Goal: Information Seeking & Learning: Learn about a topic

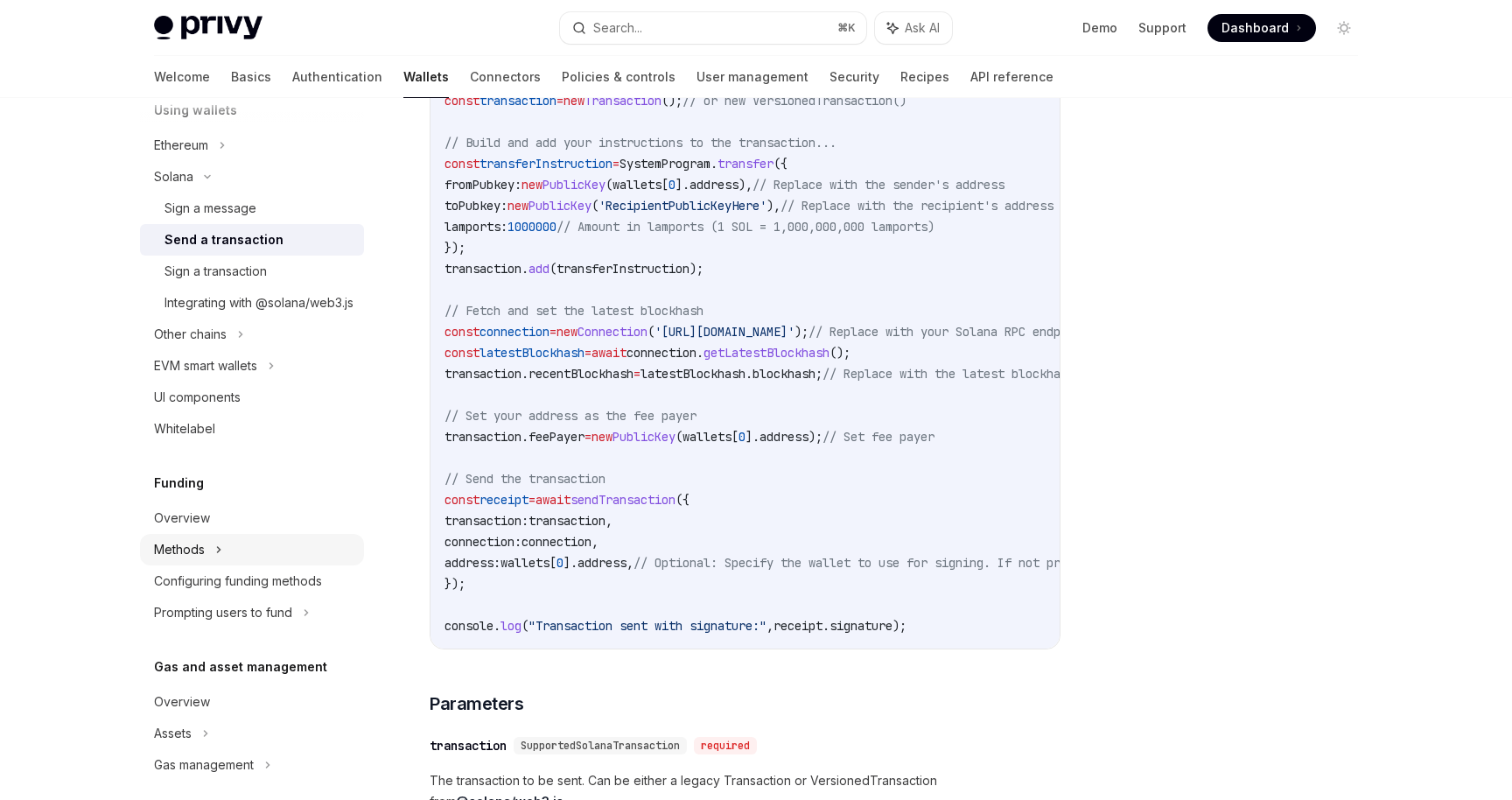
scroll to position [635, 0]
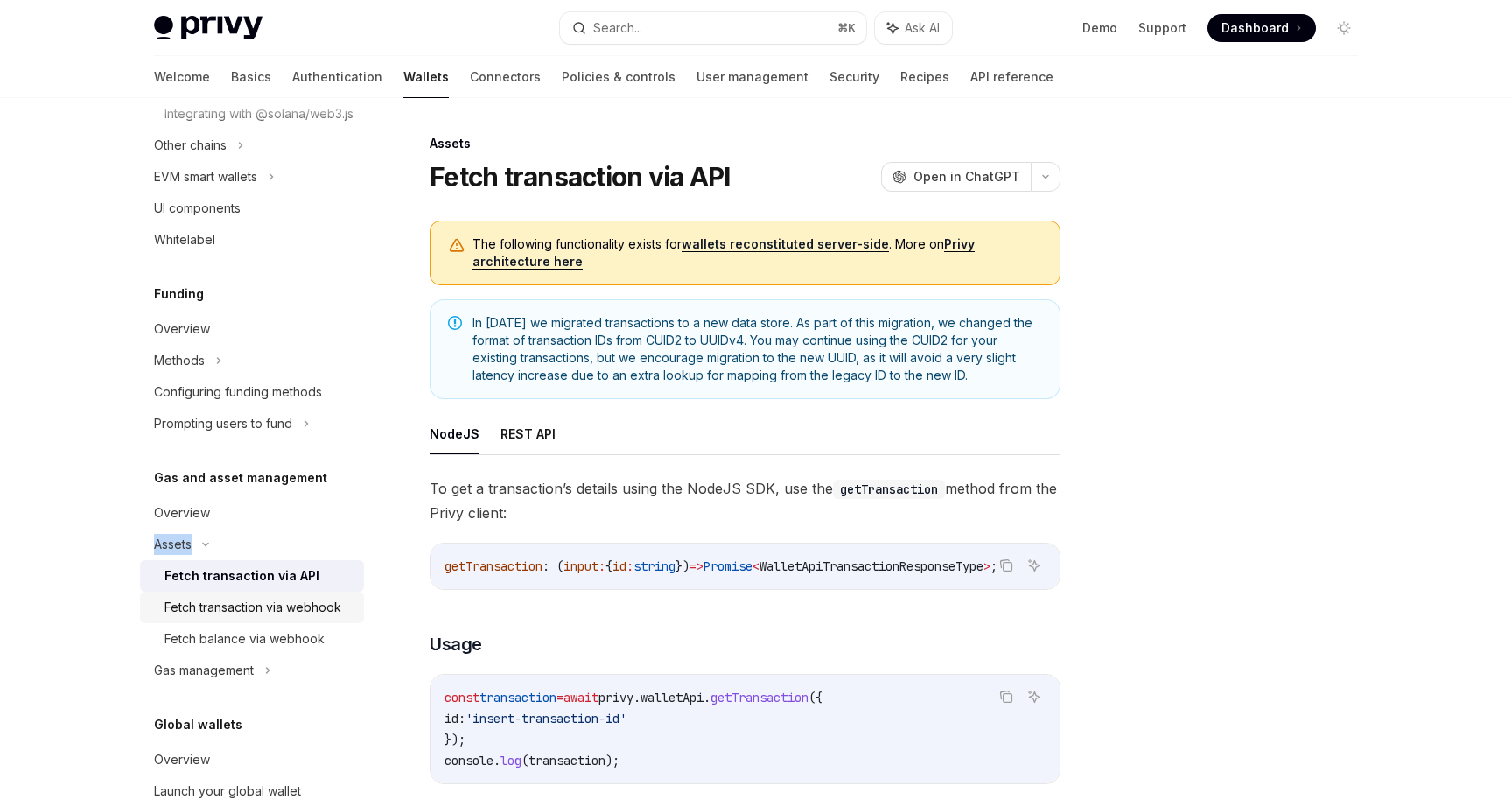
click at [240, 613] on link "Fetch transaction via webhook" at bounding box center [252, 607] width 224 height 31
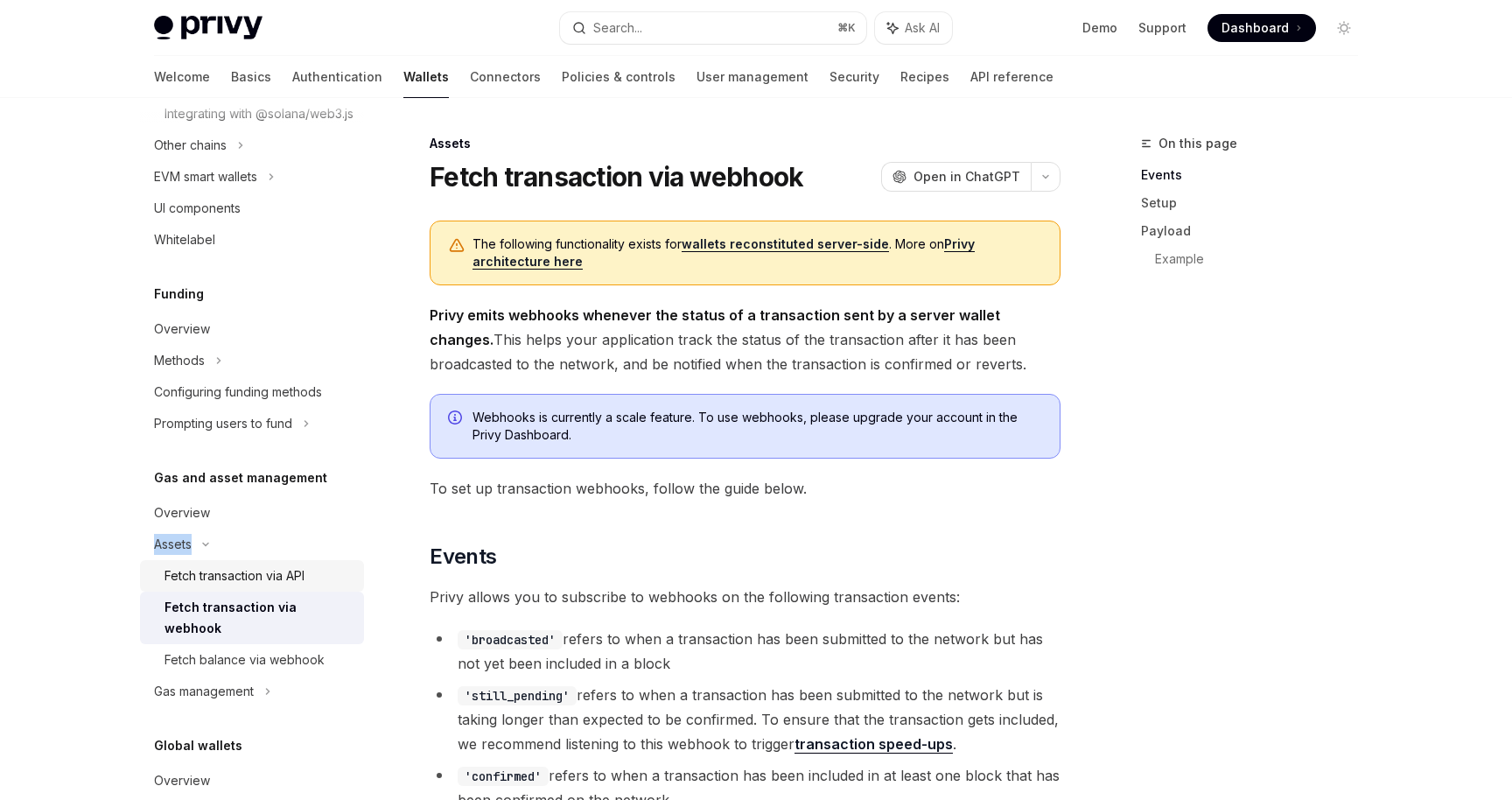
click at [244, 587] on div "Fetch transaction via API" at bounding box center [235, 576] width 140 height 21
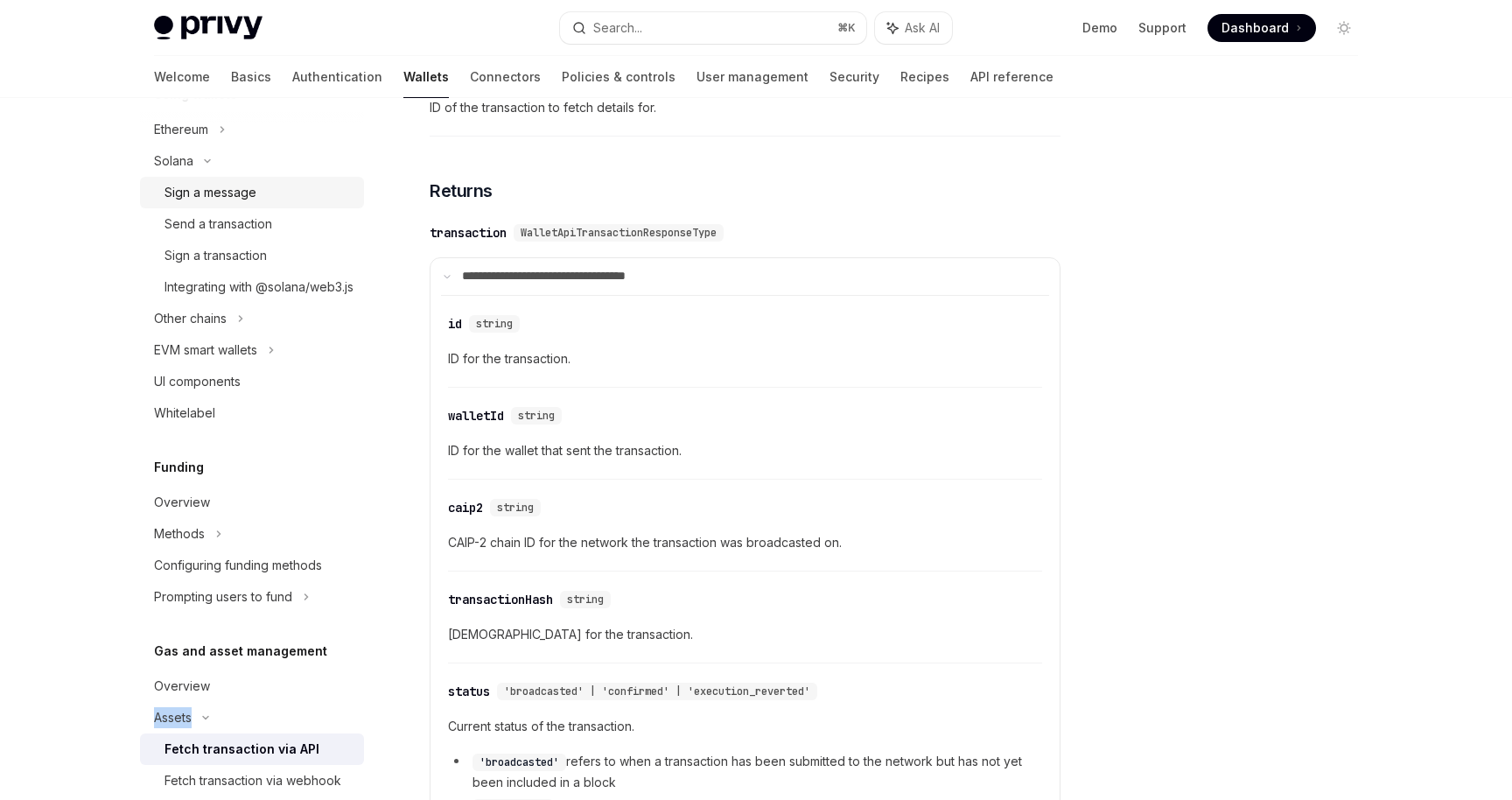
scroll to position [389, 0]
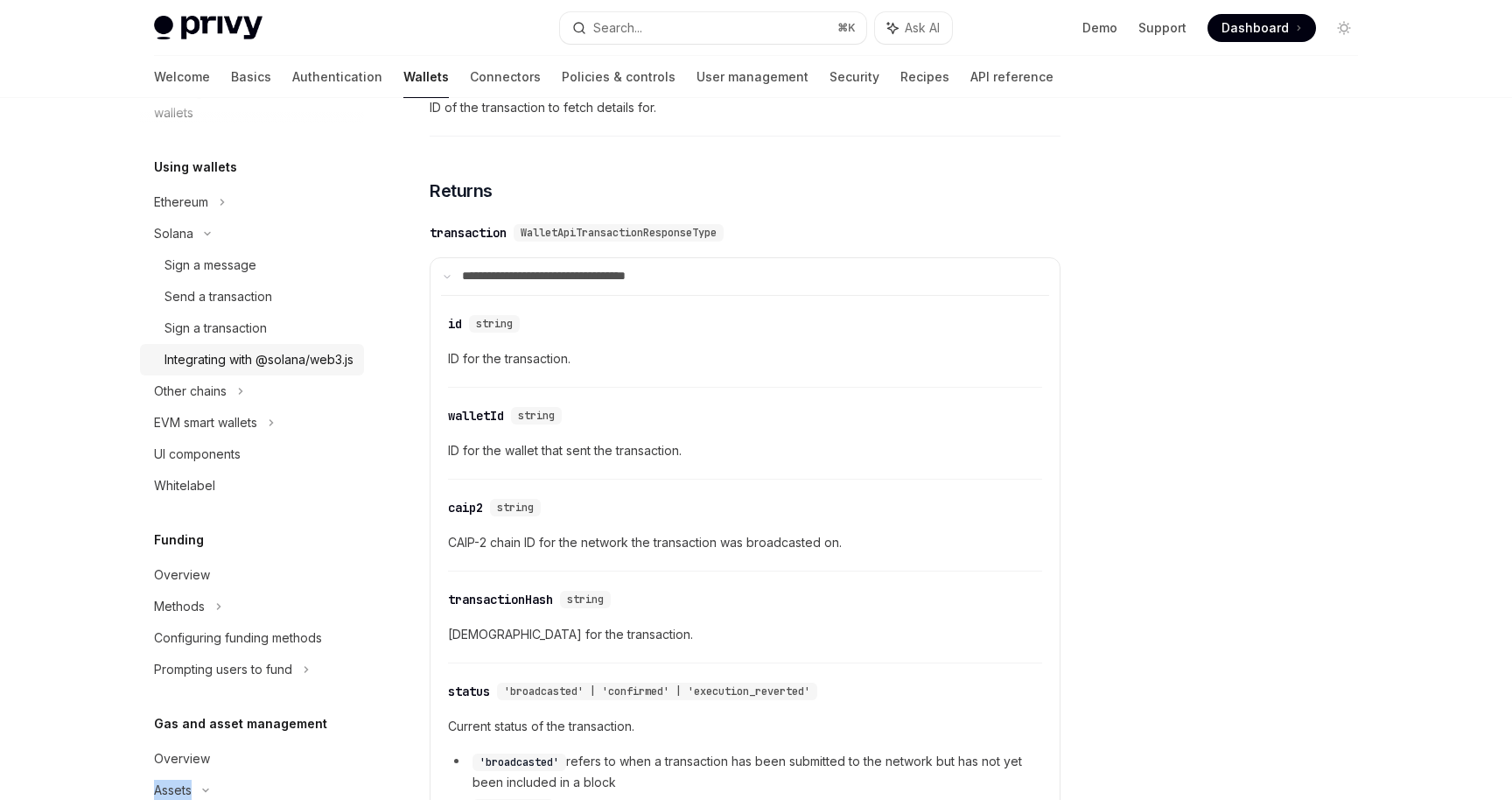
click at [275, 375] on link "Integrating with @solana/web3.js" at bounding box center [252, 360] width 224 height 31
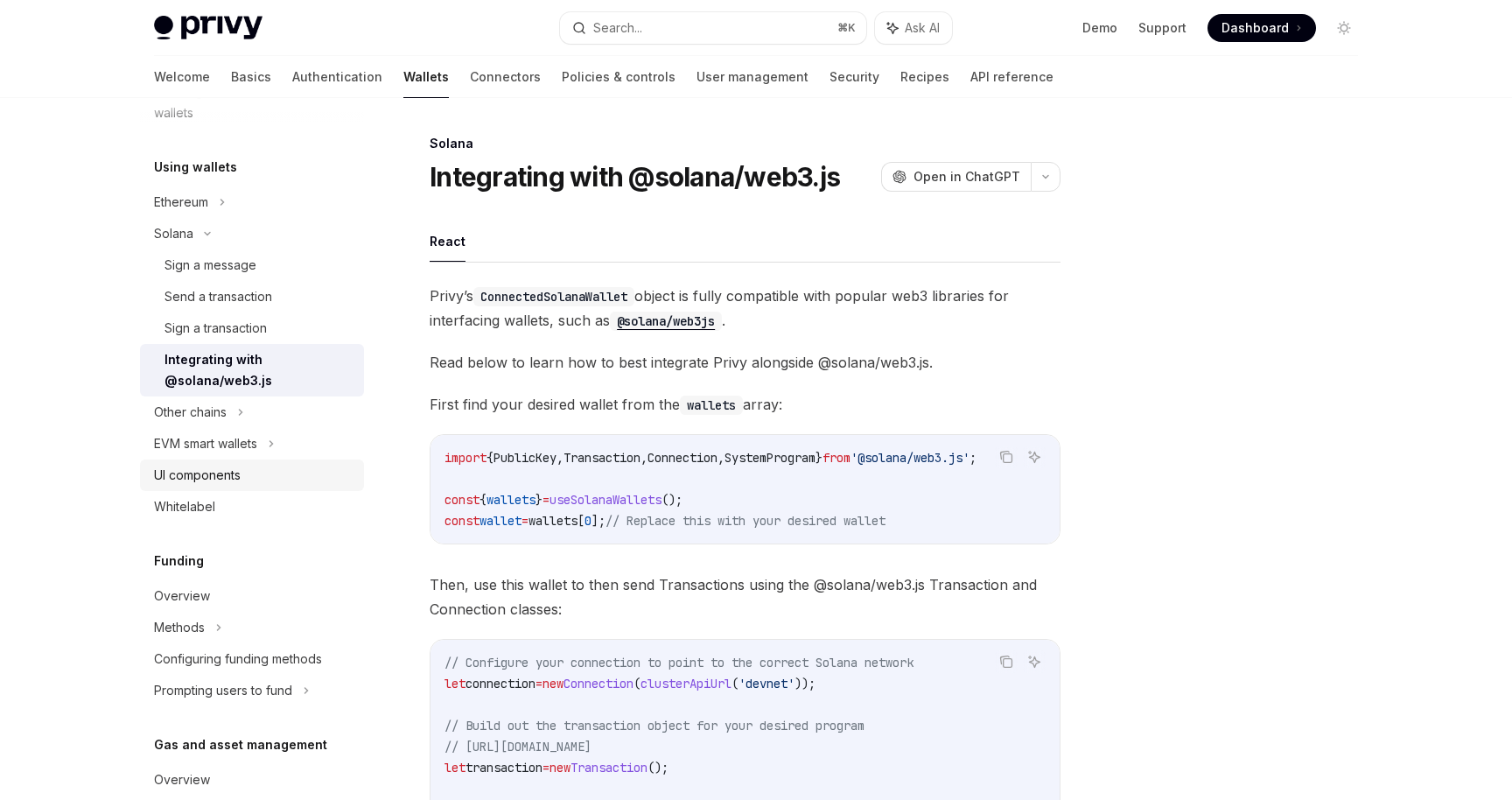
click at [275, 482] on div "UI components" at bounding box center [253, 474] width 200 height 21
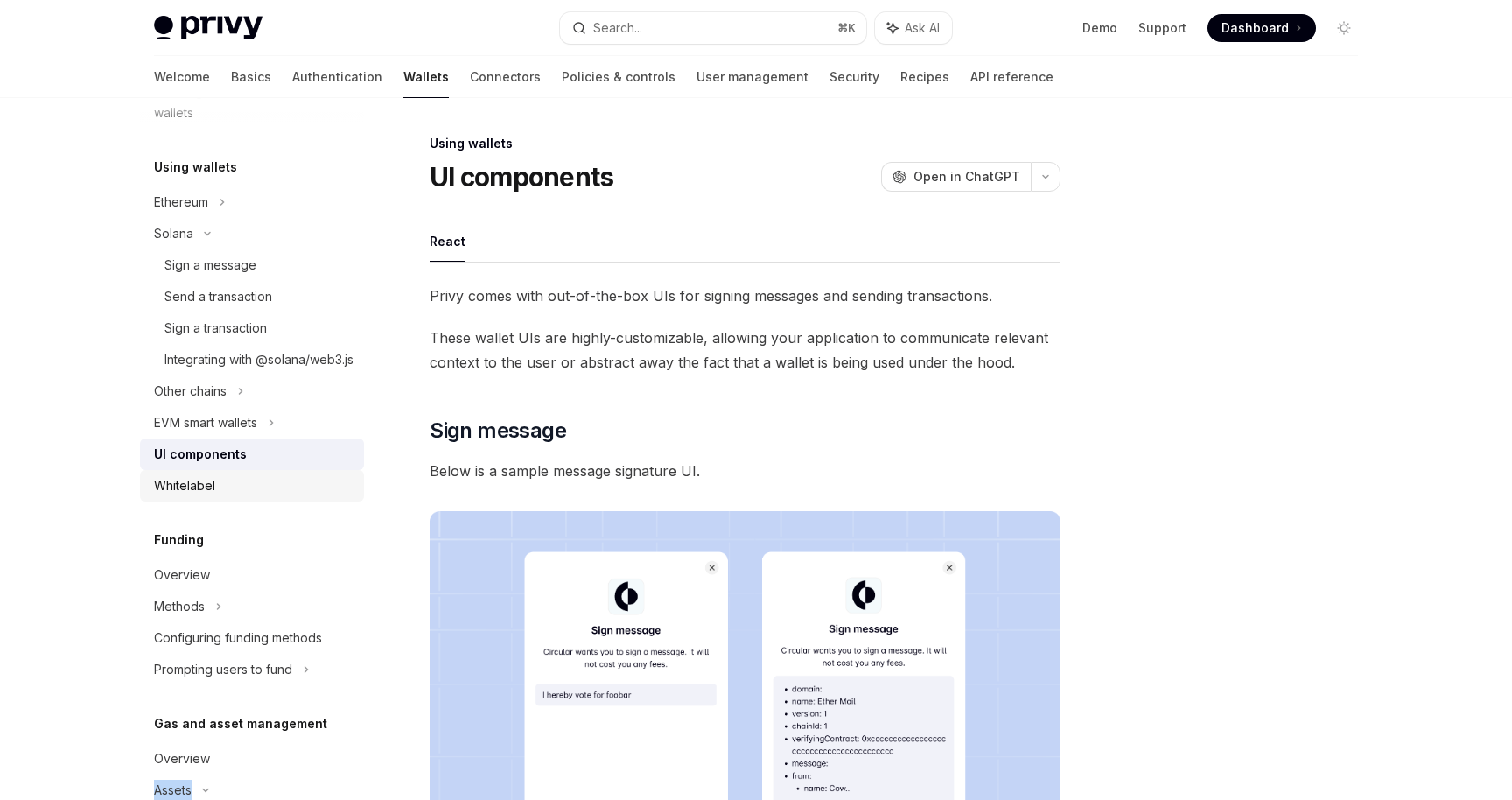
click at [275, 497] on div "Whitelabel" at bounding box center [253, 486] width 200 height 21
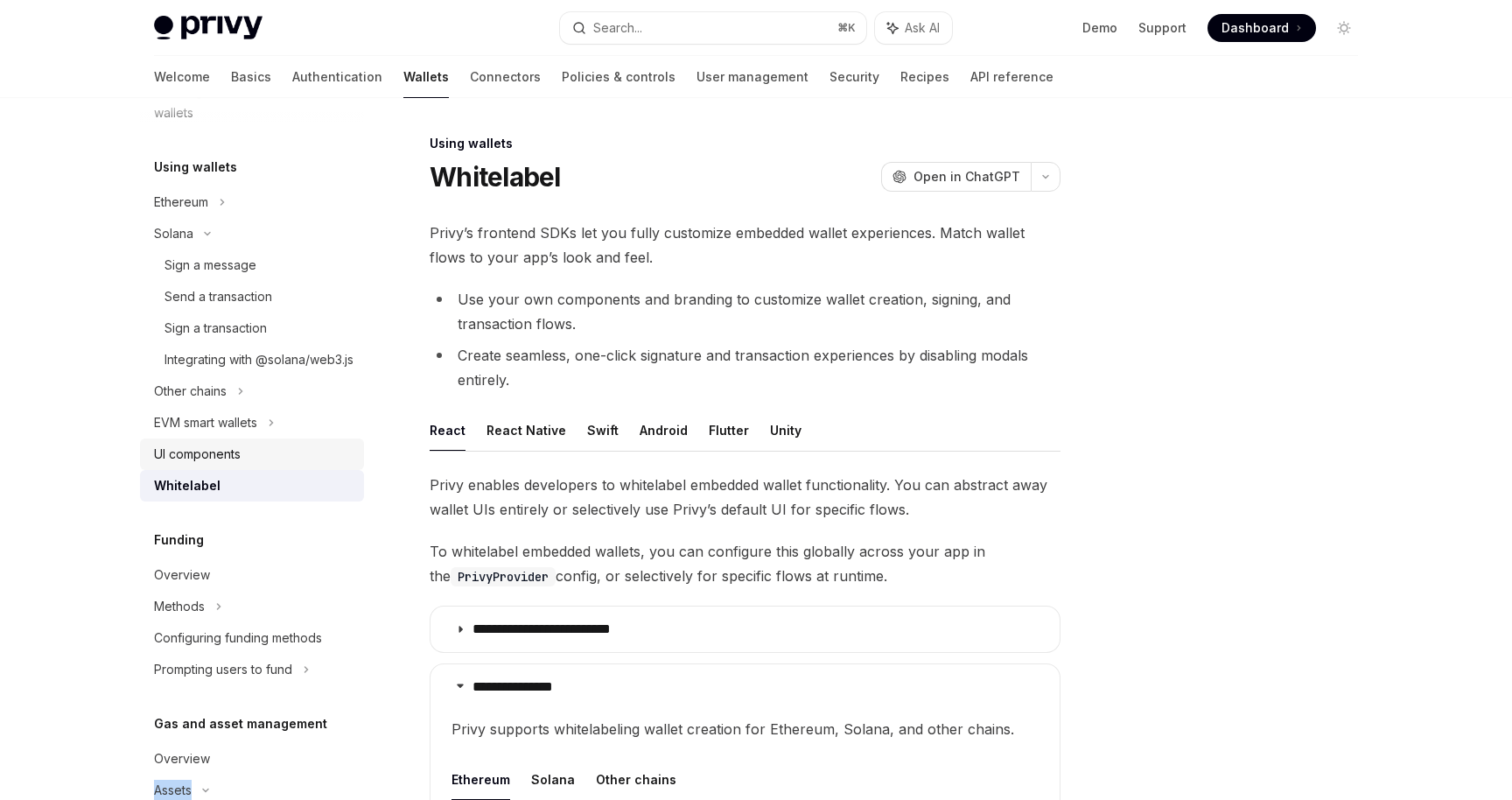
click at [287, 470] on link "UI components" at bounding box center [252, 454] width 224 height 31
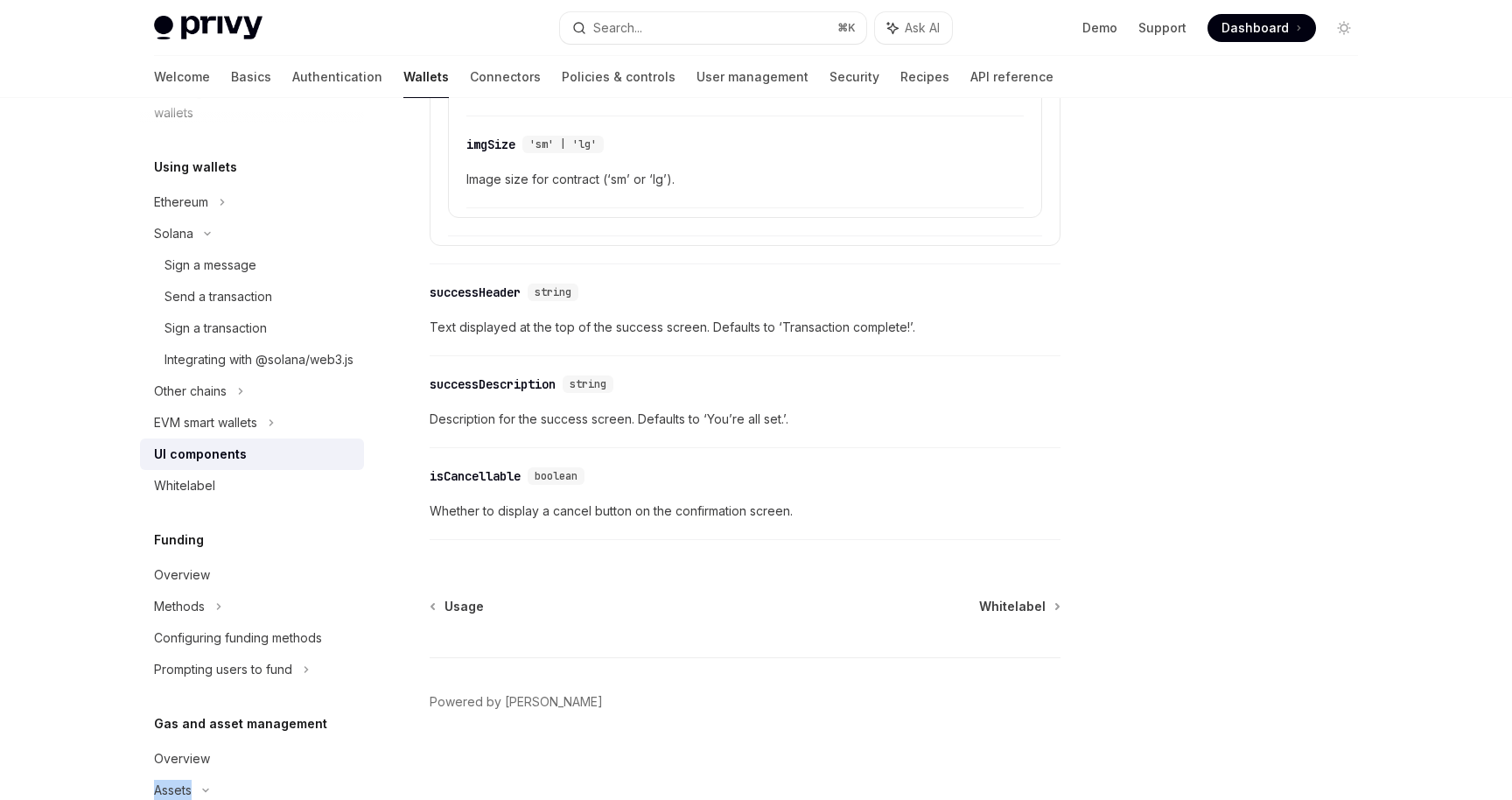
scroll to position [3128, 0]
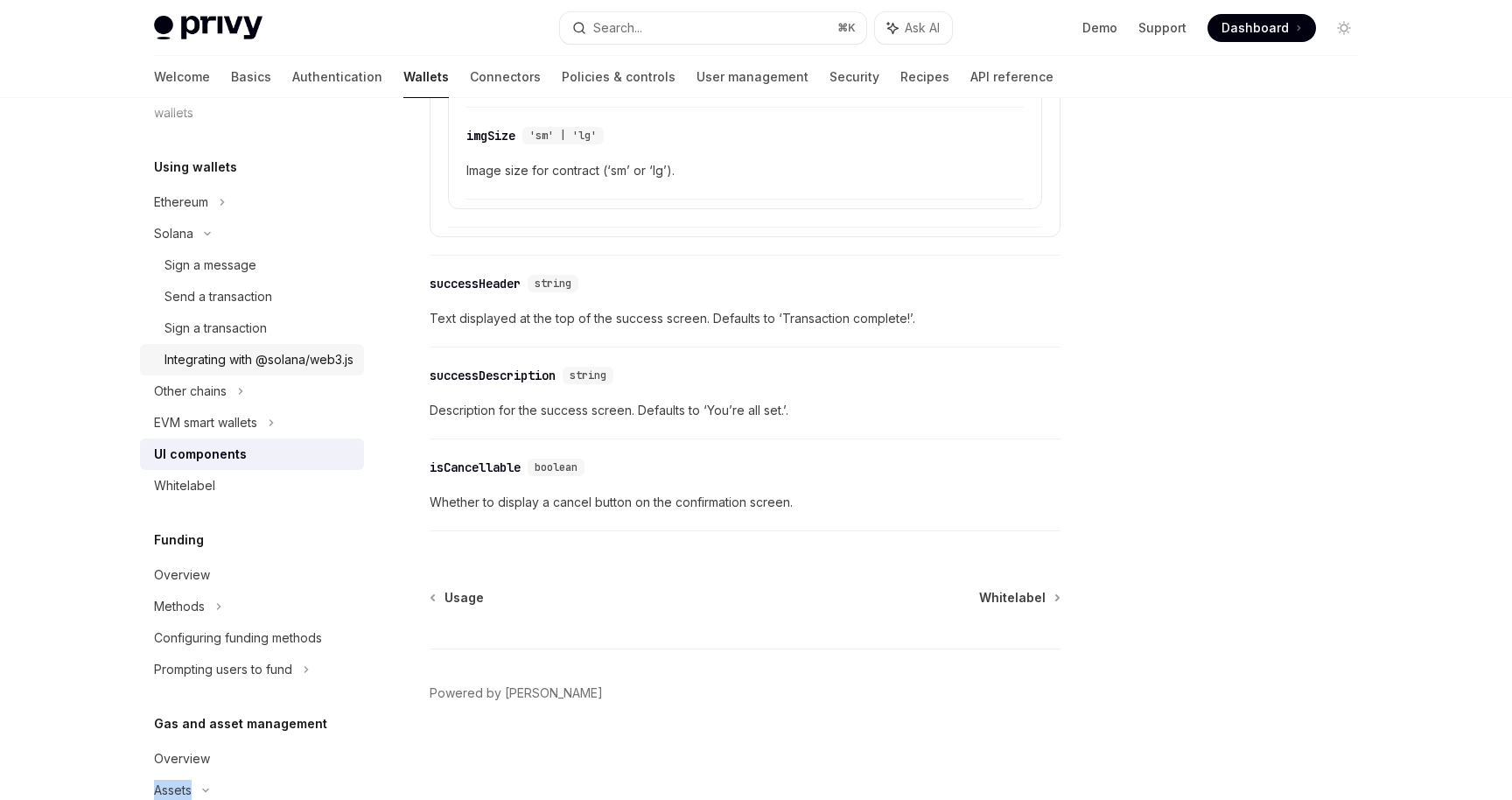
click at [270, 371] on div "Integrating with @solana/web3.js" at bounding box center [259, 360] width 189 height 21
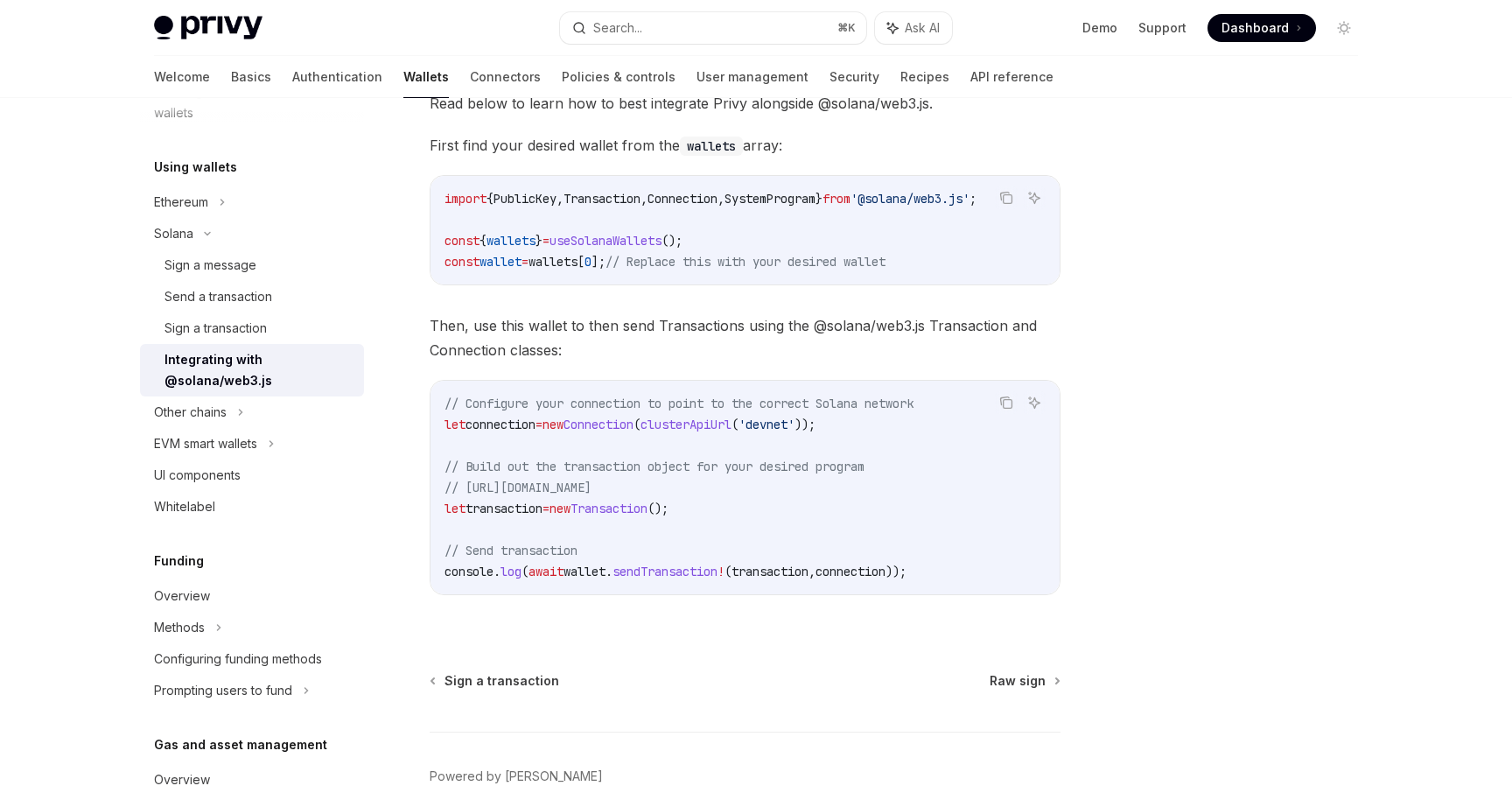
scroll to position [349, 0]
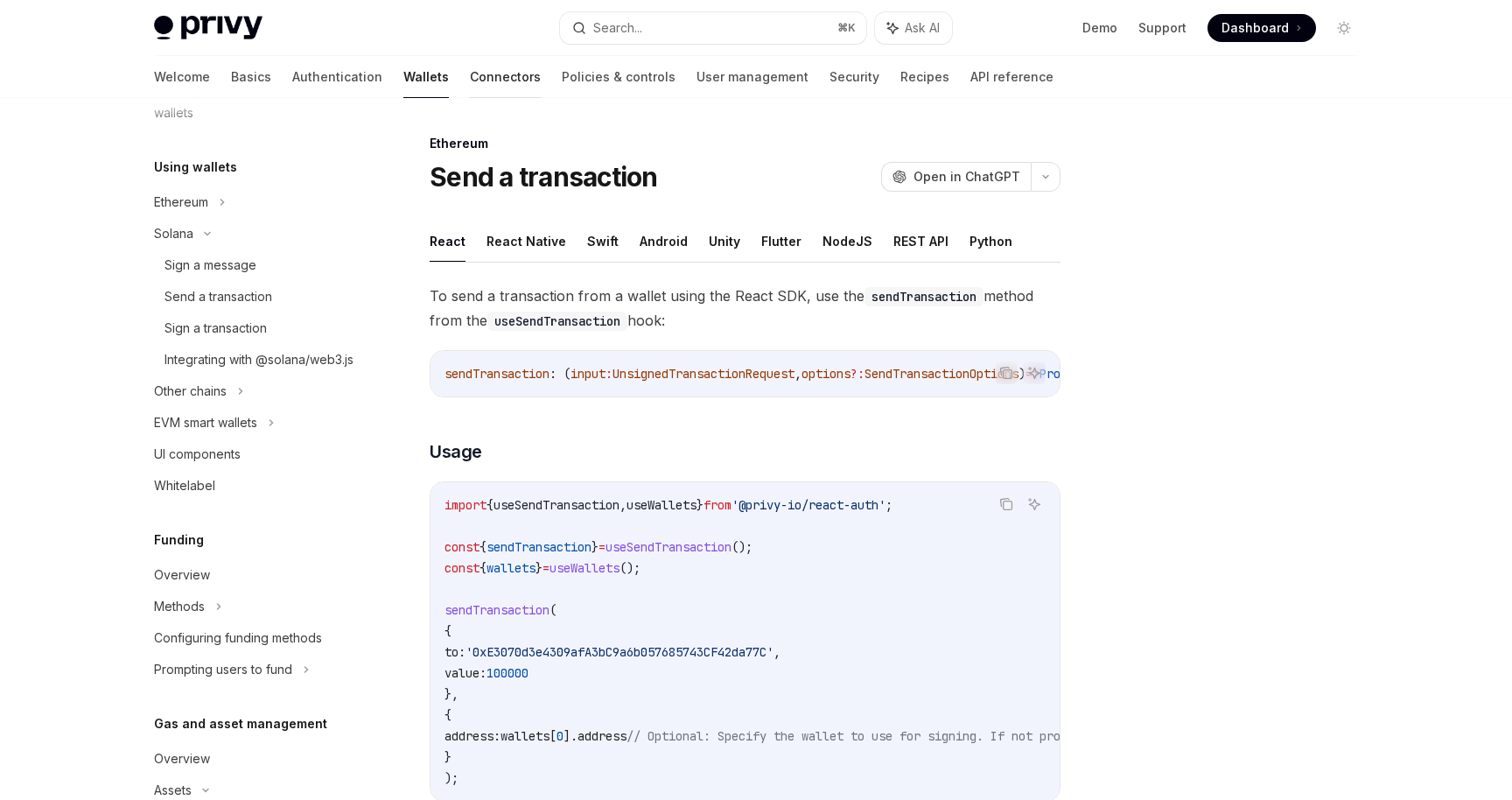
click at [470, 71] on link "Connectors" at bounding box center [505, 77] width 71 height 42
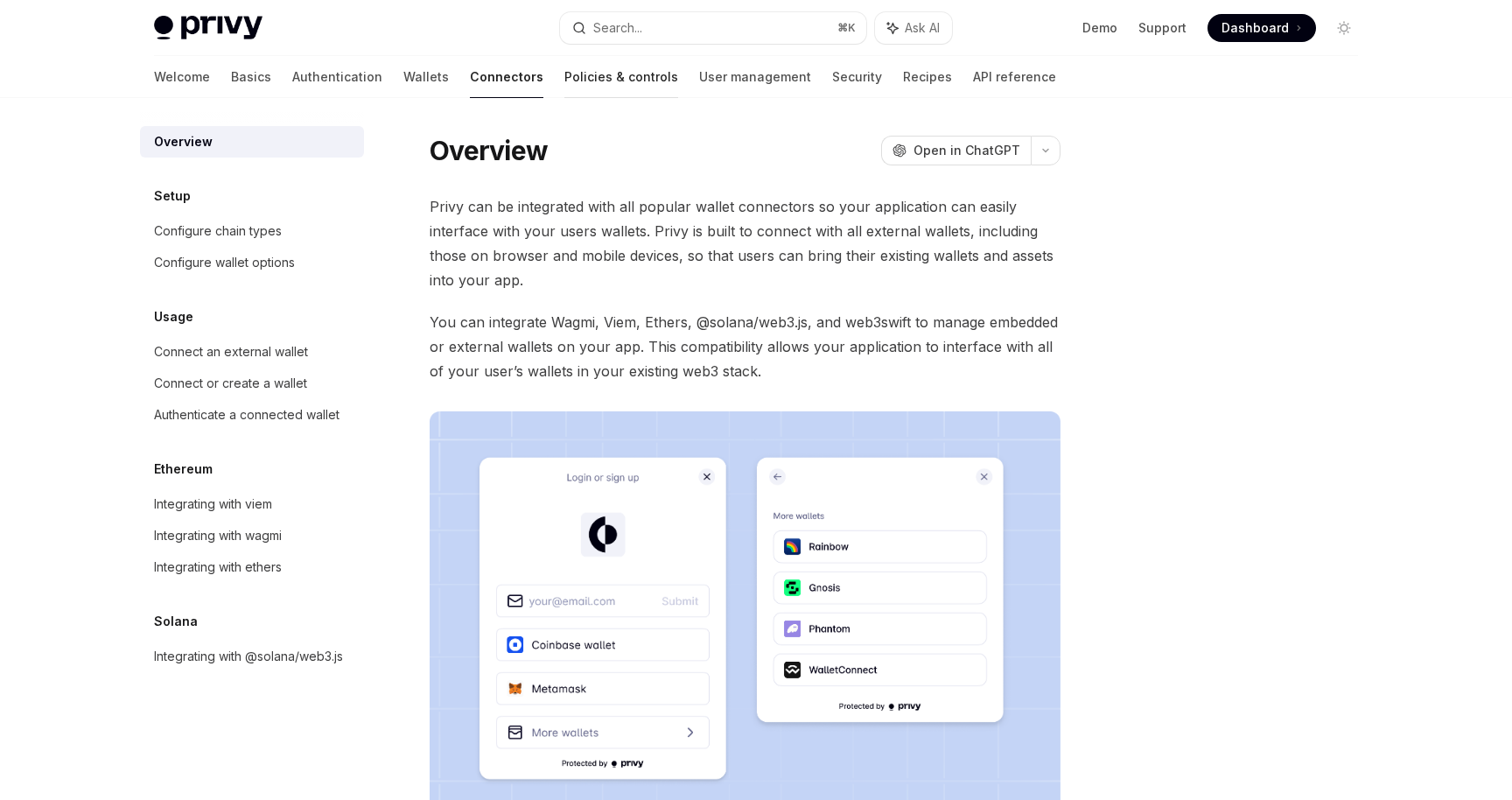
click at [565, 89] on link "Policies & controls" at bounding box center [622, 77] width 114 height 42
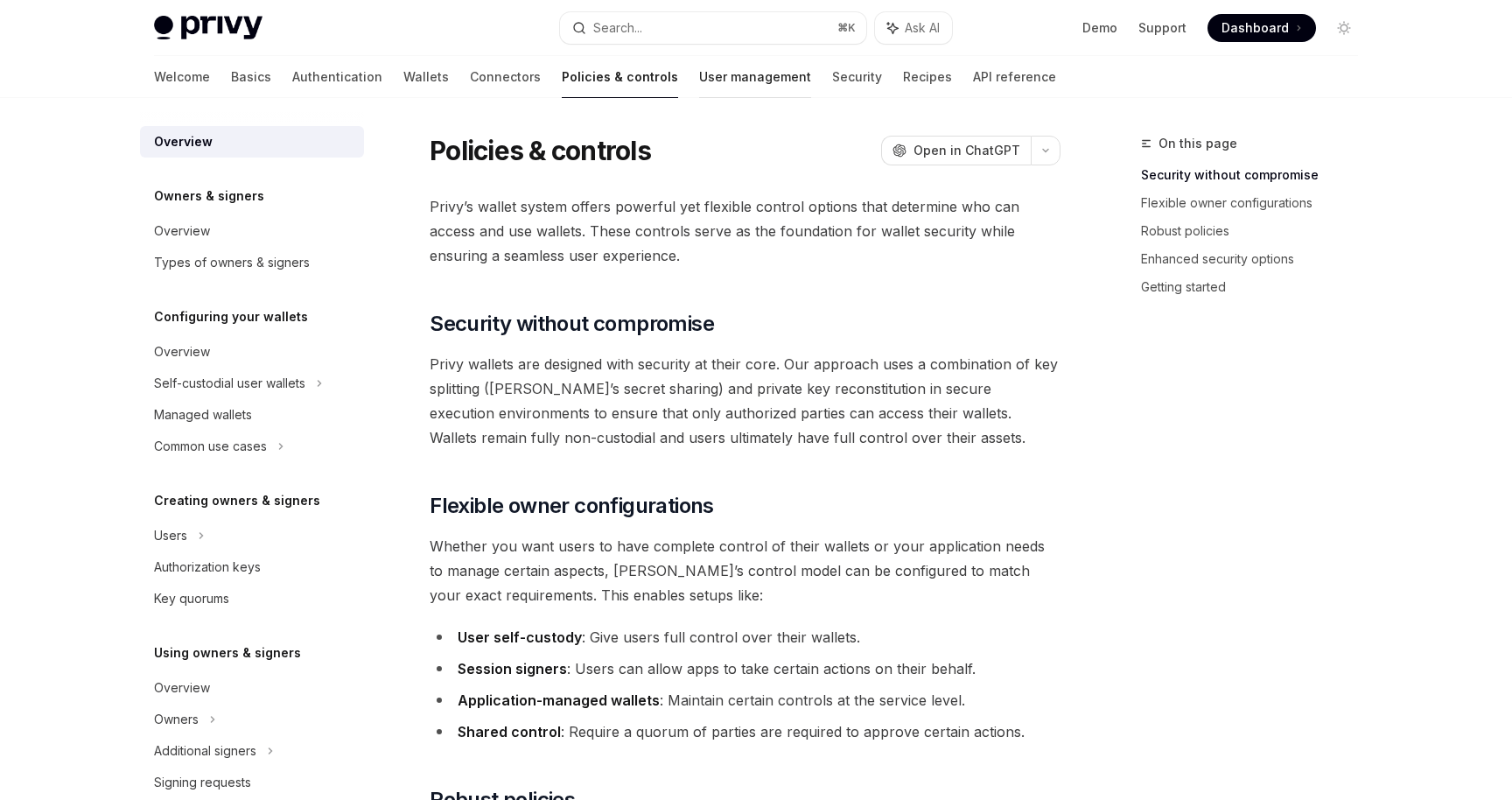
click at [699, 84] on link "User management" at bounding box center [755, 77] width 112 height 42
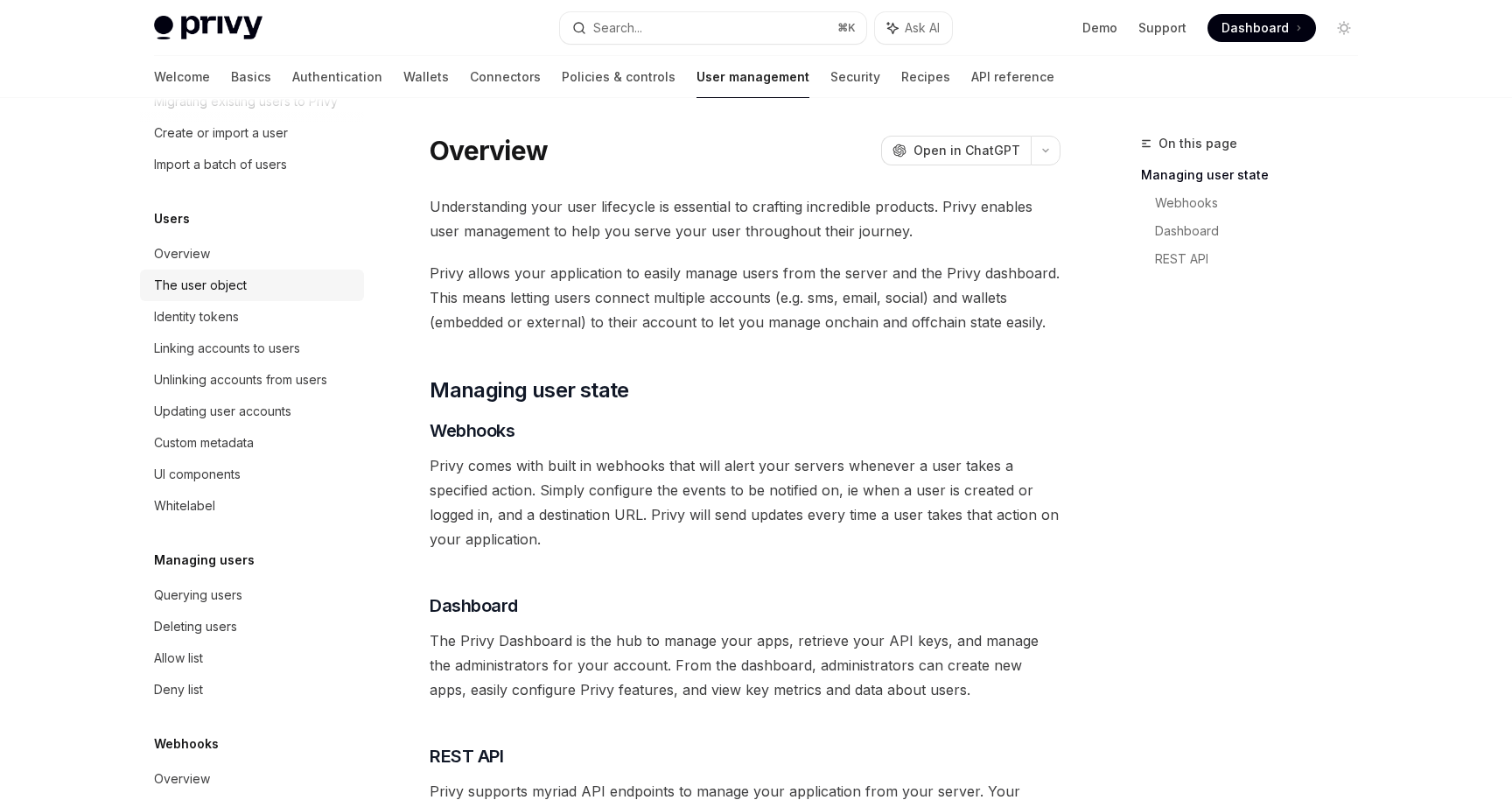
scroll to position [190, 0]
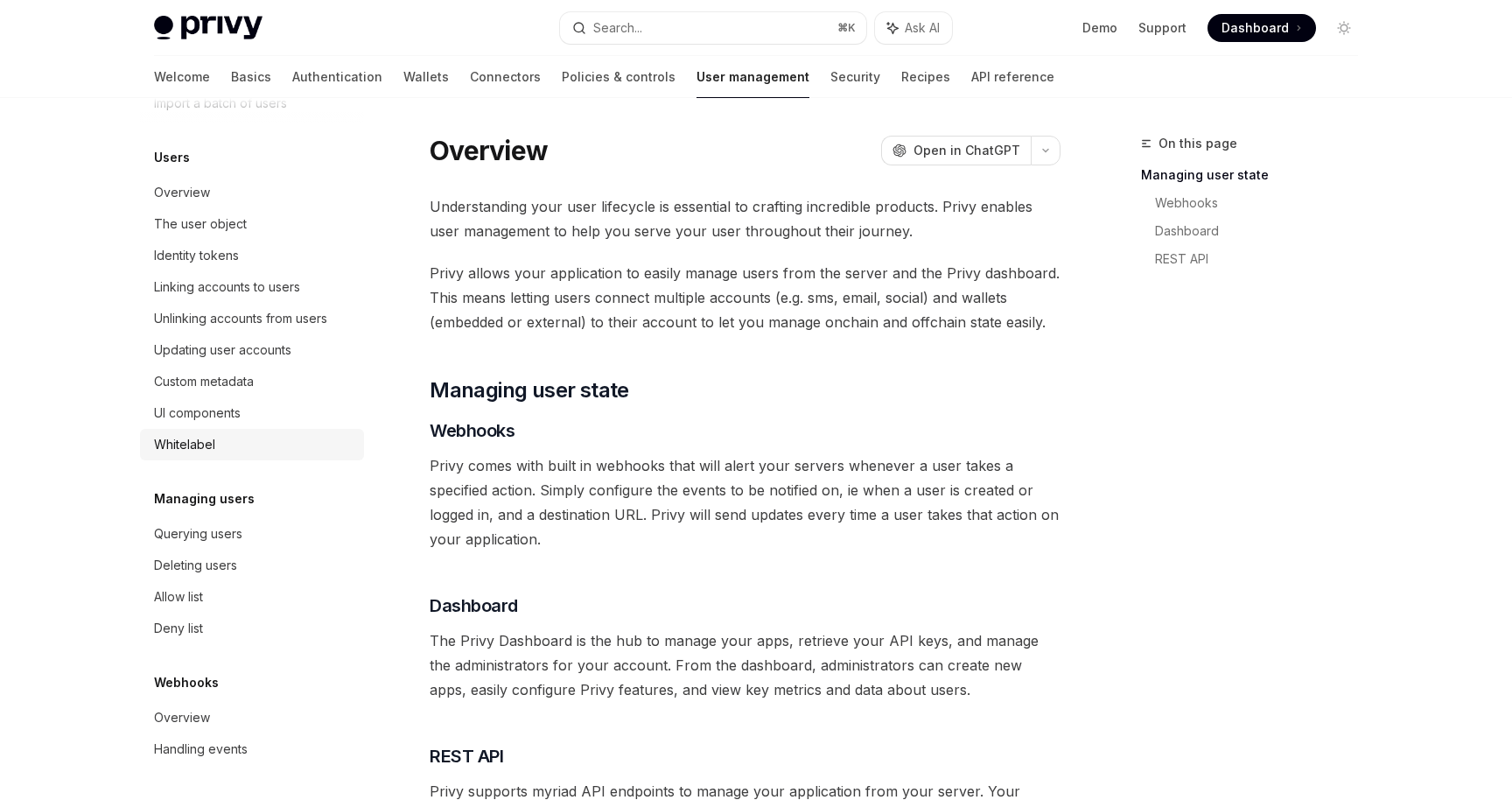
click at [256, 437] on div "Whitelabel" at bounding box center [253, 444] width 200 height 21
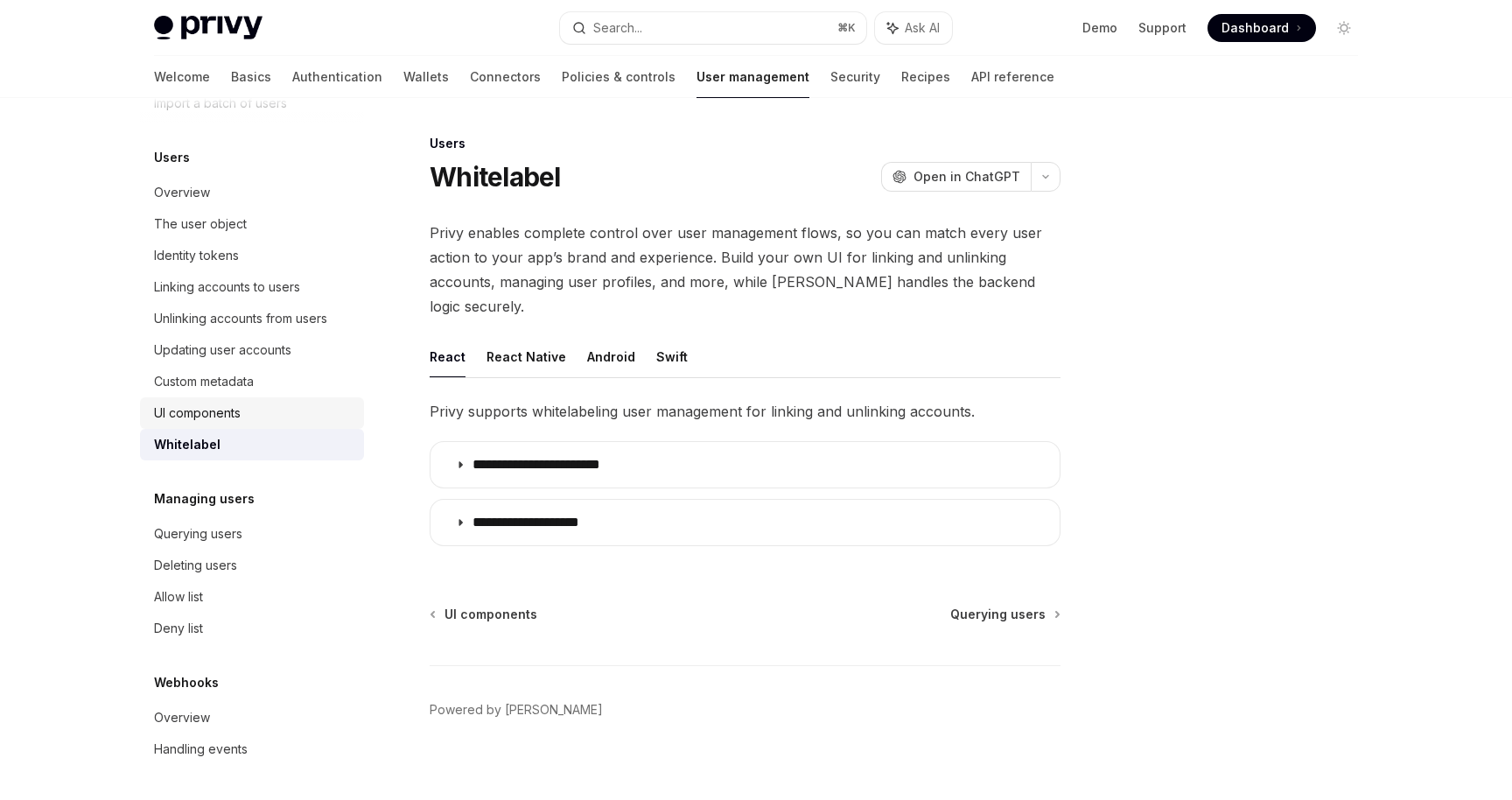
click at [275, 403] on div "UI components" at bounding box center [253, 413] width 200 height 21
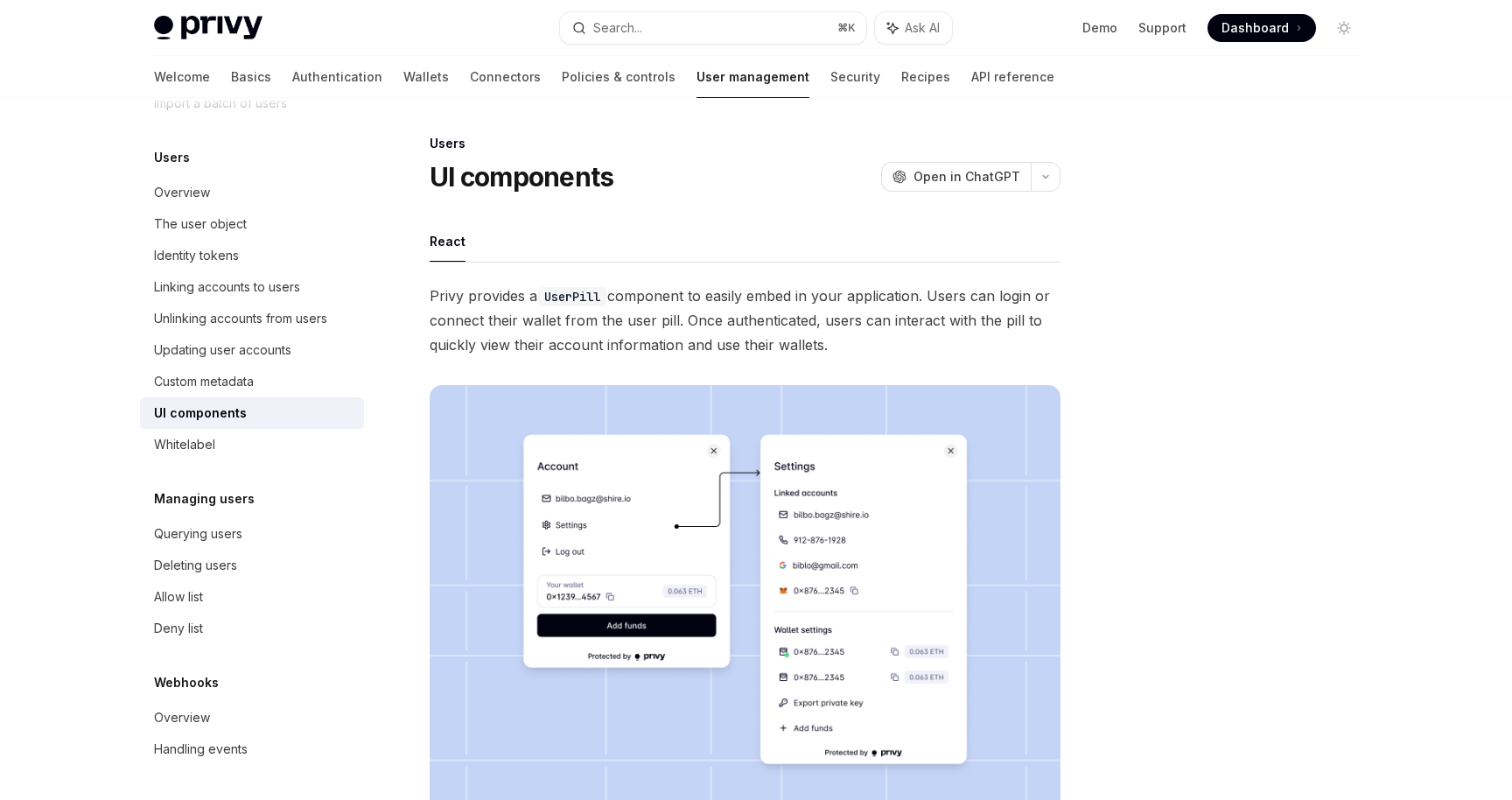
click at [269, 428] on link "UI components" at bounding box center [252, 413] width 224 height 31
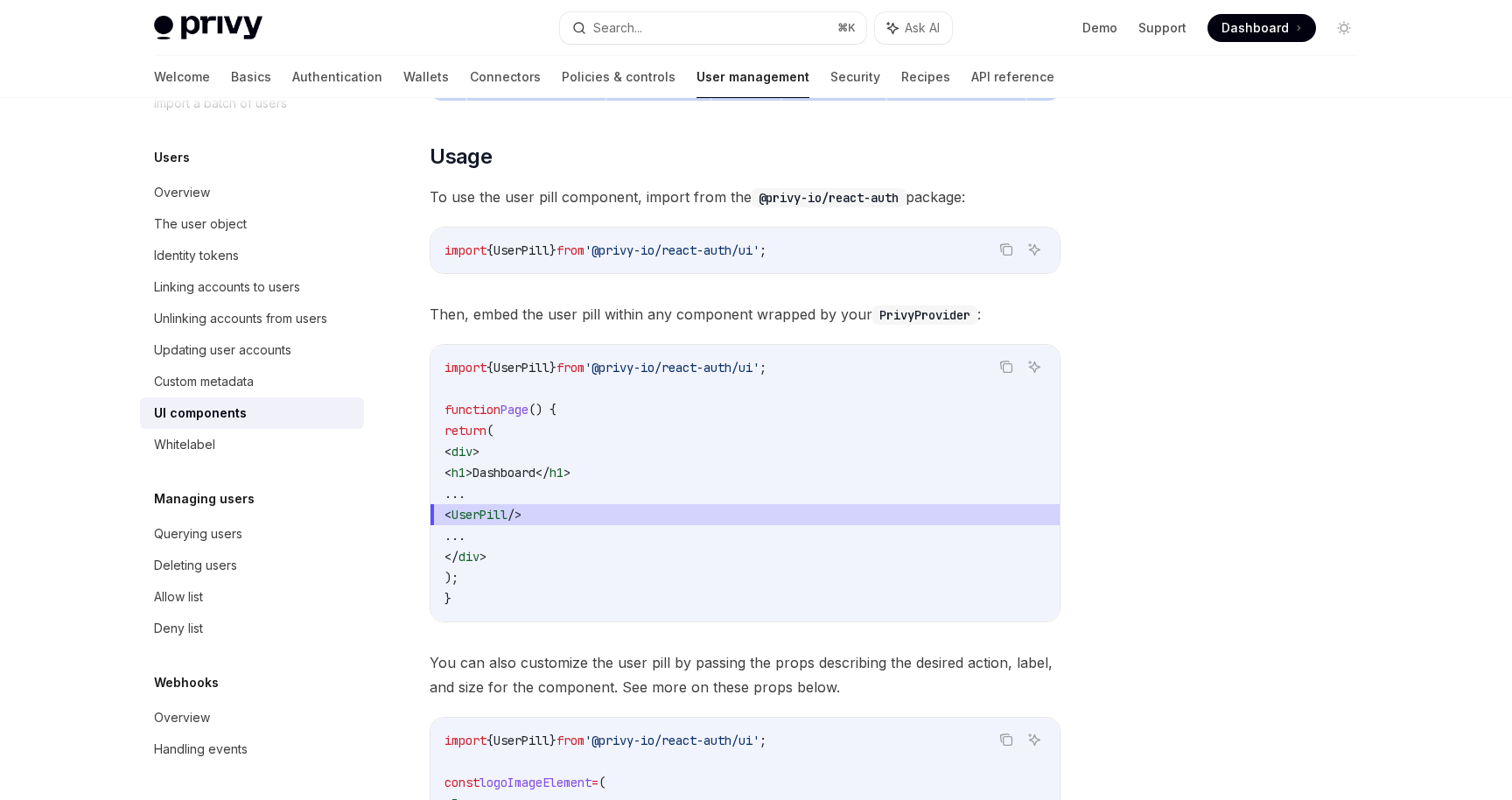
scroll to position [869, 0]
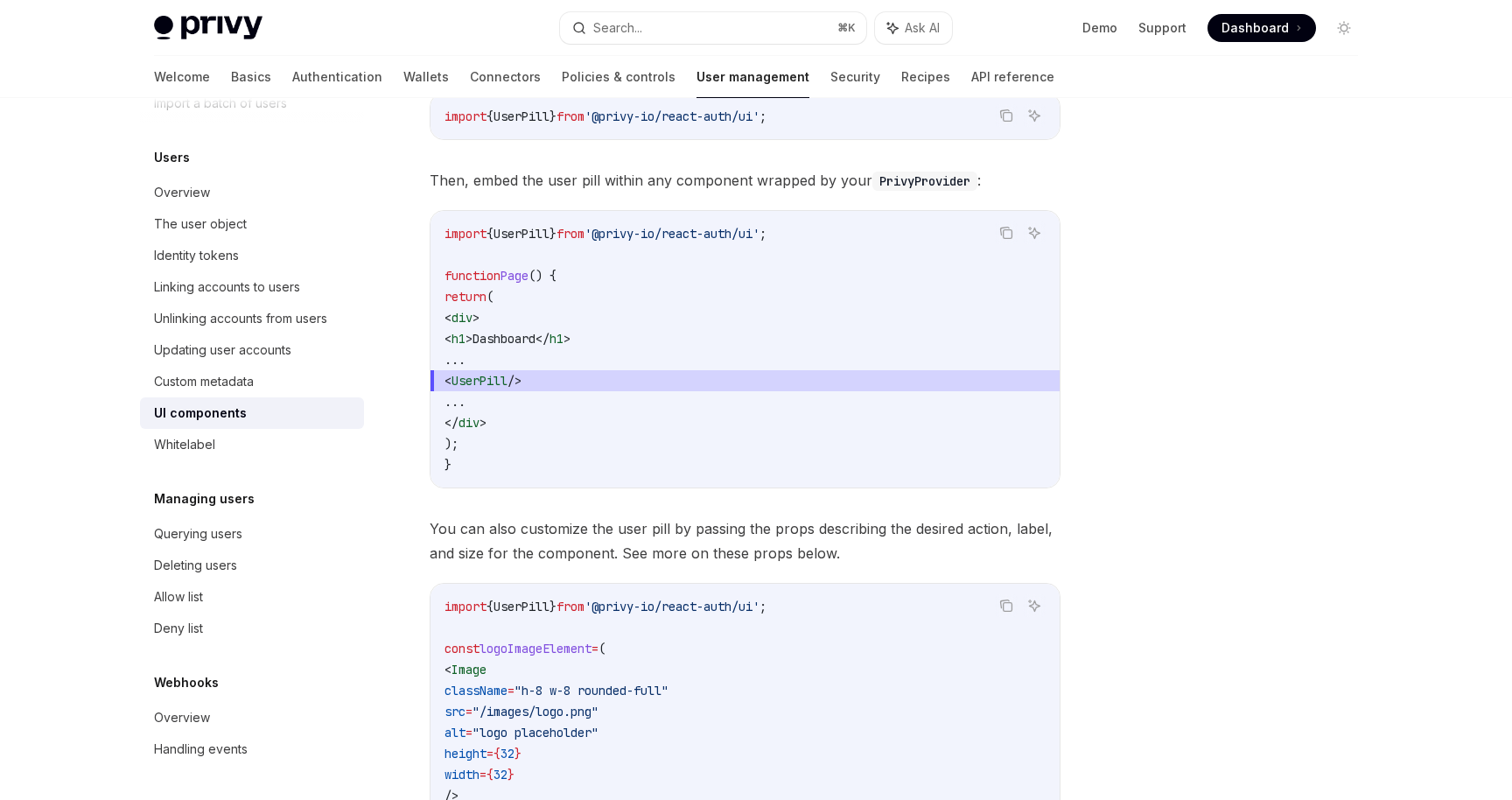
click at [508, 383] on span "UserPill" at bounding box center [479, 380] width 56 height 16
copy span "UserPill"
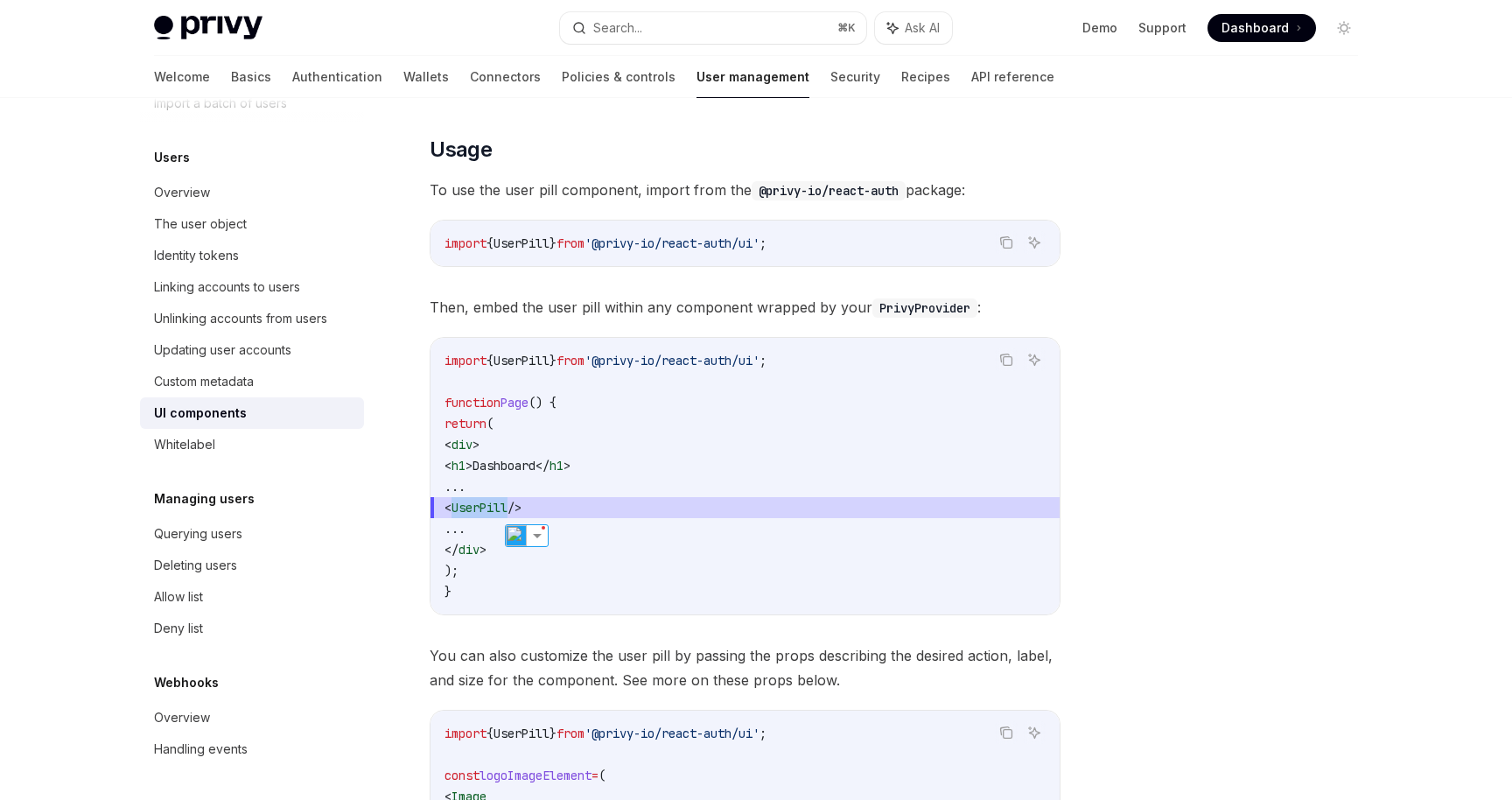
scroll to position [731, 0]
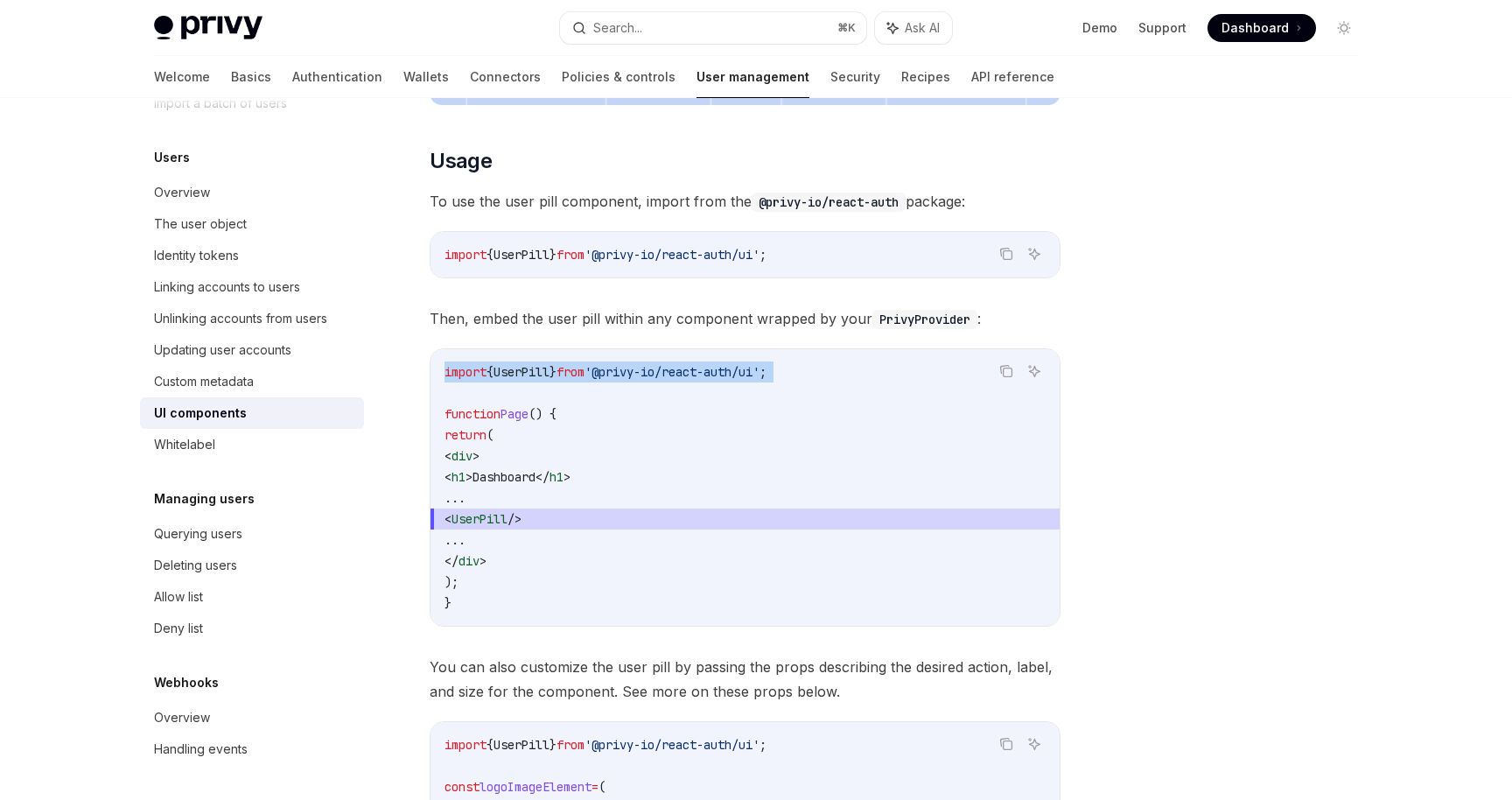
drag, startPoint x: 888, startPoint y: 385, endPoint x: 442, endPoint y: 381, distance: 446.0
click at [442, 381] on div "import { UserPill } from '@privy-io/react-auth/ui' ; function Page () { return …" at bounding box center [745, 487] width 629 height 277
copy code "import { UserPill } from '@privy-io/react-auth/ui' ;"
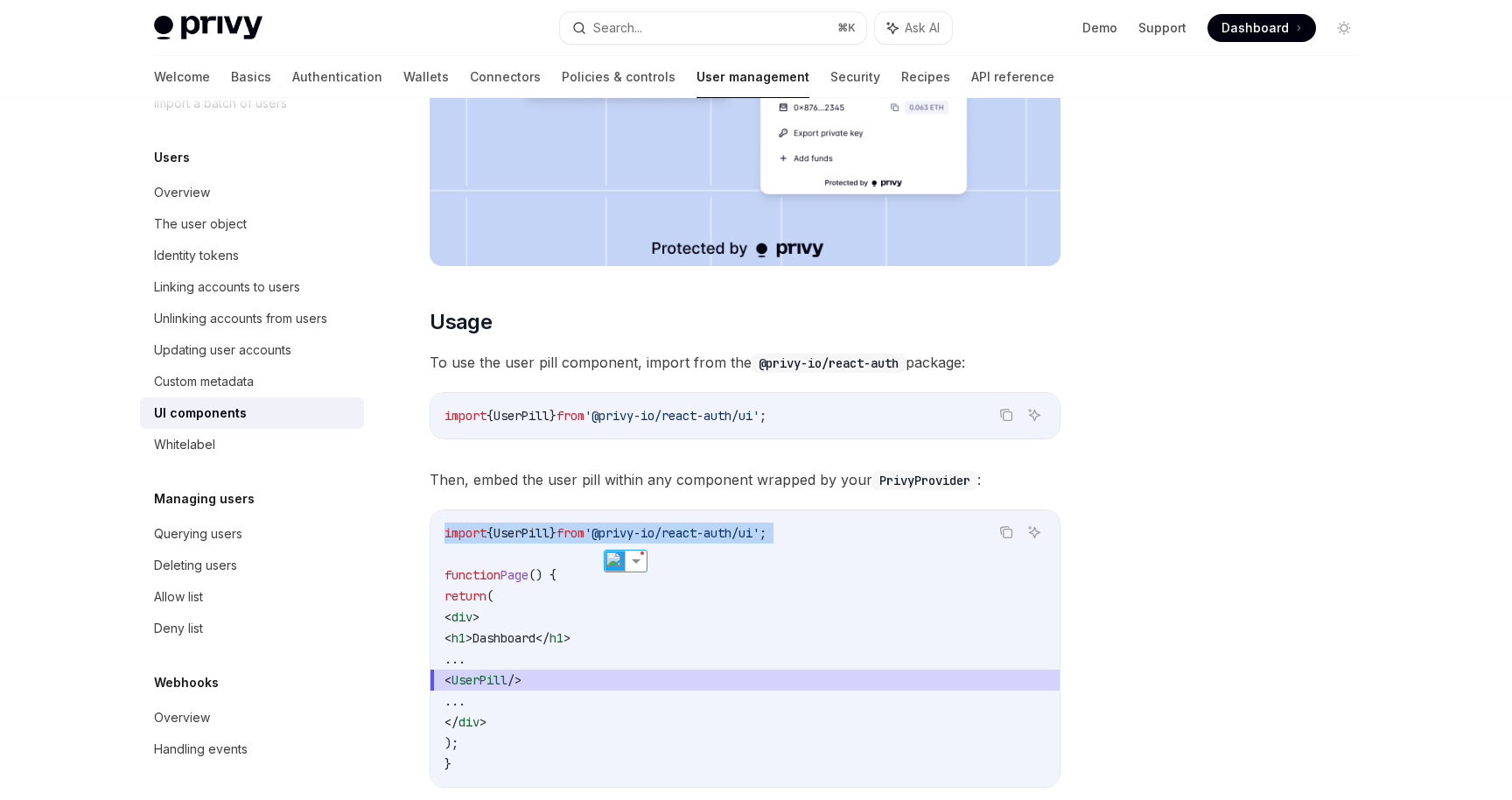
scroll to position [547, 0]
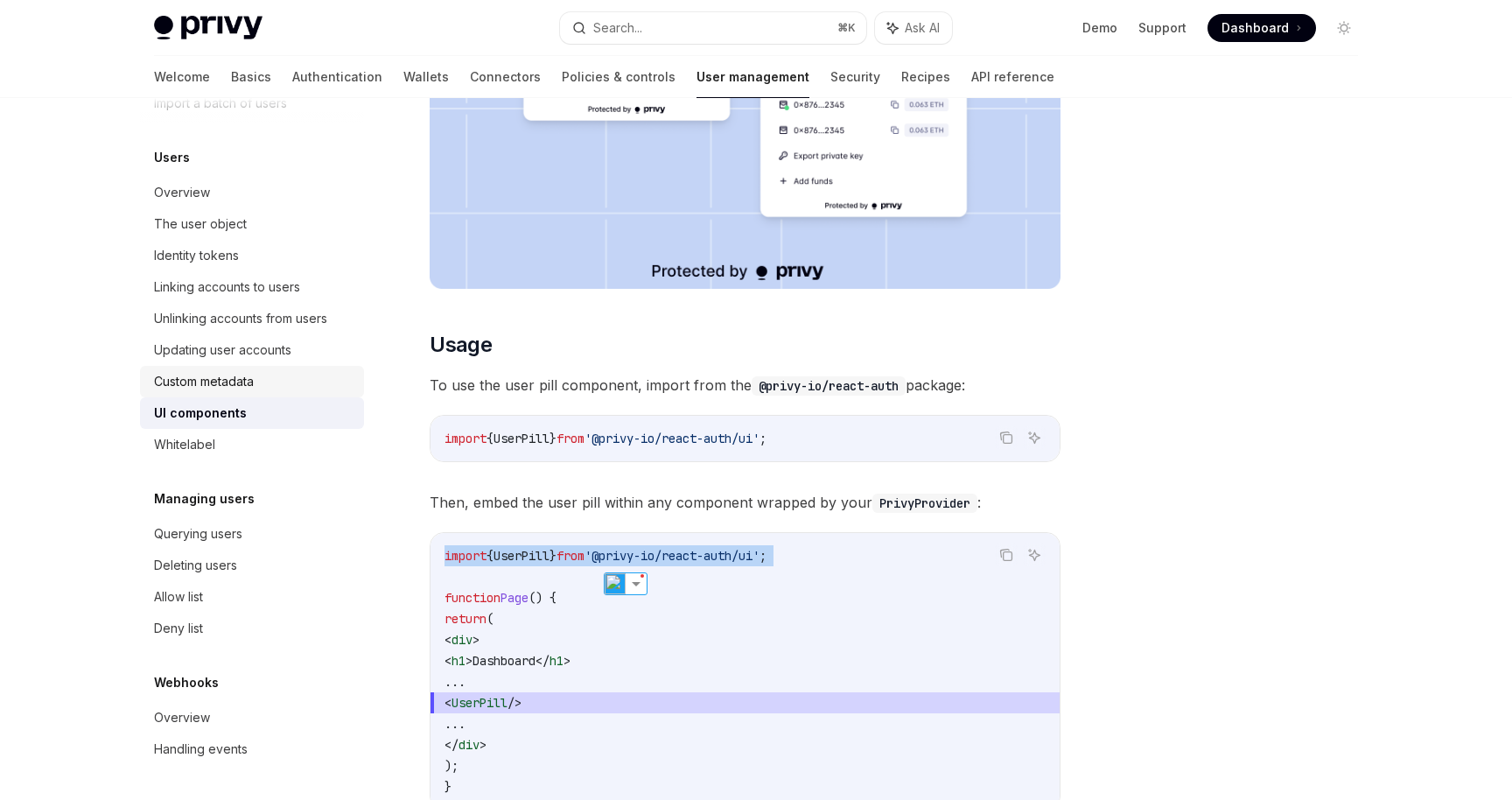
click at [248, 381] on div "Custom metadata" at bounding box center [203, 381] width 99 height 21
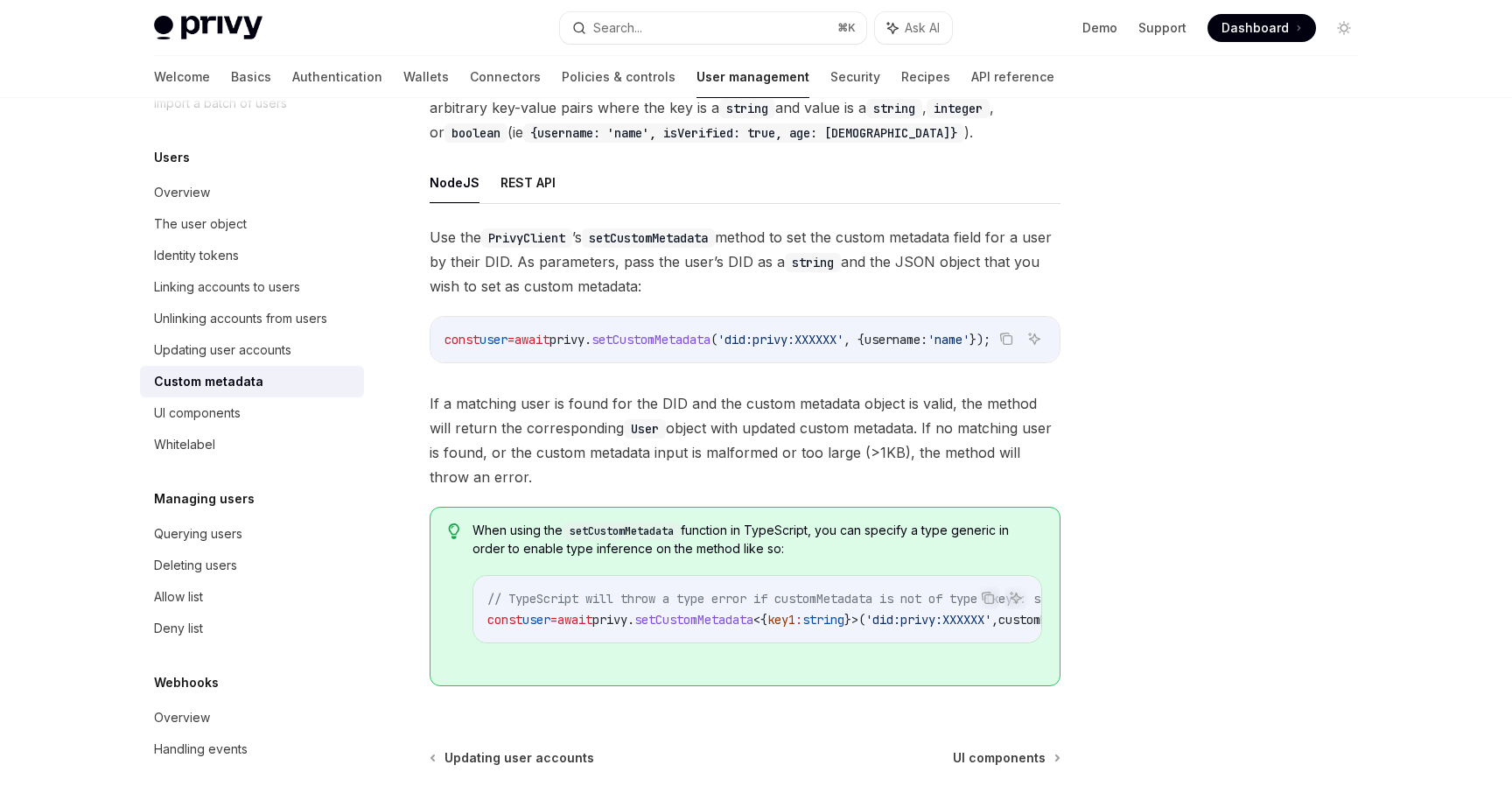
scroll to position [0, 36]
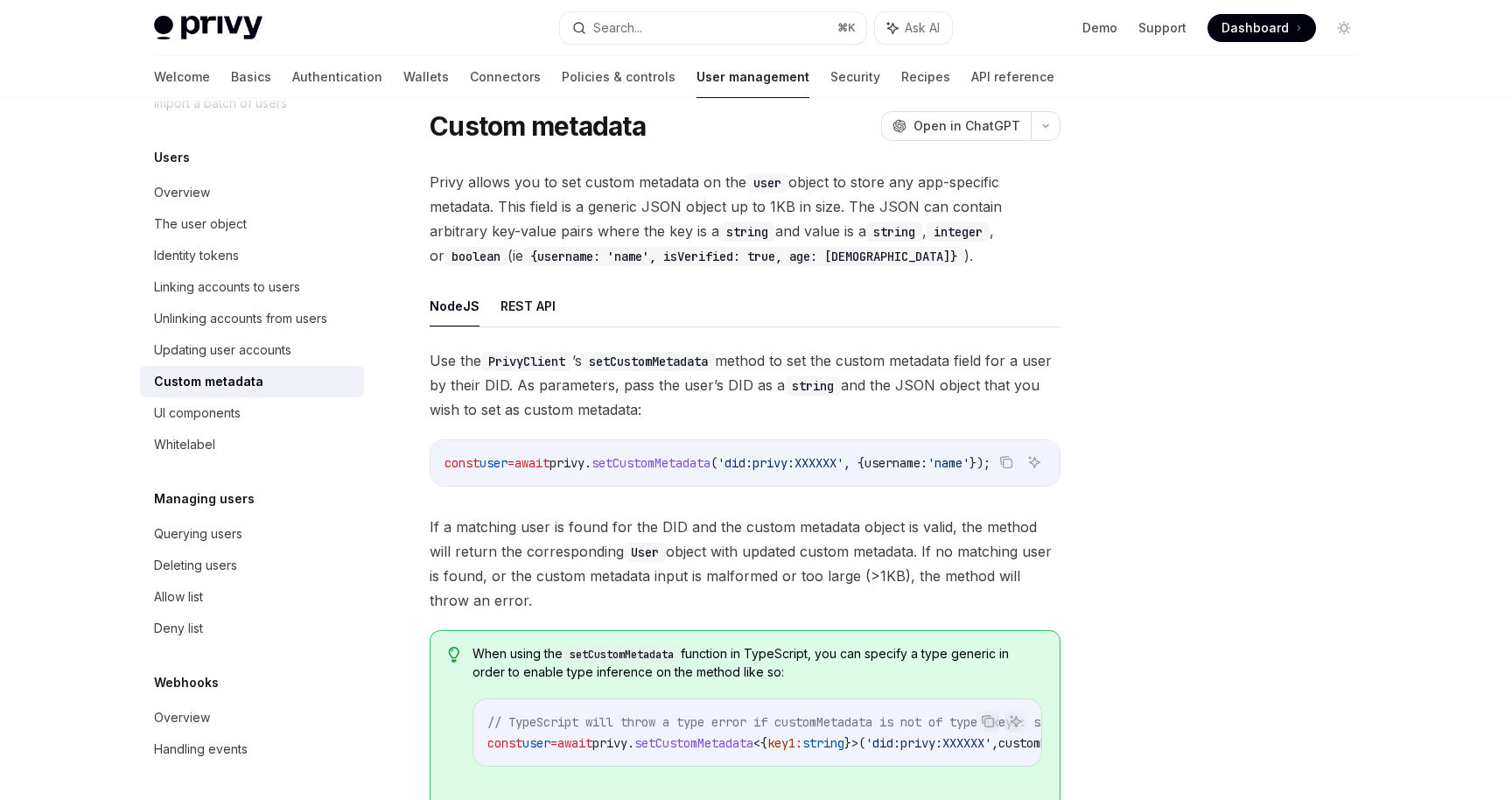
scroll to position [45, 0]
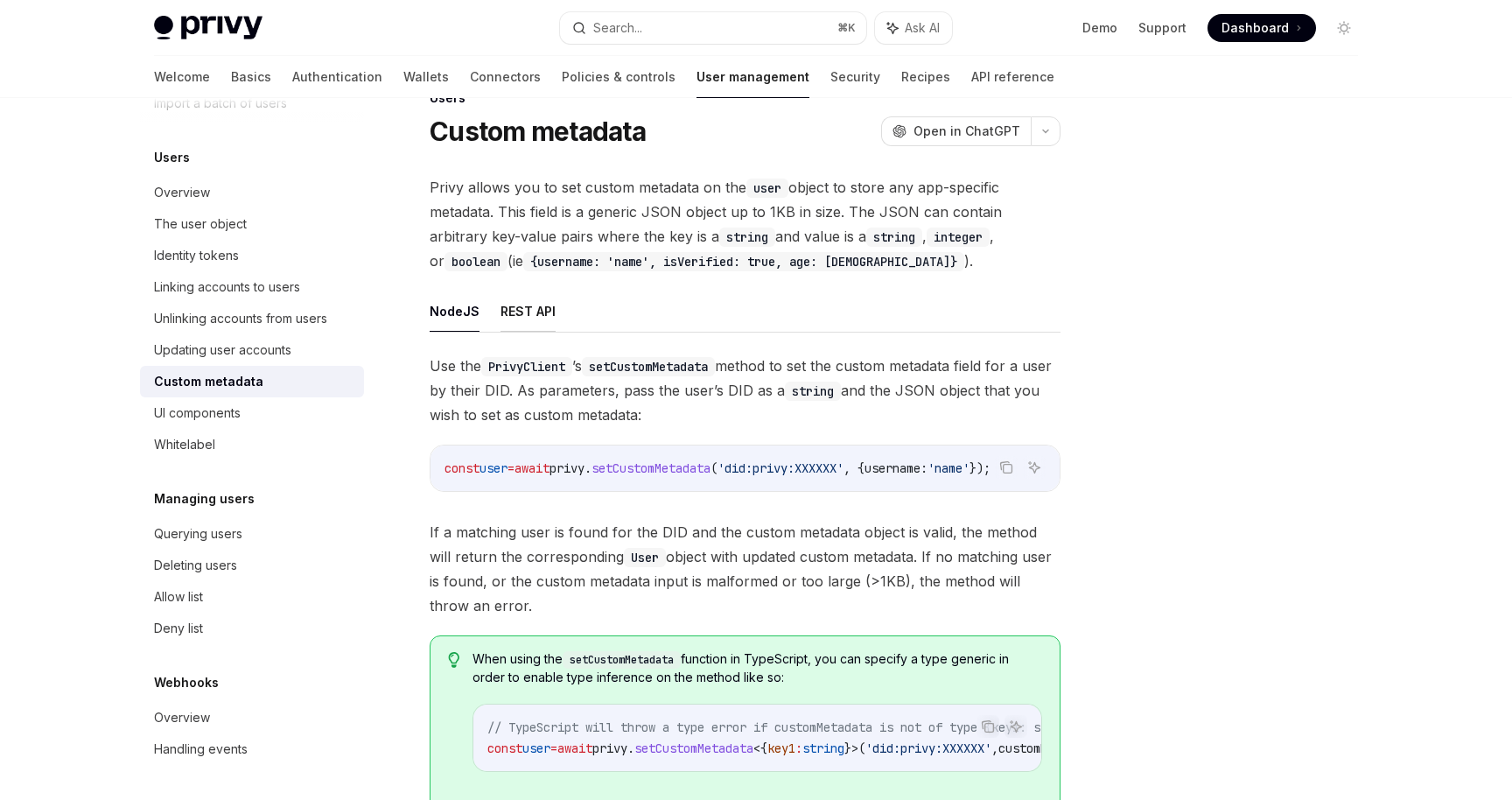
click at [529, 312] on button "REST API" at bounding box center [528, 311] width 55 height 41
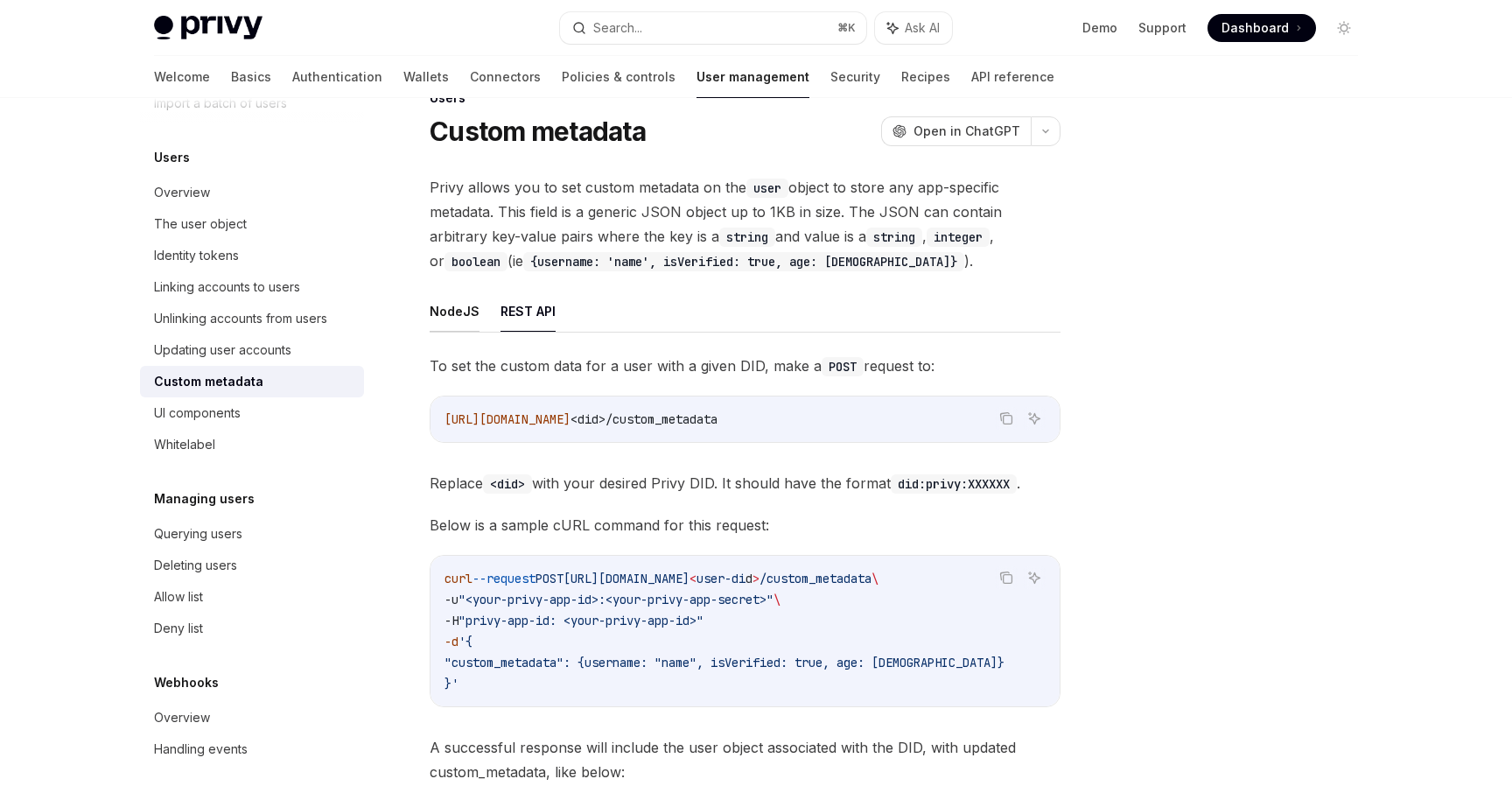
click at [456, 322] on button "NodeJS" at bounding box center [454, 311] width 50 height 41
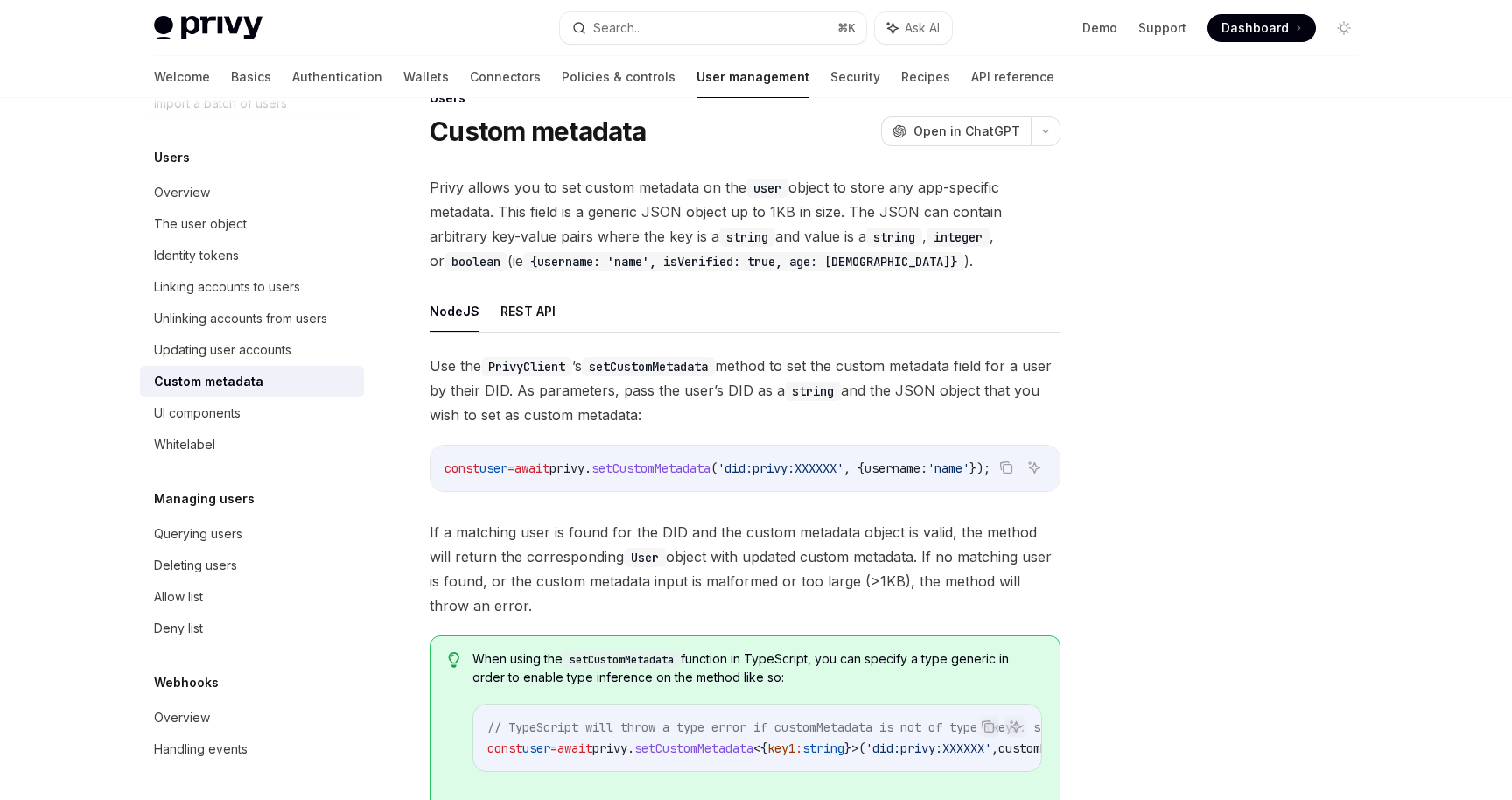
scroll to position [0, 36]
click at [666, 469] on span "setCustomMetadata" at bounding box center [650, 468] width 119 height 16
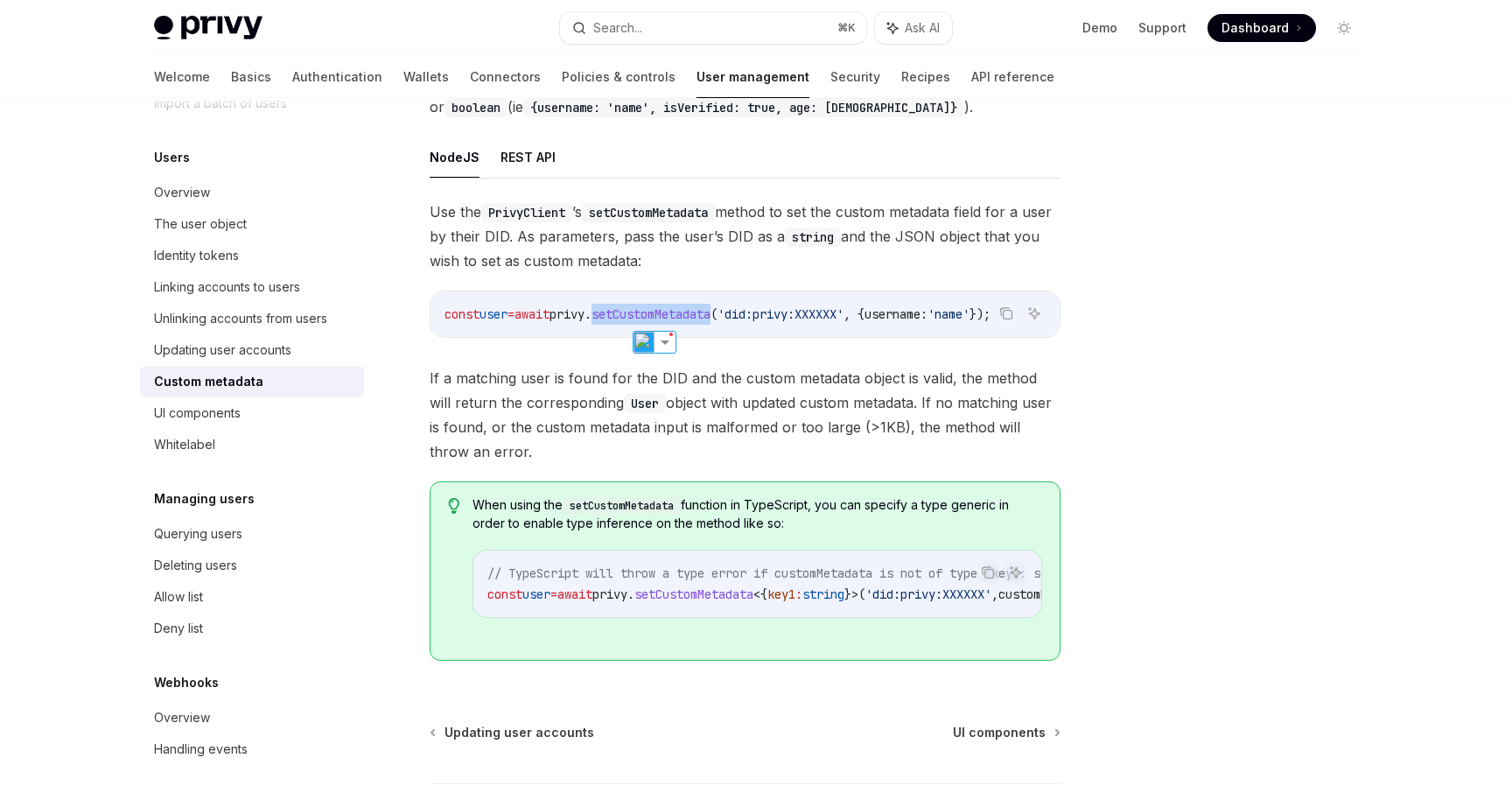
scroll to position [0, 0]
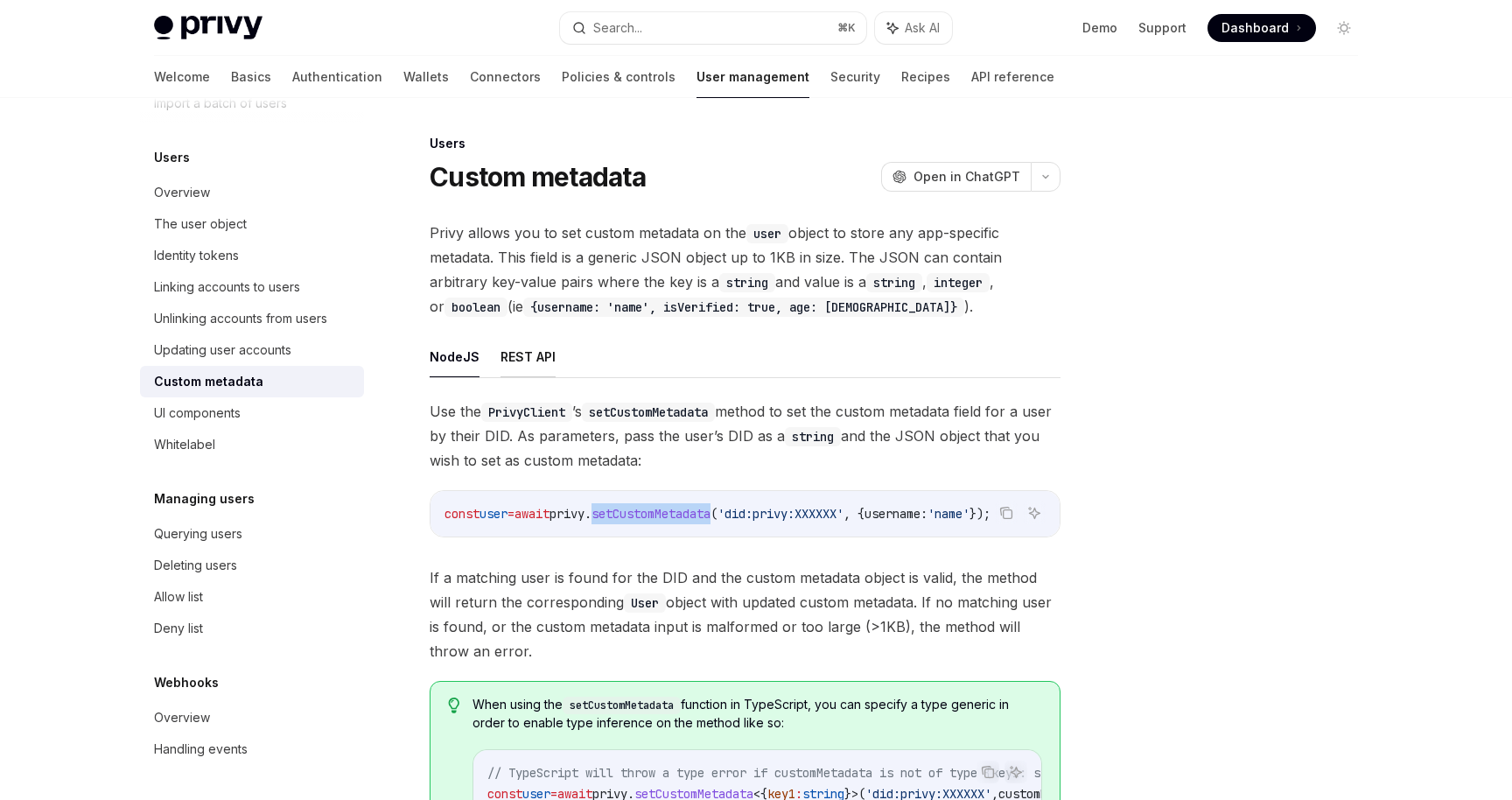
click at [533, 358] on button "REST API" at bounding box center [528, 356] width 55 height 41
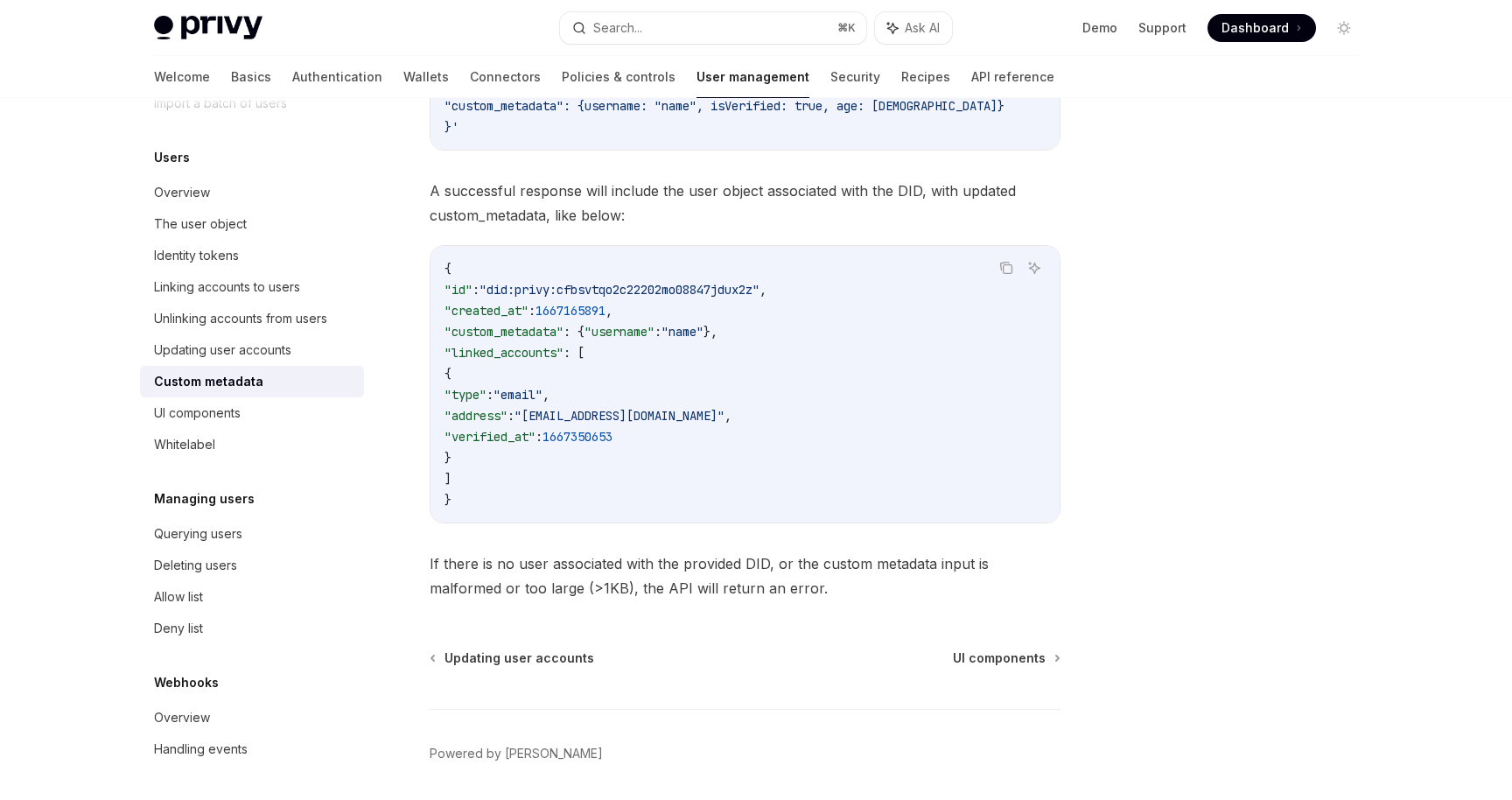
scroll to position [669, 0]
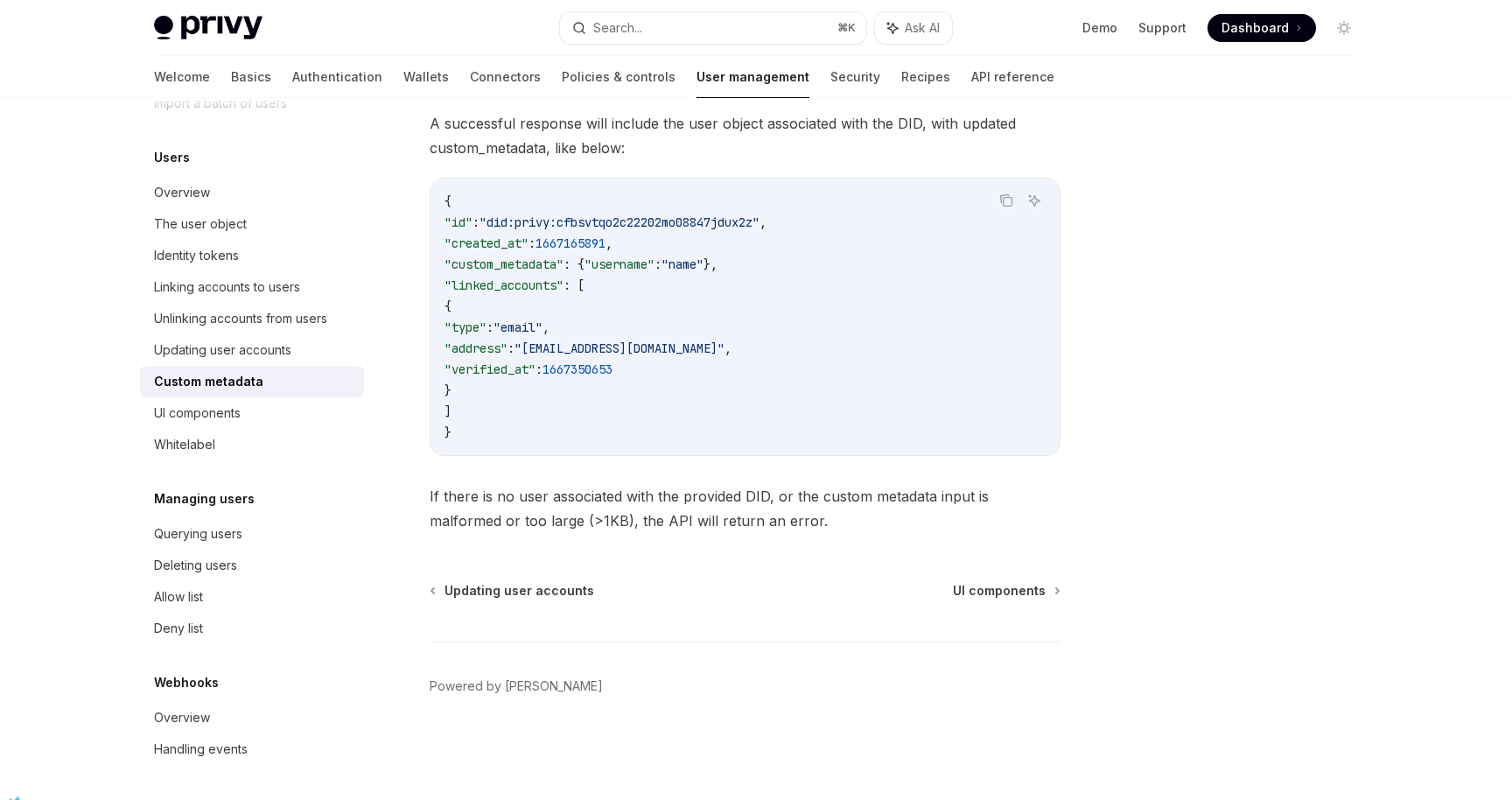
click at [578, 423] on code "{ "id" : "did:privy:cfbsvtqo2c22202mo08847jdux2z" , "created_at" : 1667165891 ,…" at bounding box center [745, 316] width 601 height 252
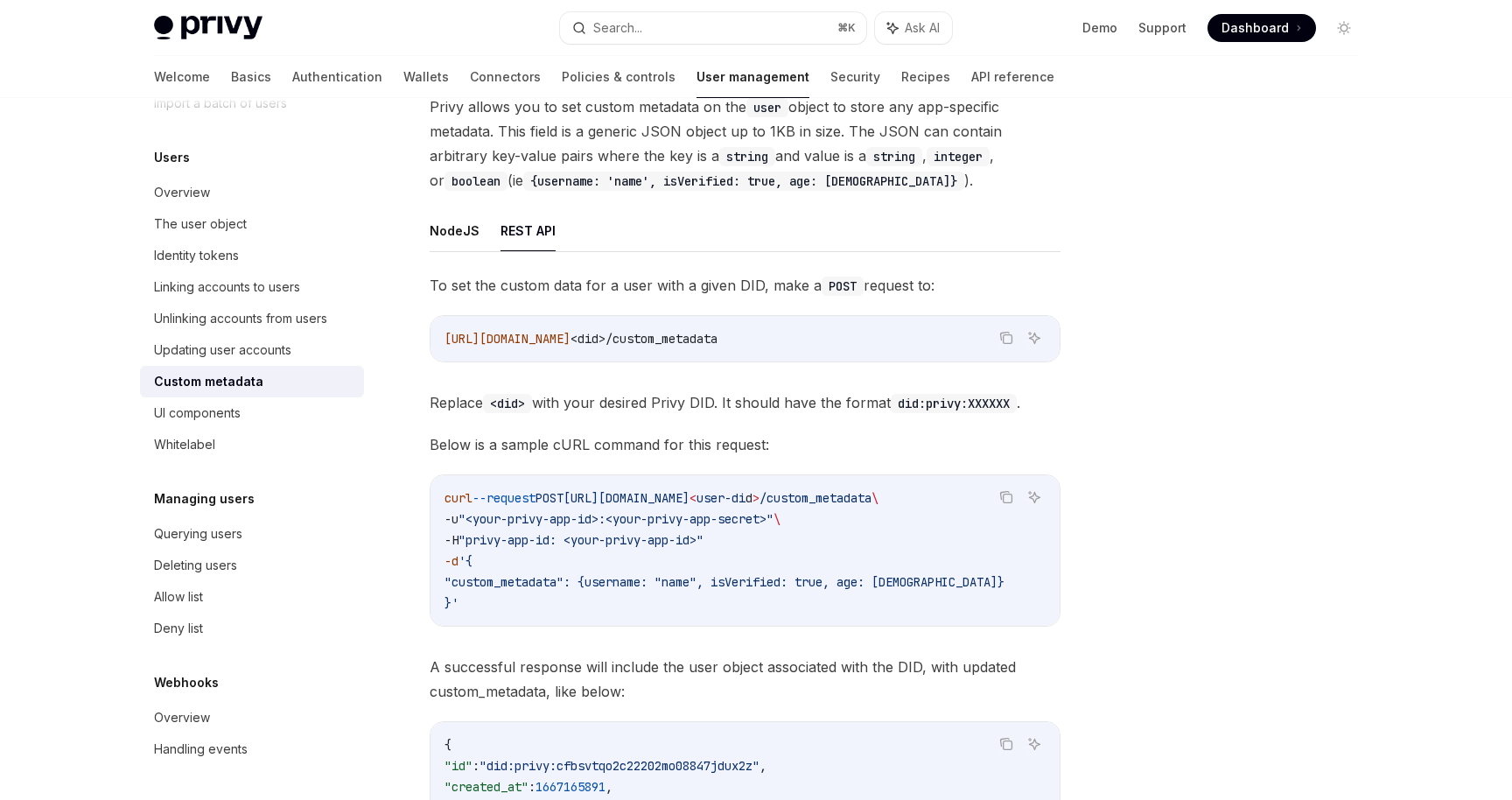
scroll to position [49, 0]
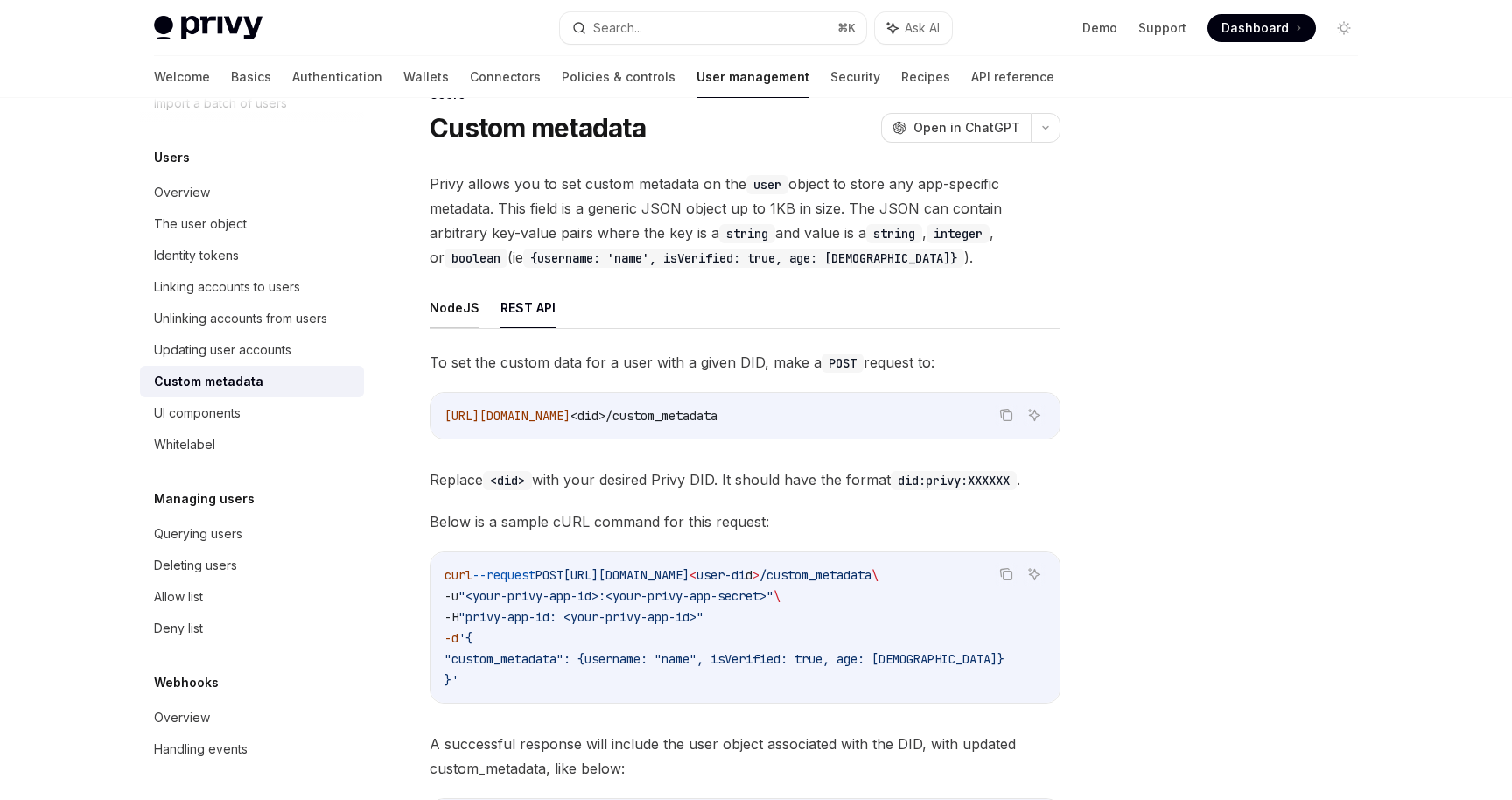
click at [462, 318] on button "NodeJS" at bounding box center [454, 307] width 50 height 41
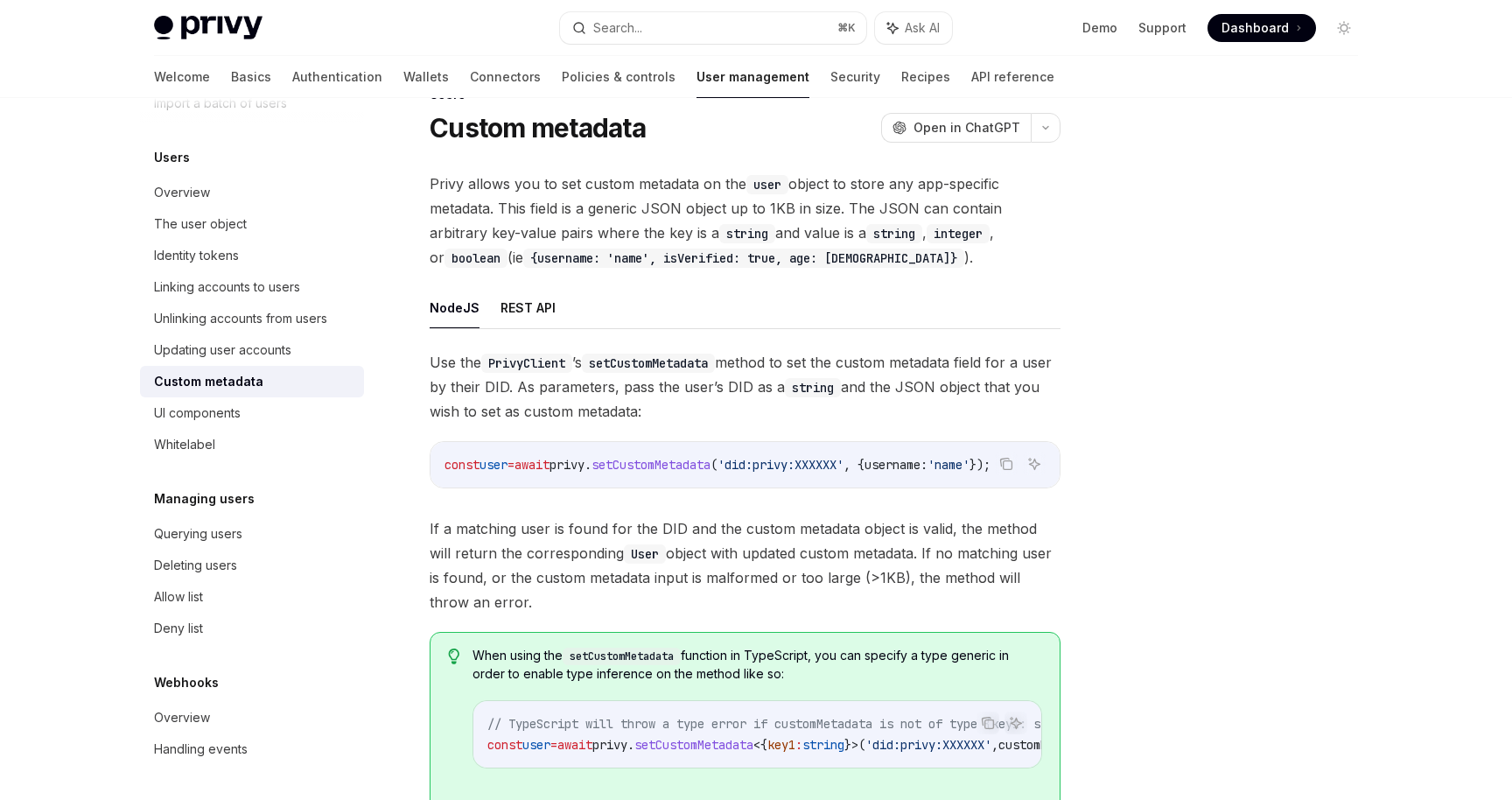
scroll to position [0, 37]
click at [295, 221] on div "The user object" at bounding box center [253, 223] width 200 height 21
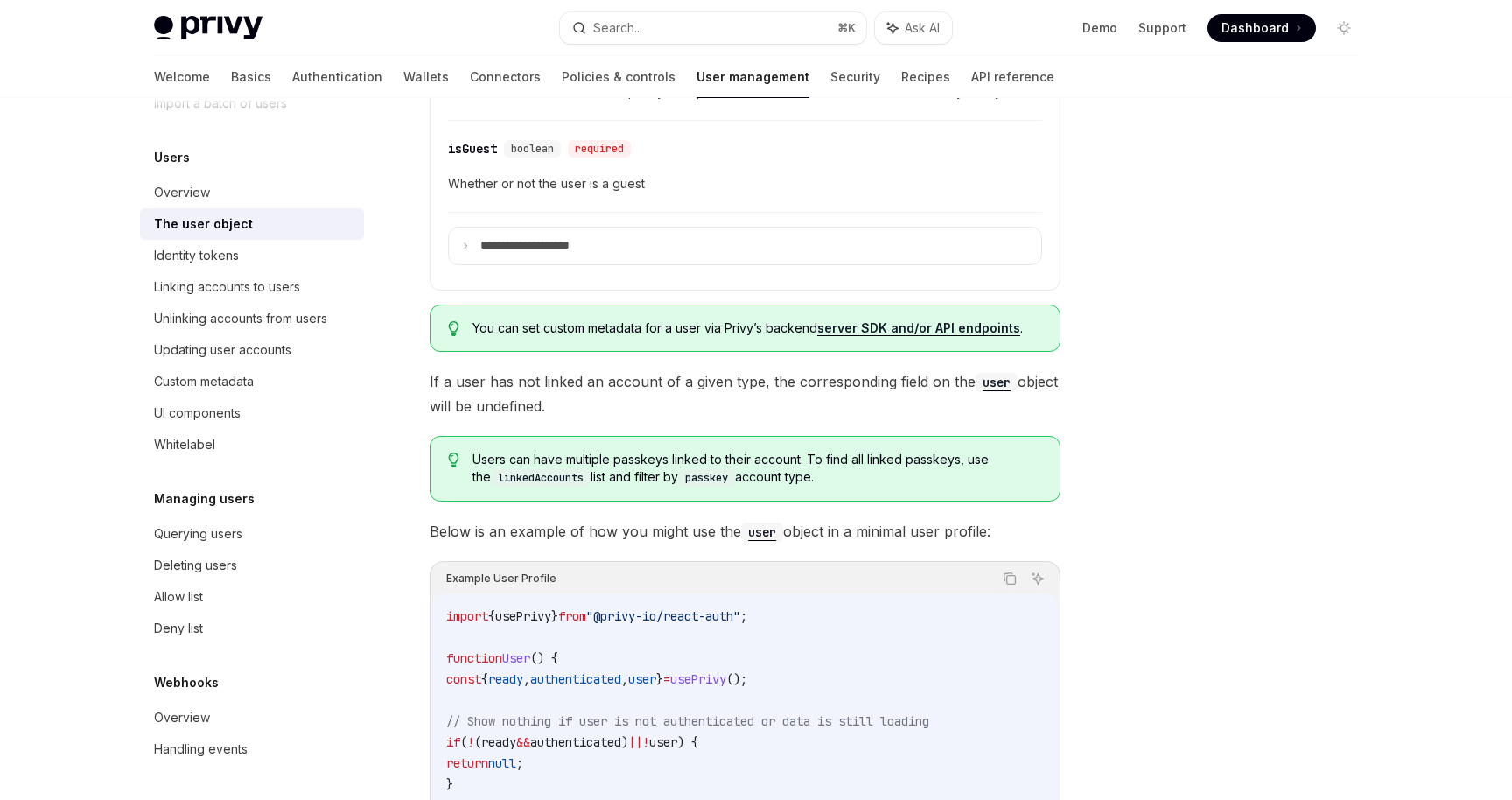
scroll to position [1419, 0]
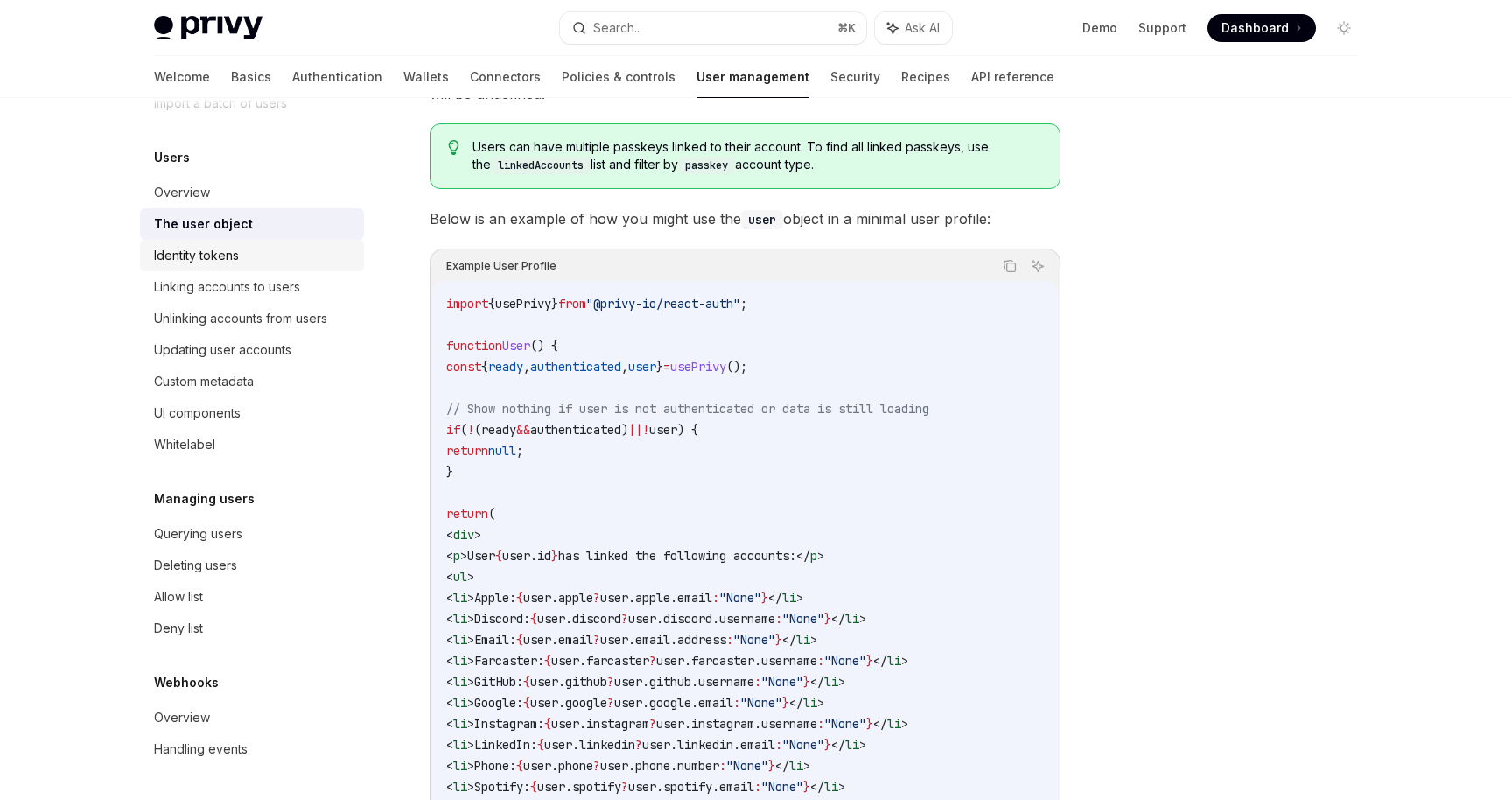
click at [244, 250] on div "Identity tokens" at bounding box center [253, 255] width 200 height 21
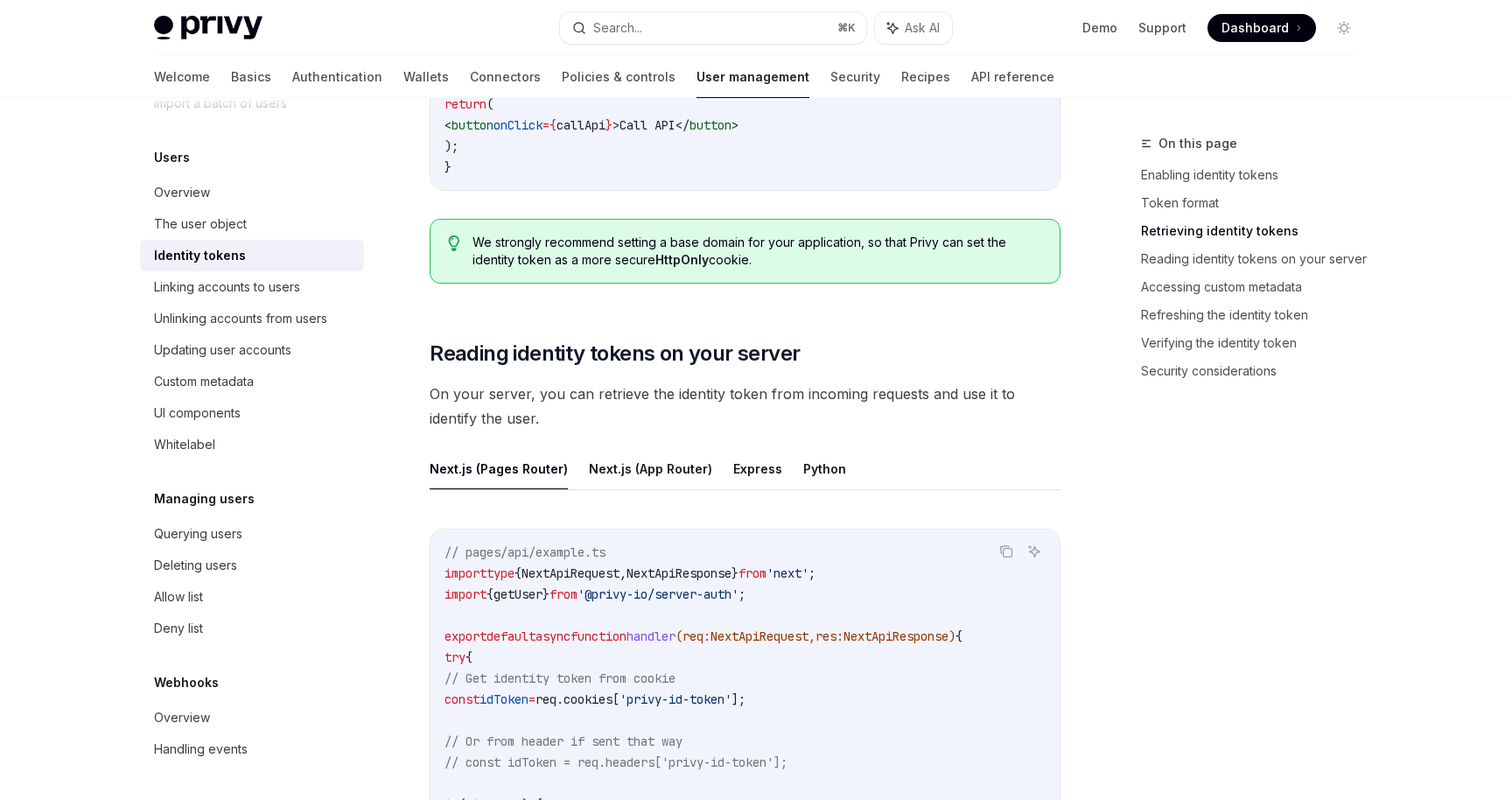
scroll to position [2027, 0]
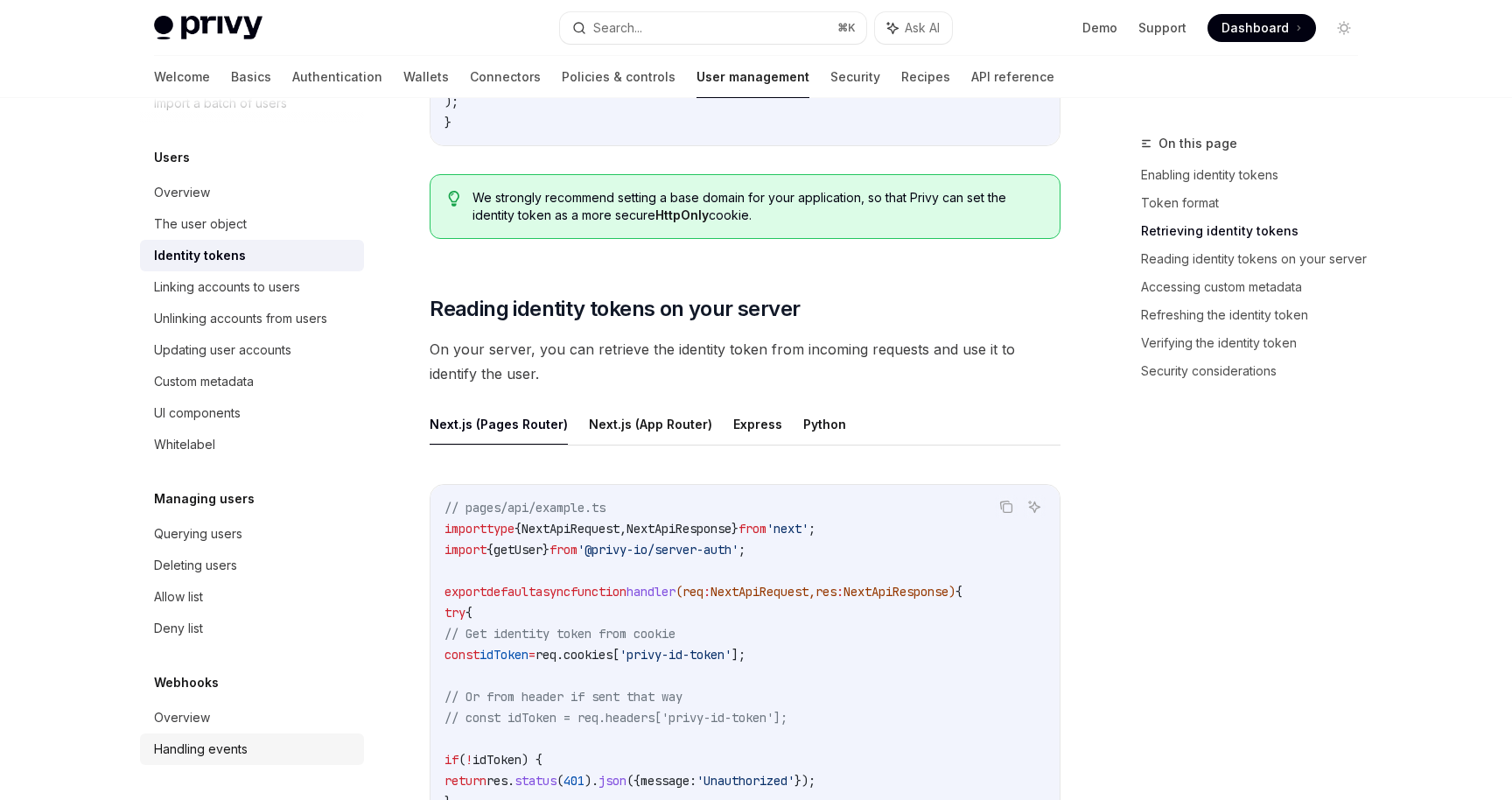
click at [223, 744] on div "Handling events" at bounding box center [200, 749] width 94 height 21
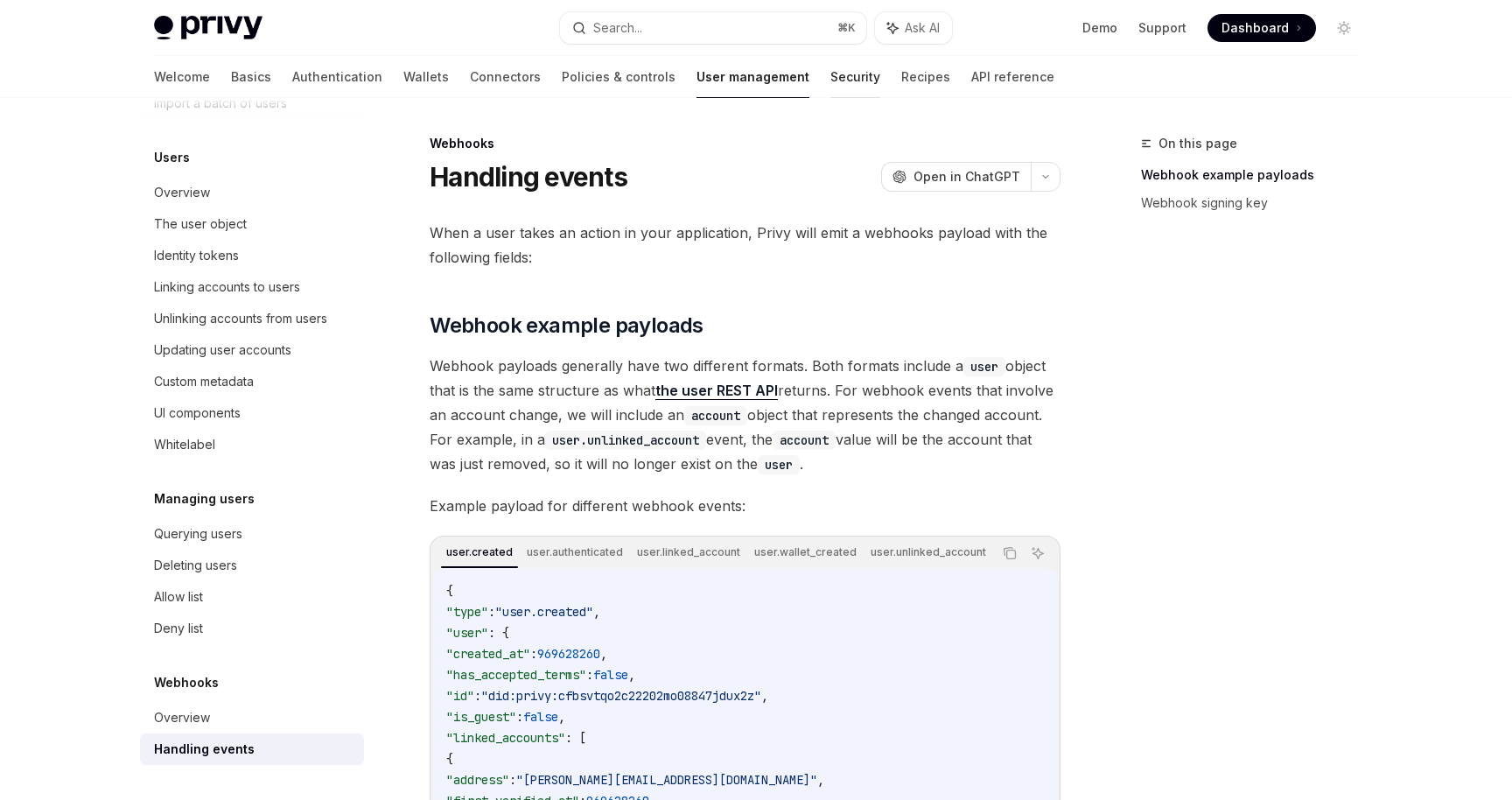
click at [830, 71] on link "Security" at bounding box center [855, 77] width 50 height 42
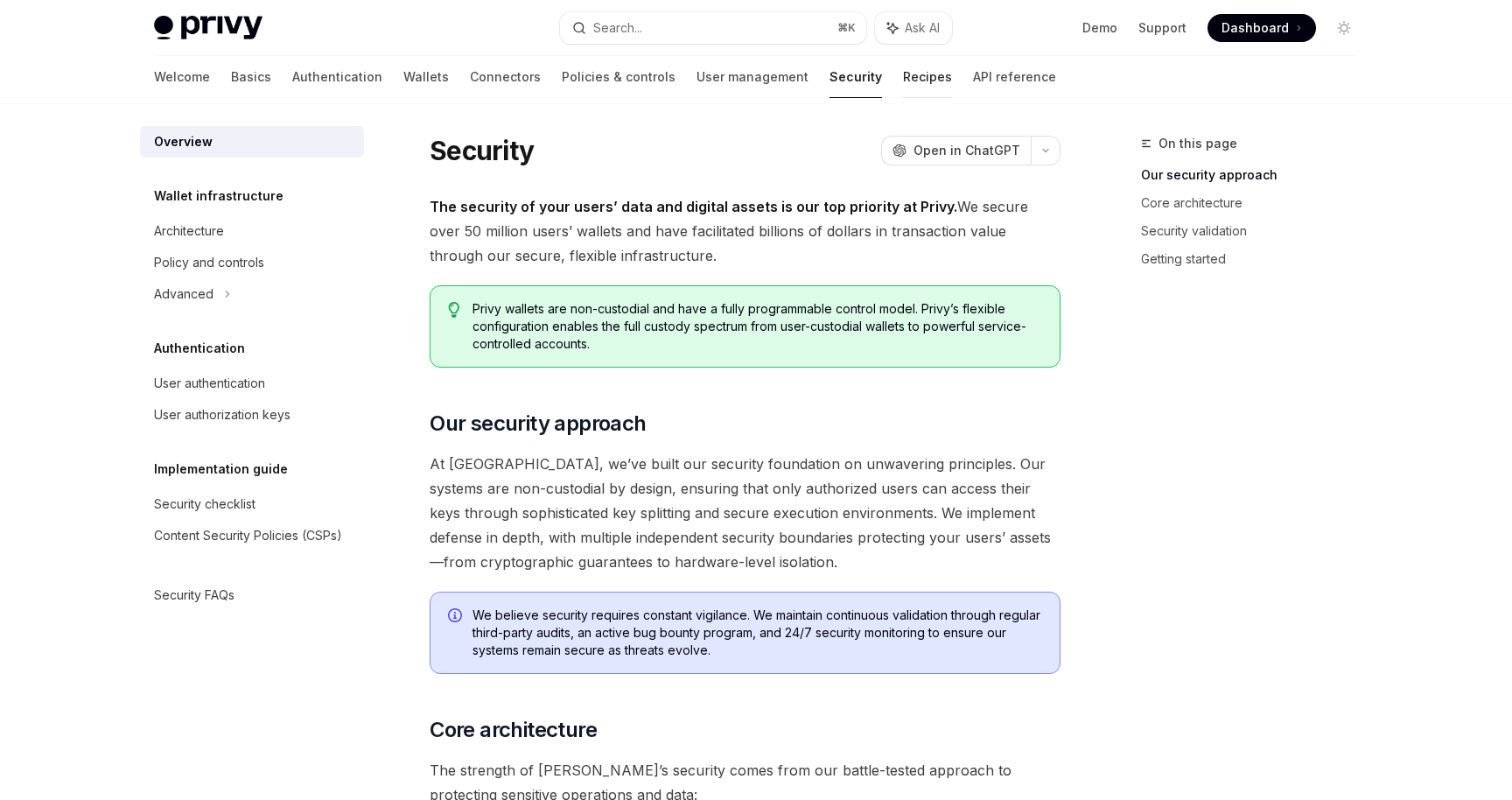
click at [903, 85] on link "Recipes" at bounding box center [927, 77] width 49 height 42
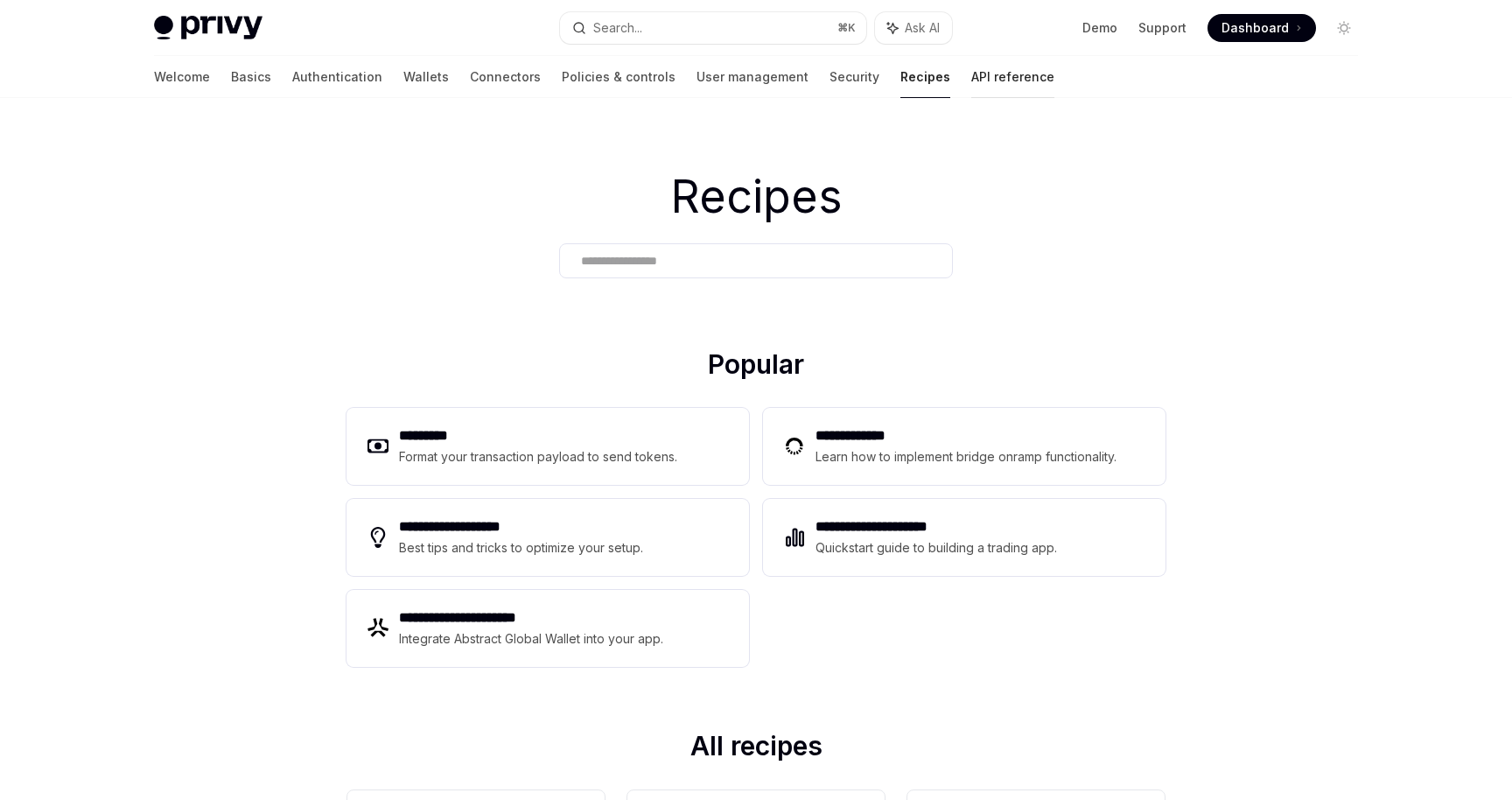
click at [971, 84] on link "API reference" at bounding box center [1013, 77] width 83 height 42
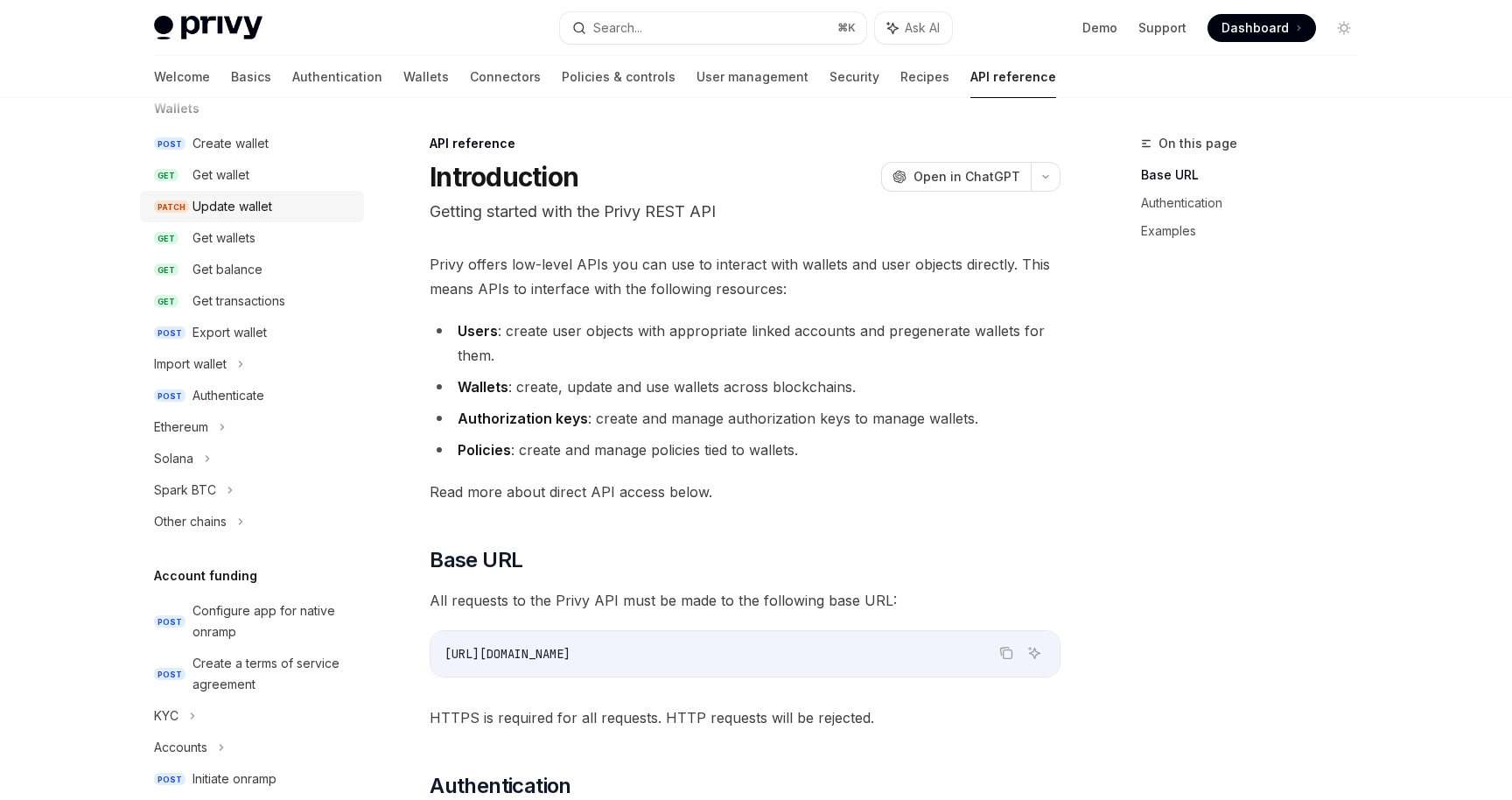
scroll to position [393, 0]
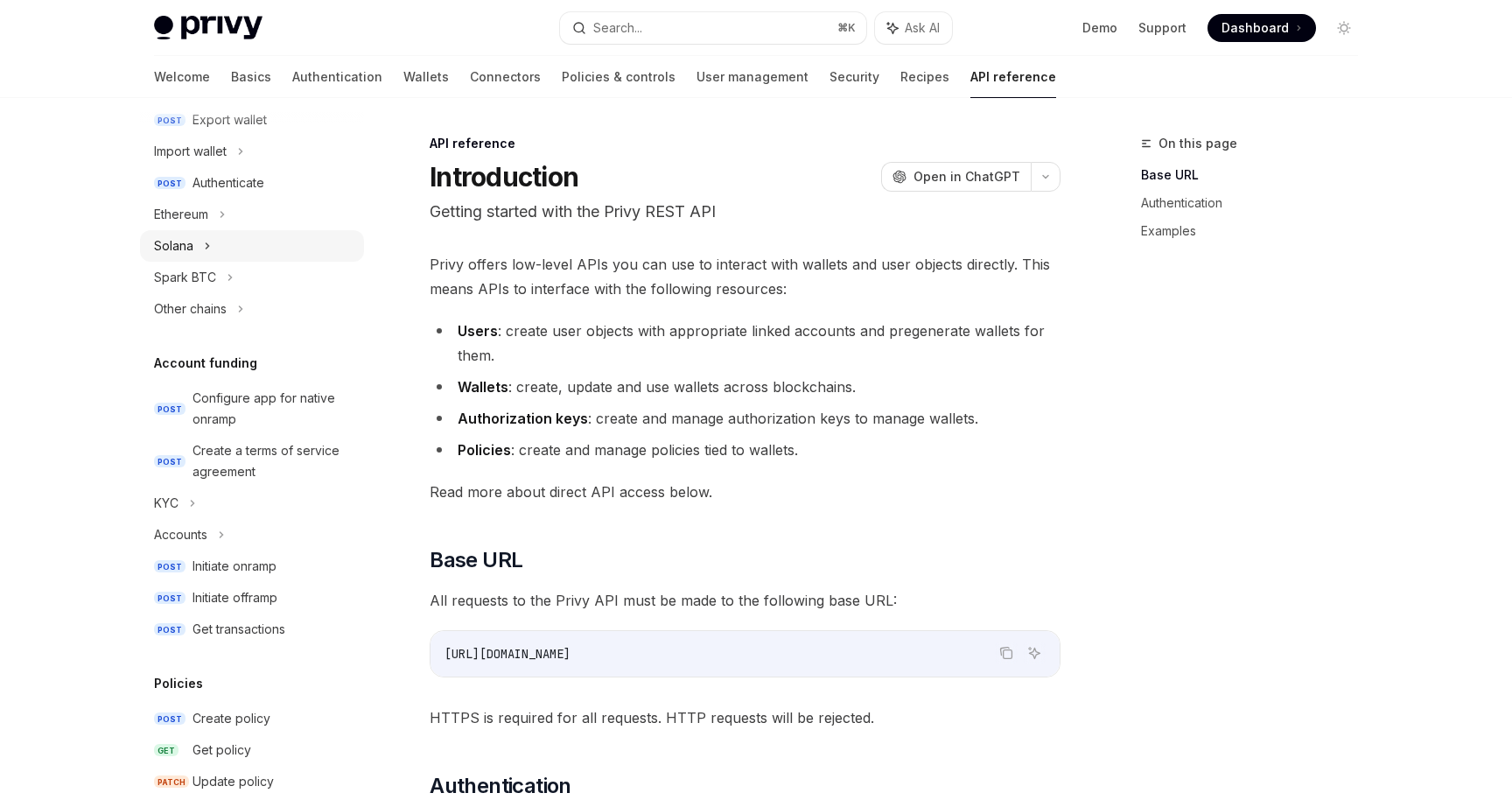
click at [315, 236] on div "Solana" at bounding box center [252, 246] width 224 height 31
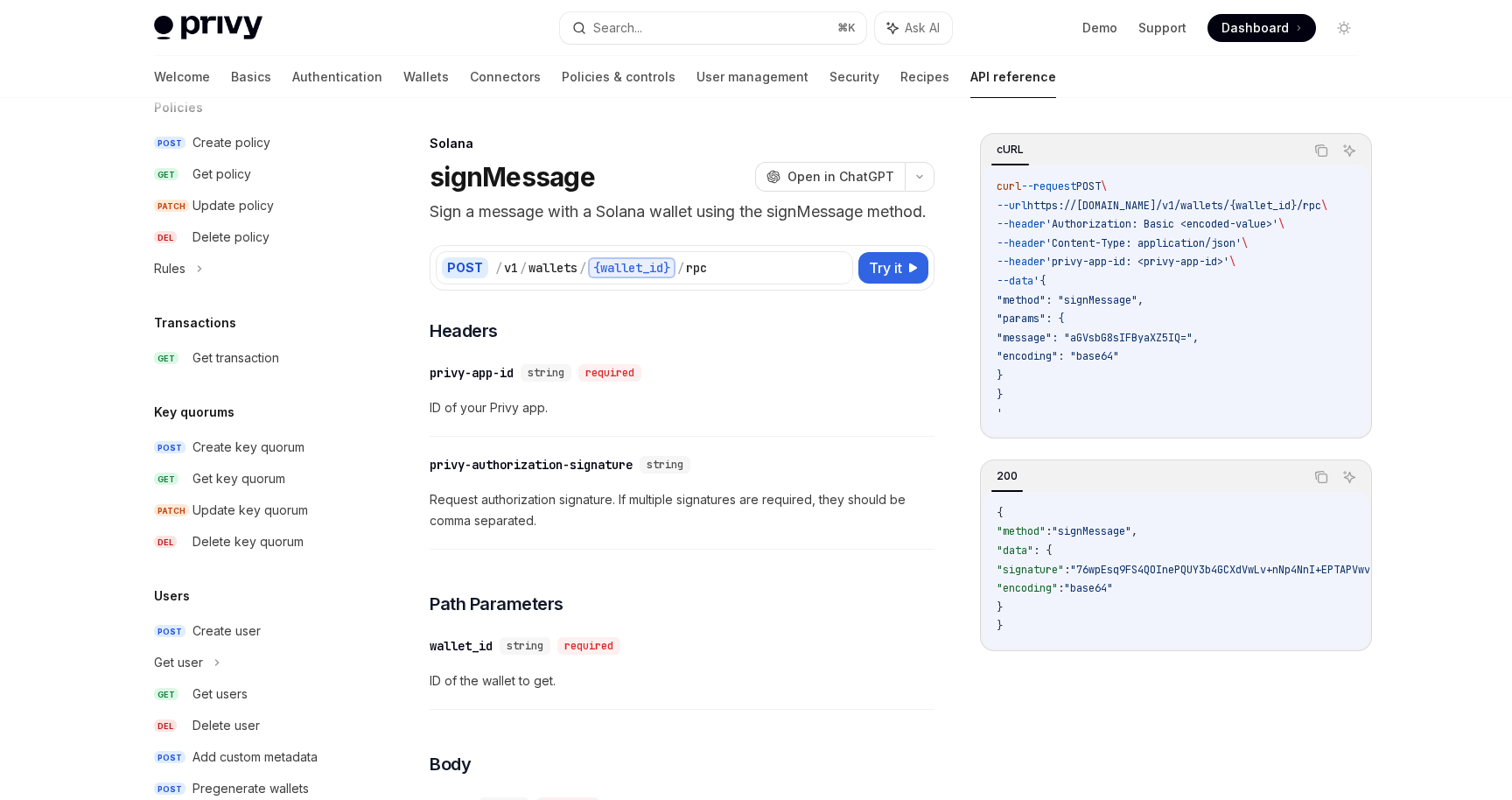
scroll to position [1103, 0]
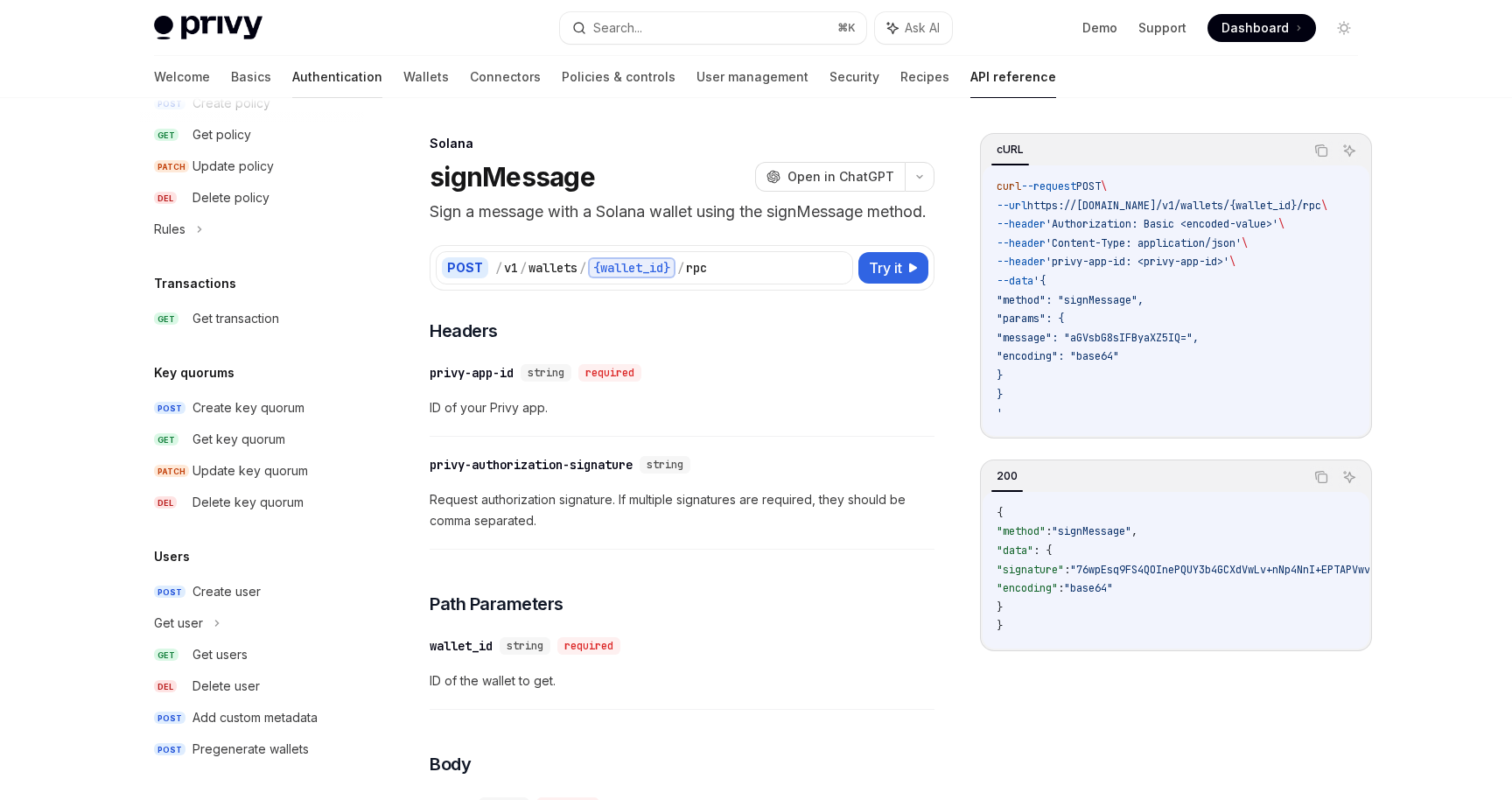
click at [292, 73] on link "Authentication" at bounding box center [338, 77] width 90 height 42
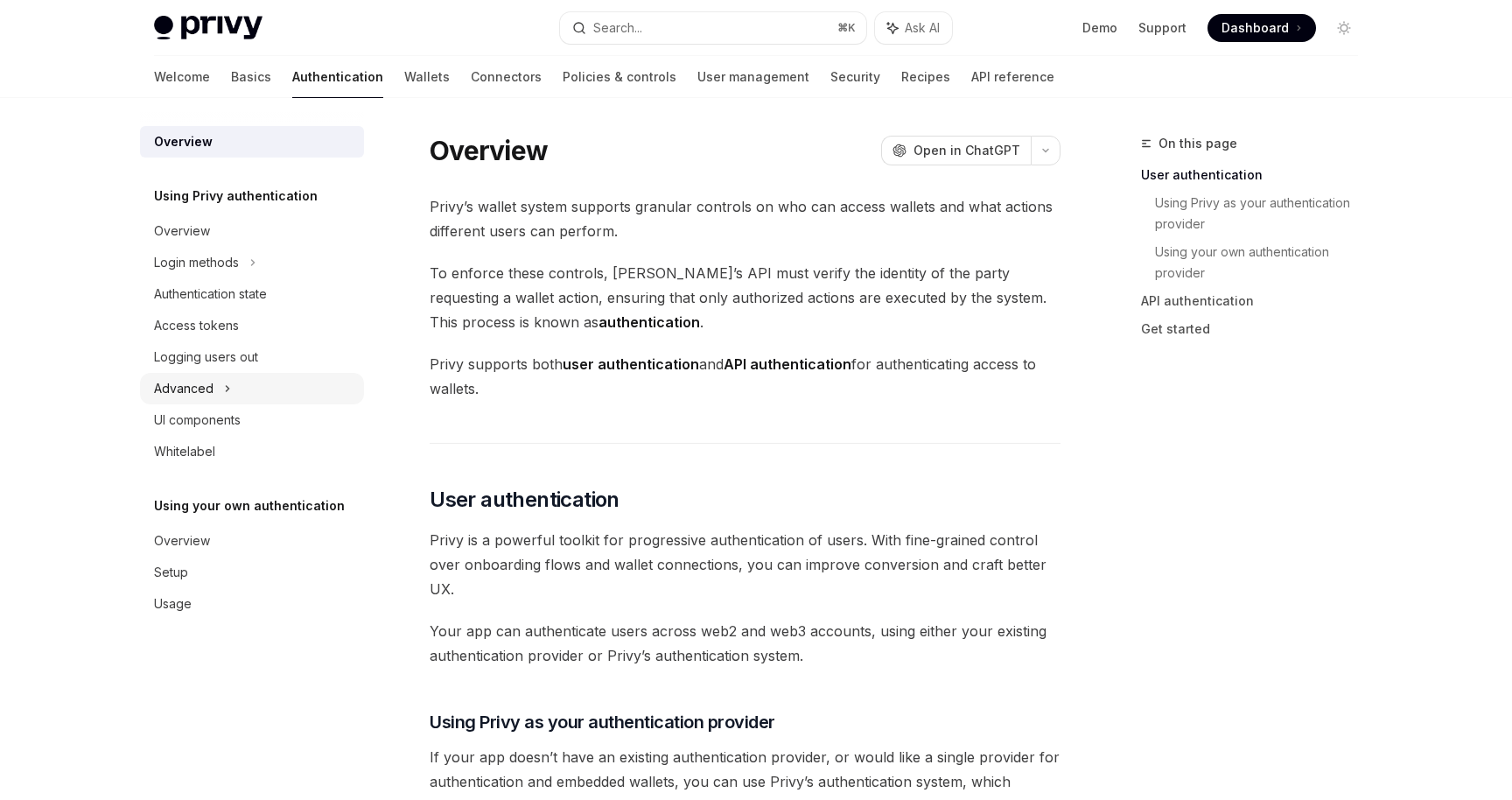
click at [277, 394] on div "Advanced" at bounding box center [252, 388] width 224 height 31
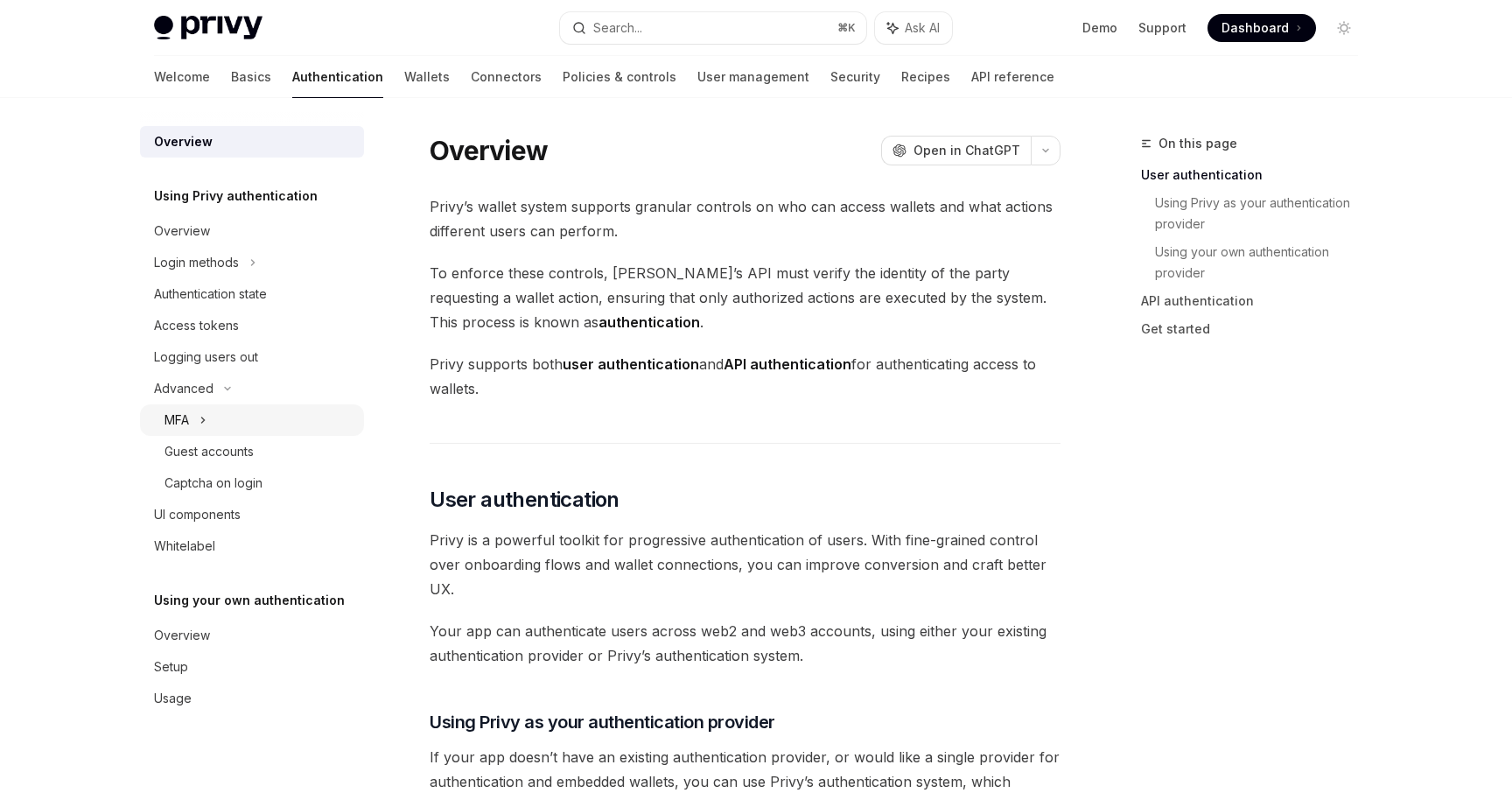
click at [280, 425] on div "MFA" at bounding box center [252, 420] width 224 height 31
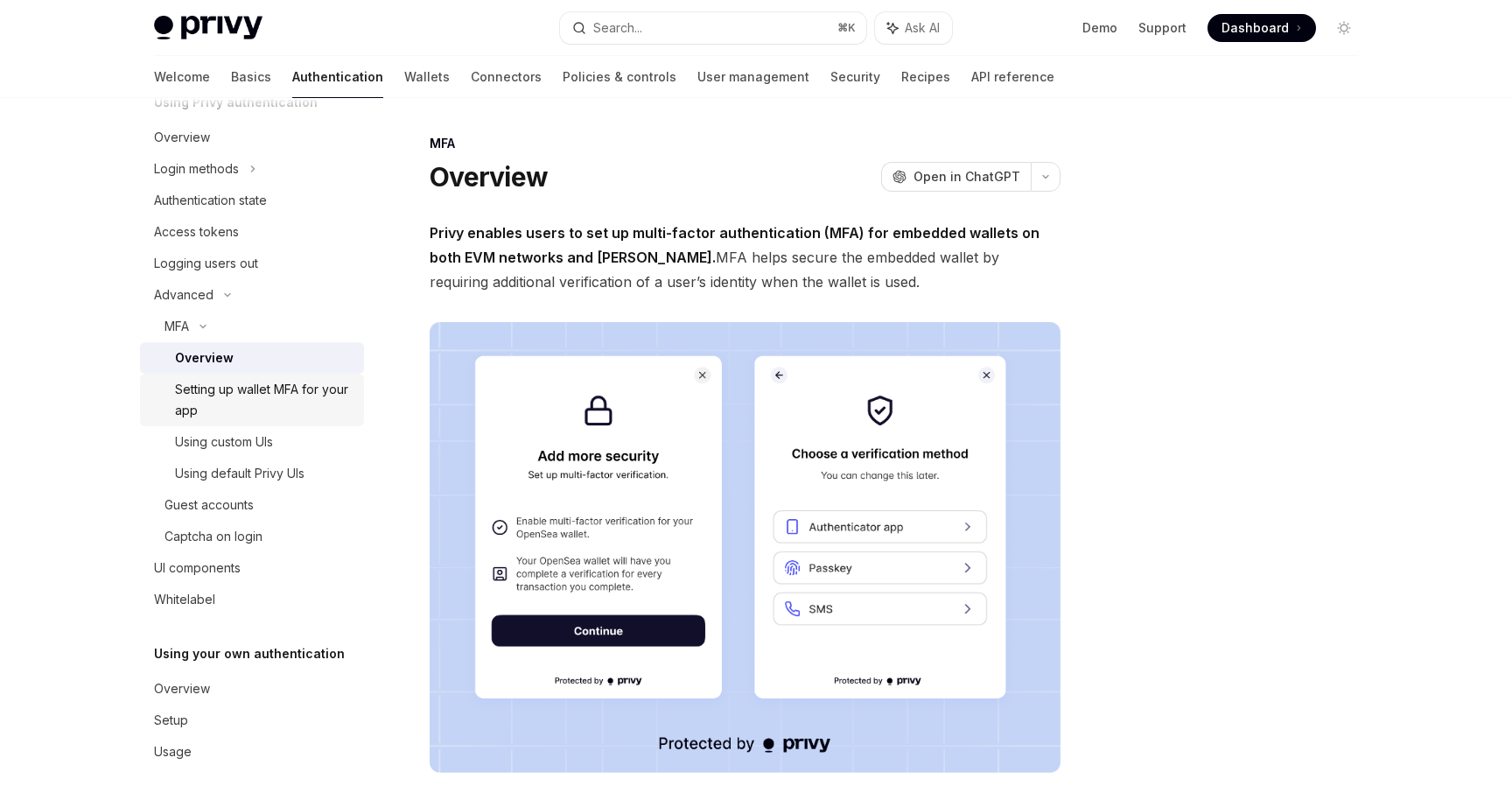
scroll to position [97, 0]
click at [405, 85] on link "Wallets" at bounding box center [427, 77] width 45 height 42
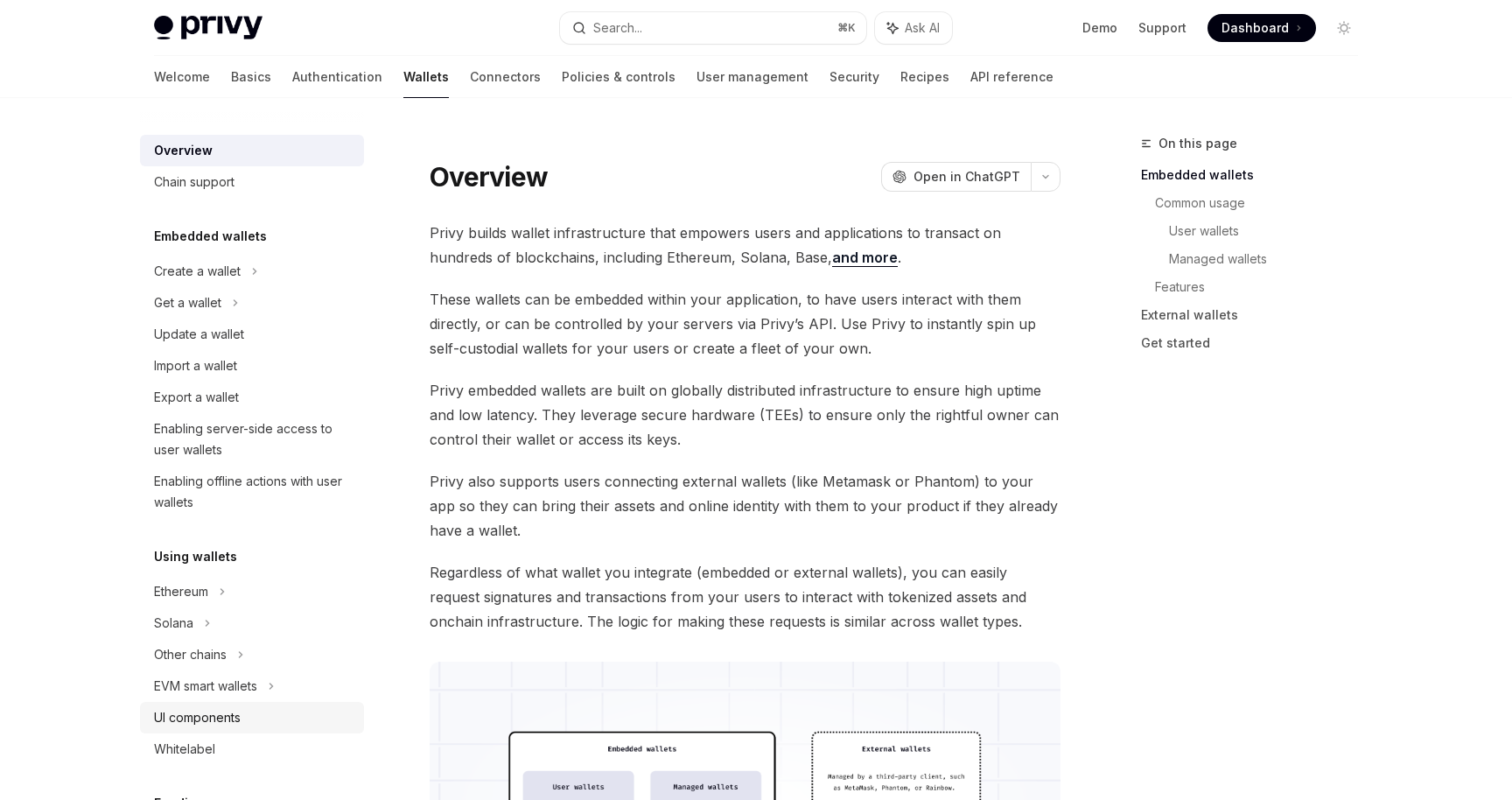
click at [303, 718] on div "UI components" at bounding box center [253, 717] width 200 height 21
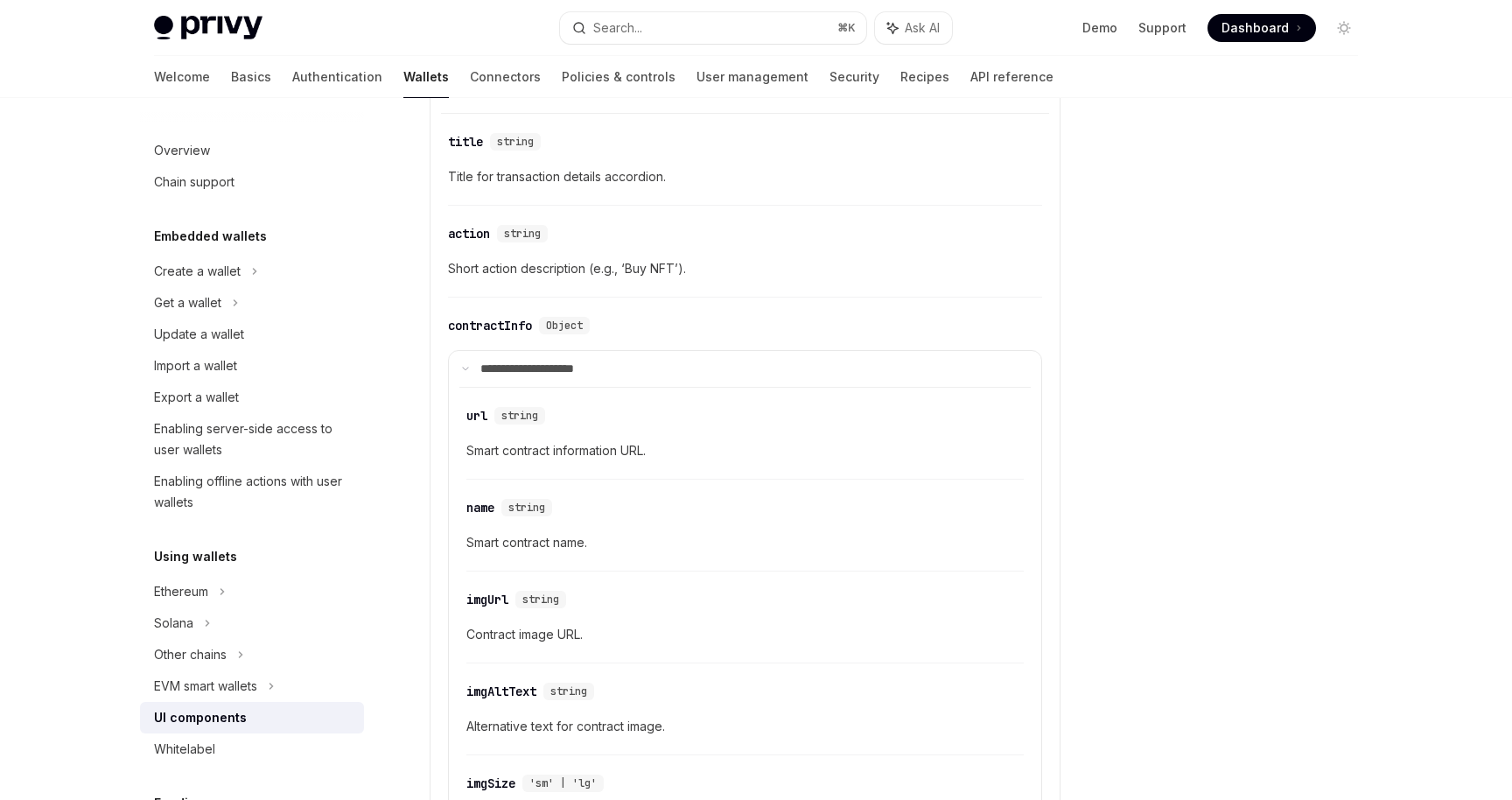
scroll to position [3128, 0]
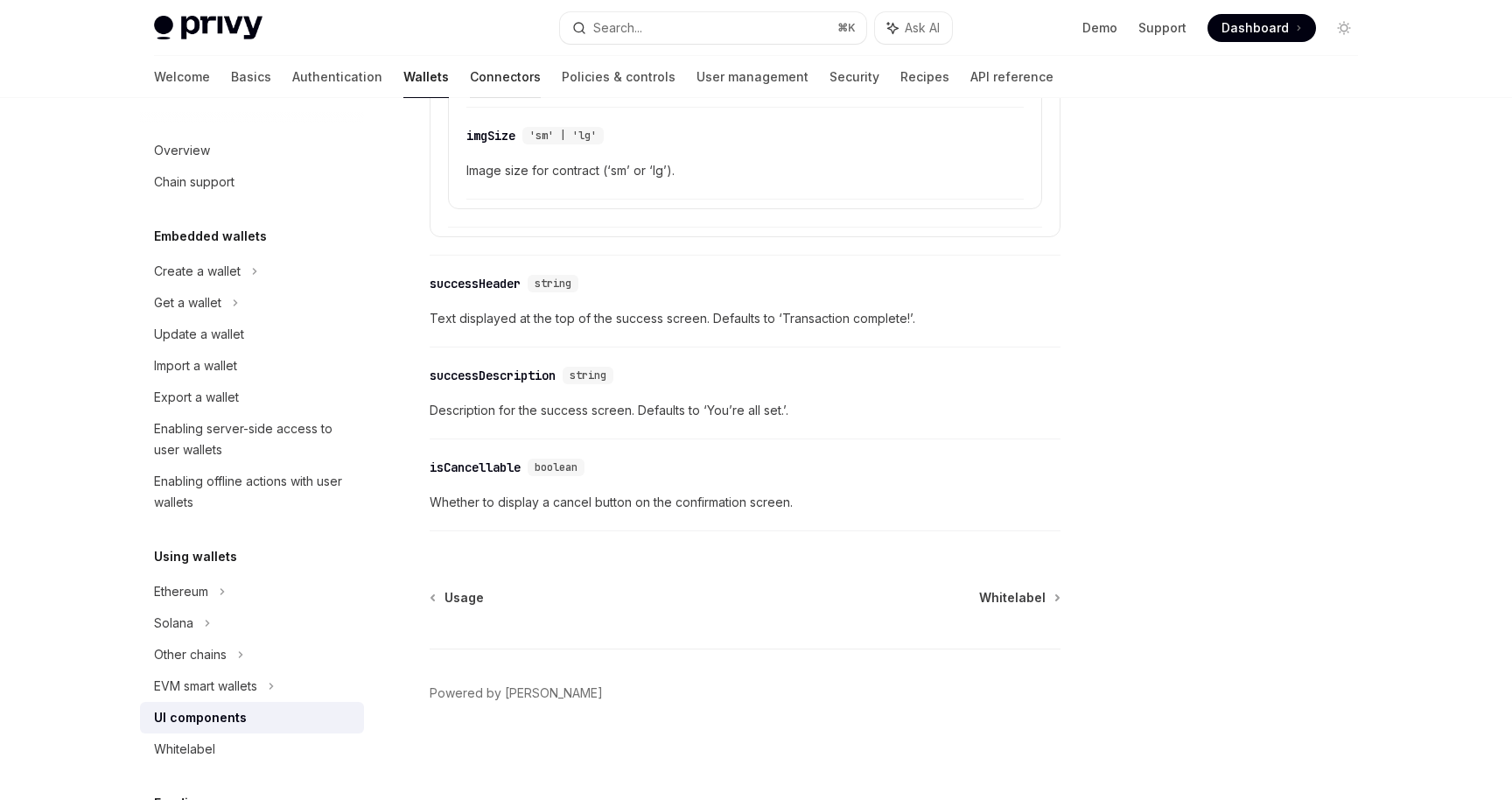
click at [470, 82] on link "Connectors" at bounding box center [505, 77] width 71 height 42
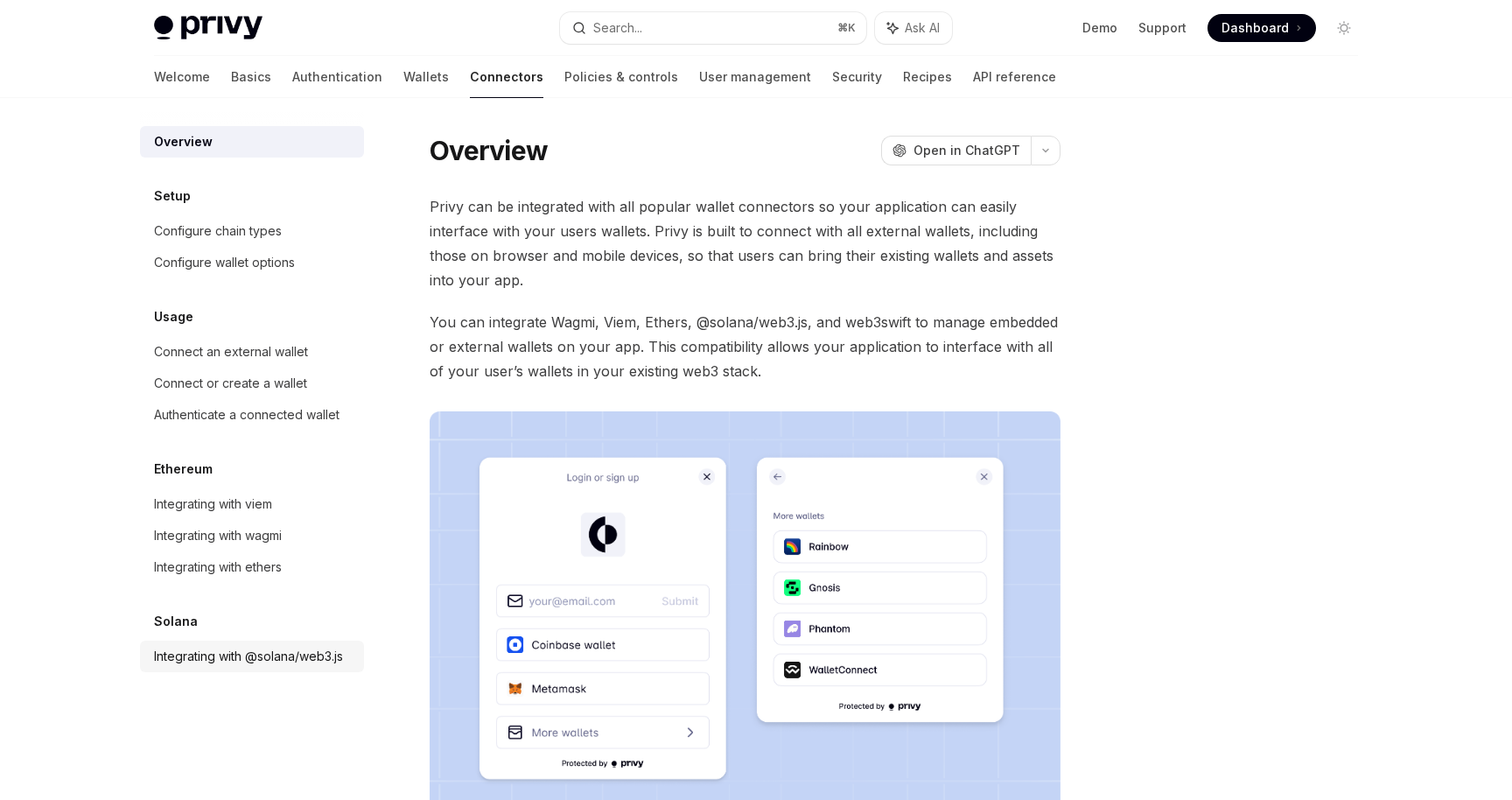
click at [338, 643] on link "Integrating with @solana/web3.js" at bounding box center [252, 657] width 224 height 31
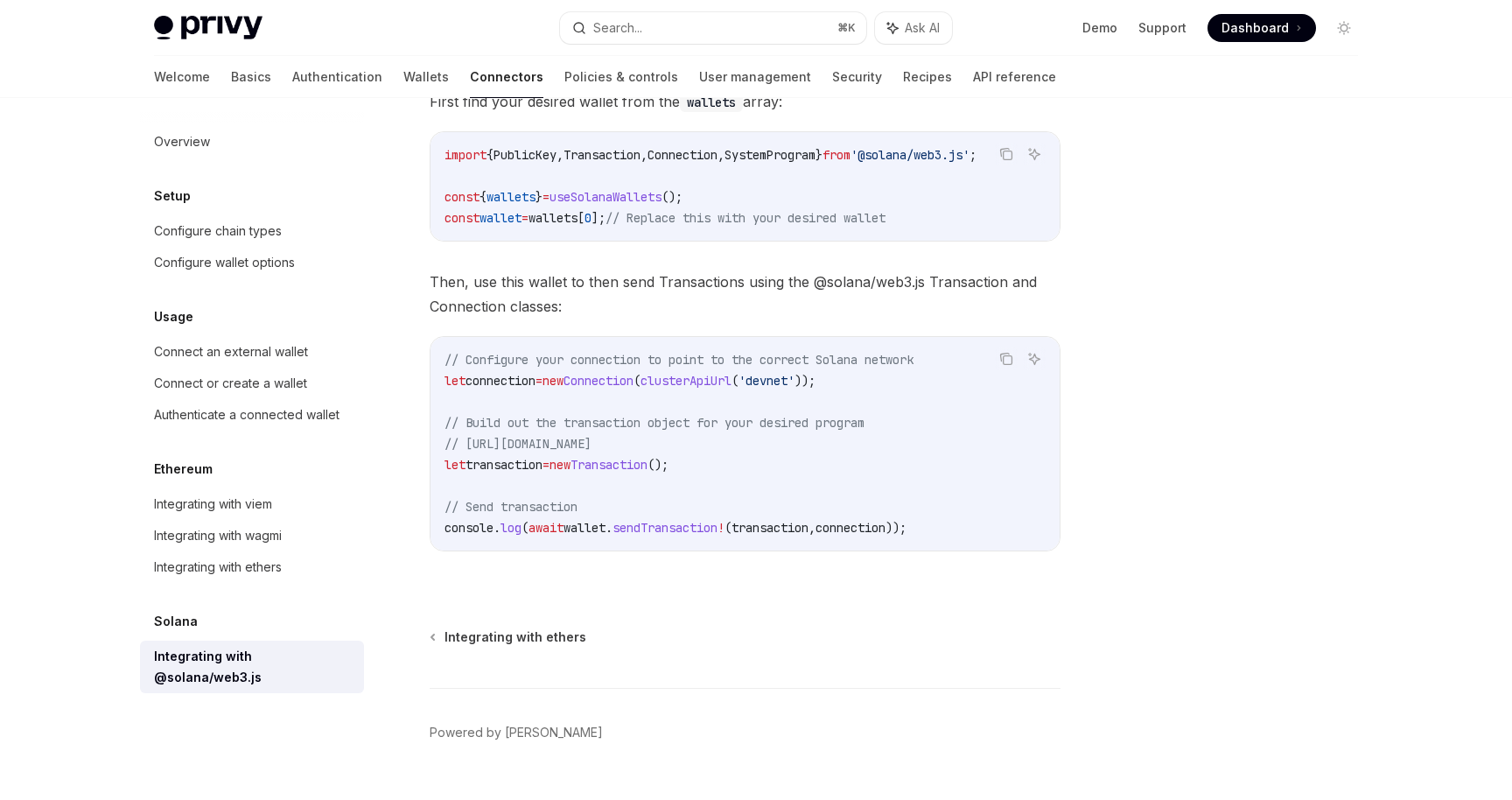
scroll to position [308, 0]
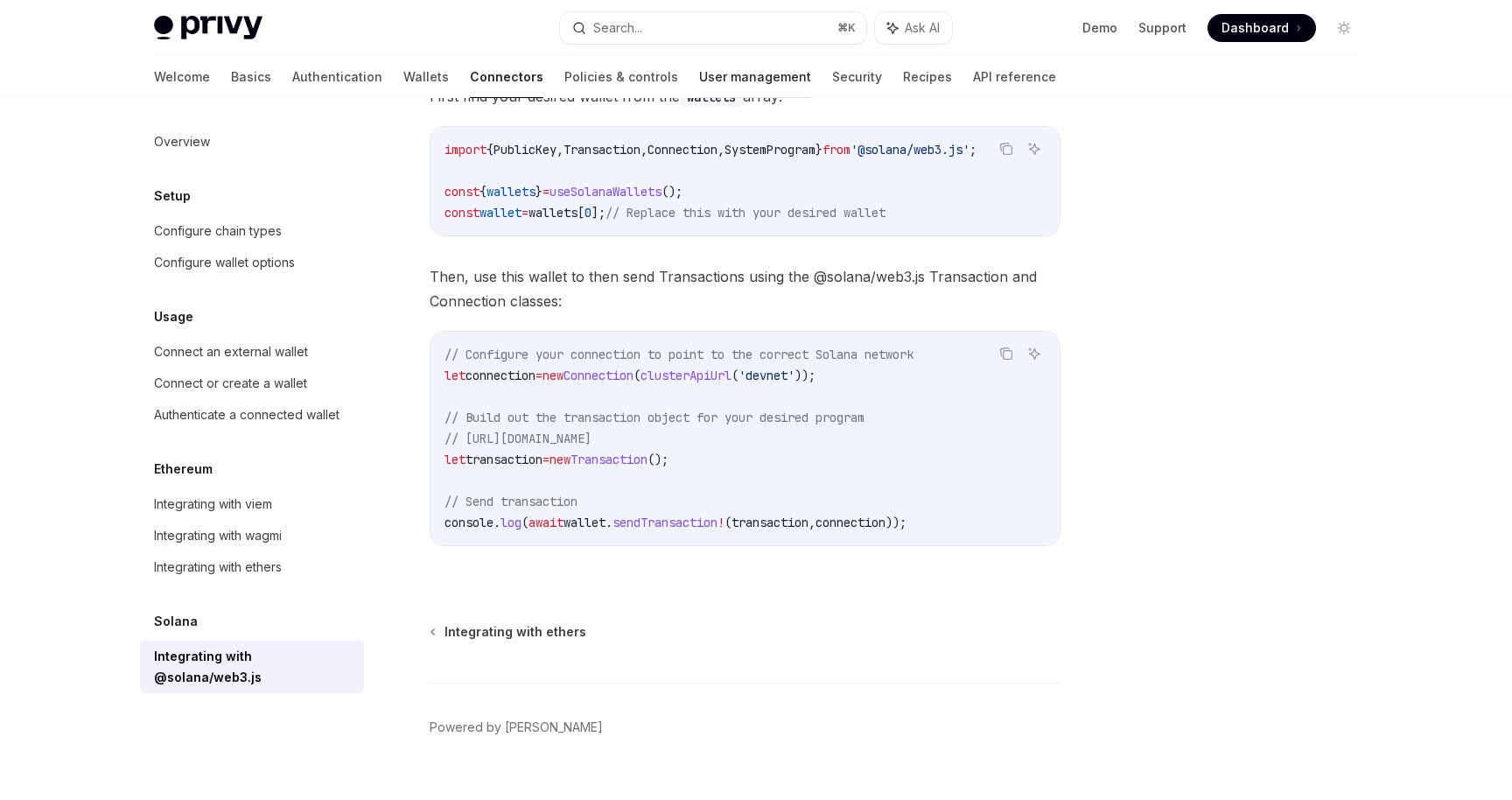
click at [699, 72] on link "User management" at bounding box center [755, 77] width 112 height 42
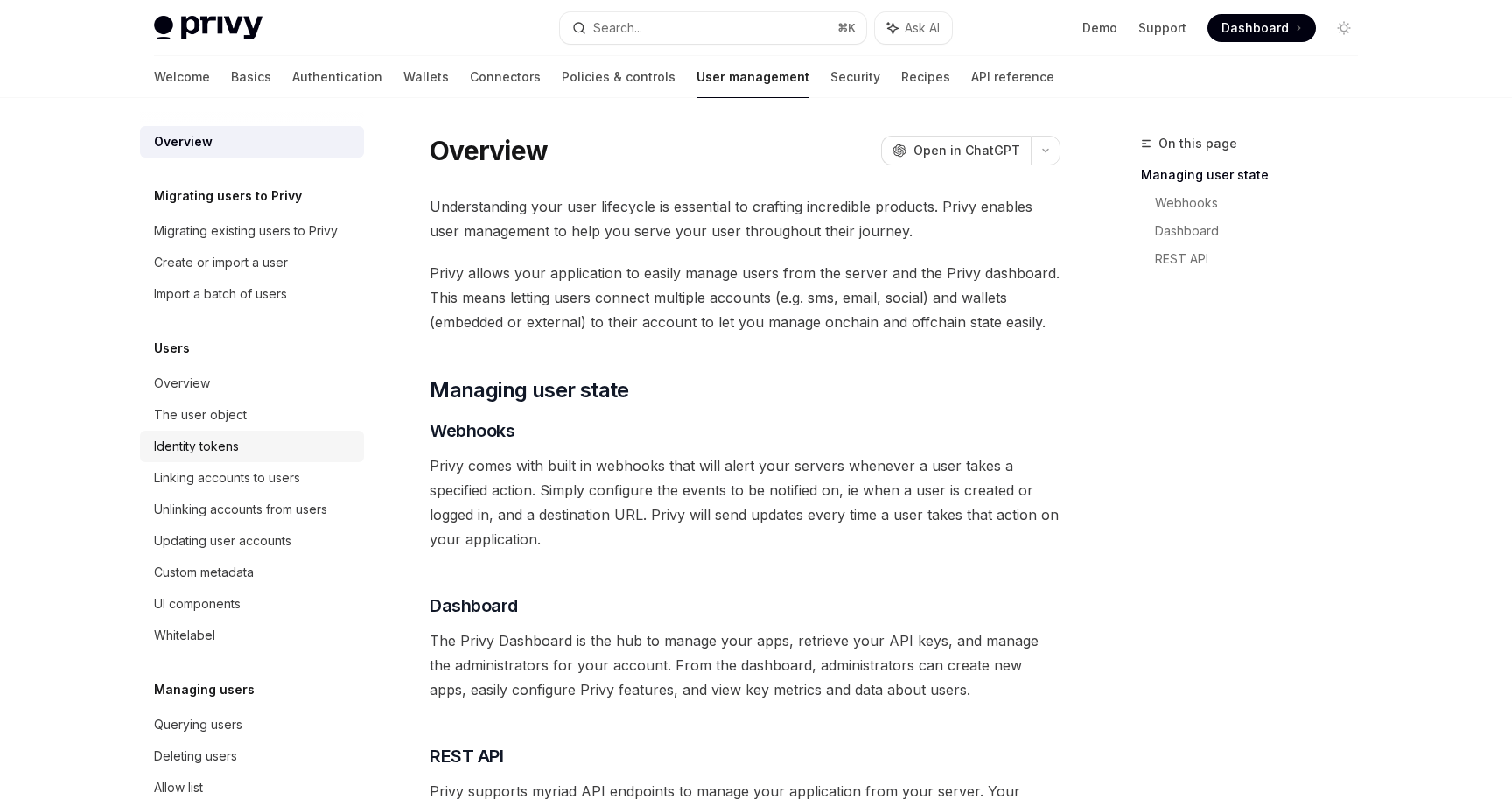
click at [245, 443] on div "Identity tokens" at bounding box center [253, 446] width 200 height 21
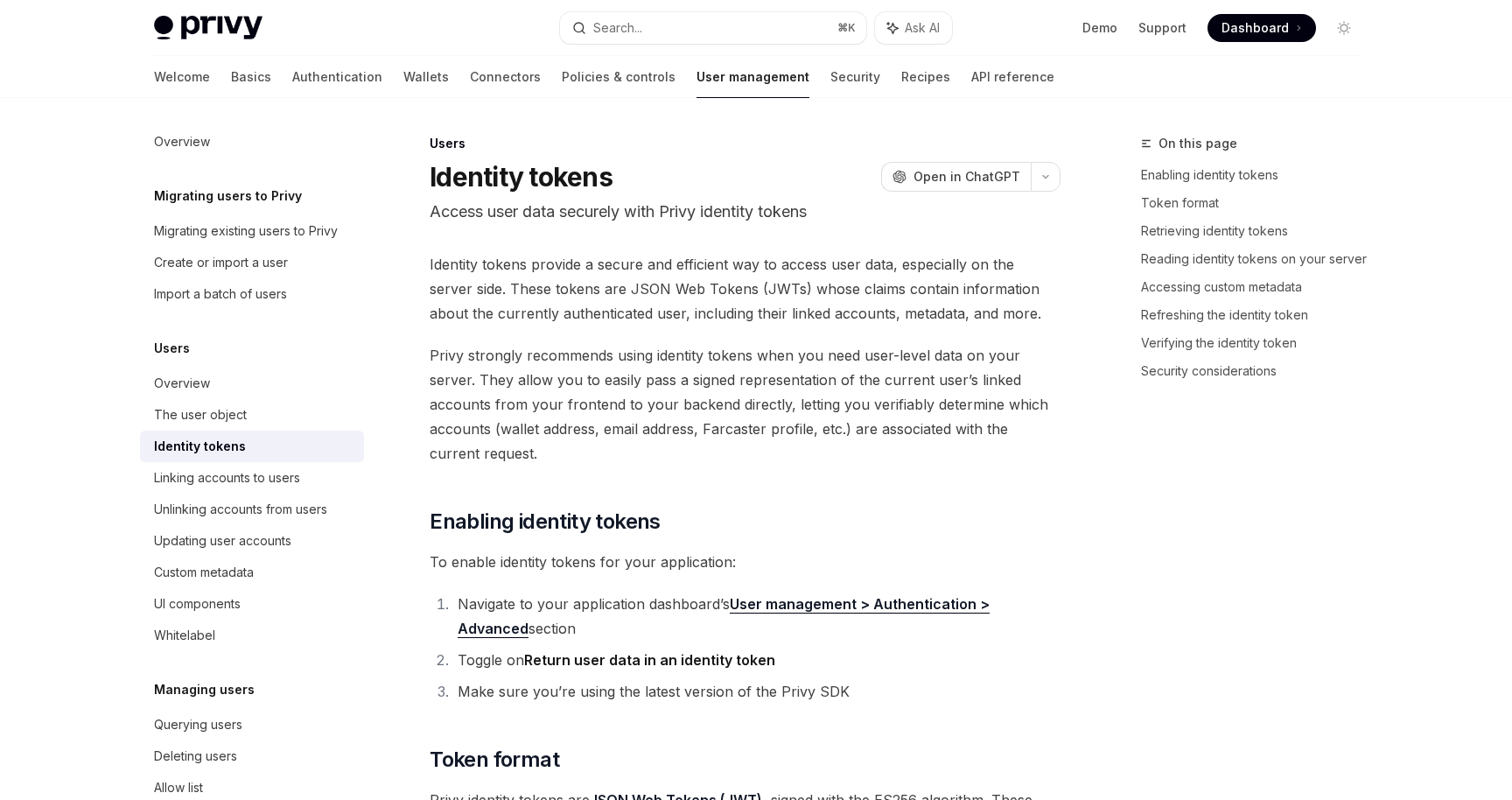
type textarea "*"
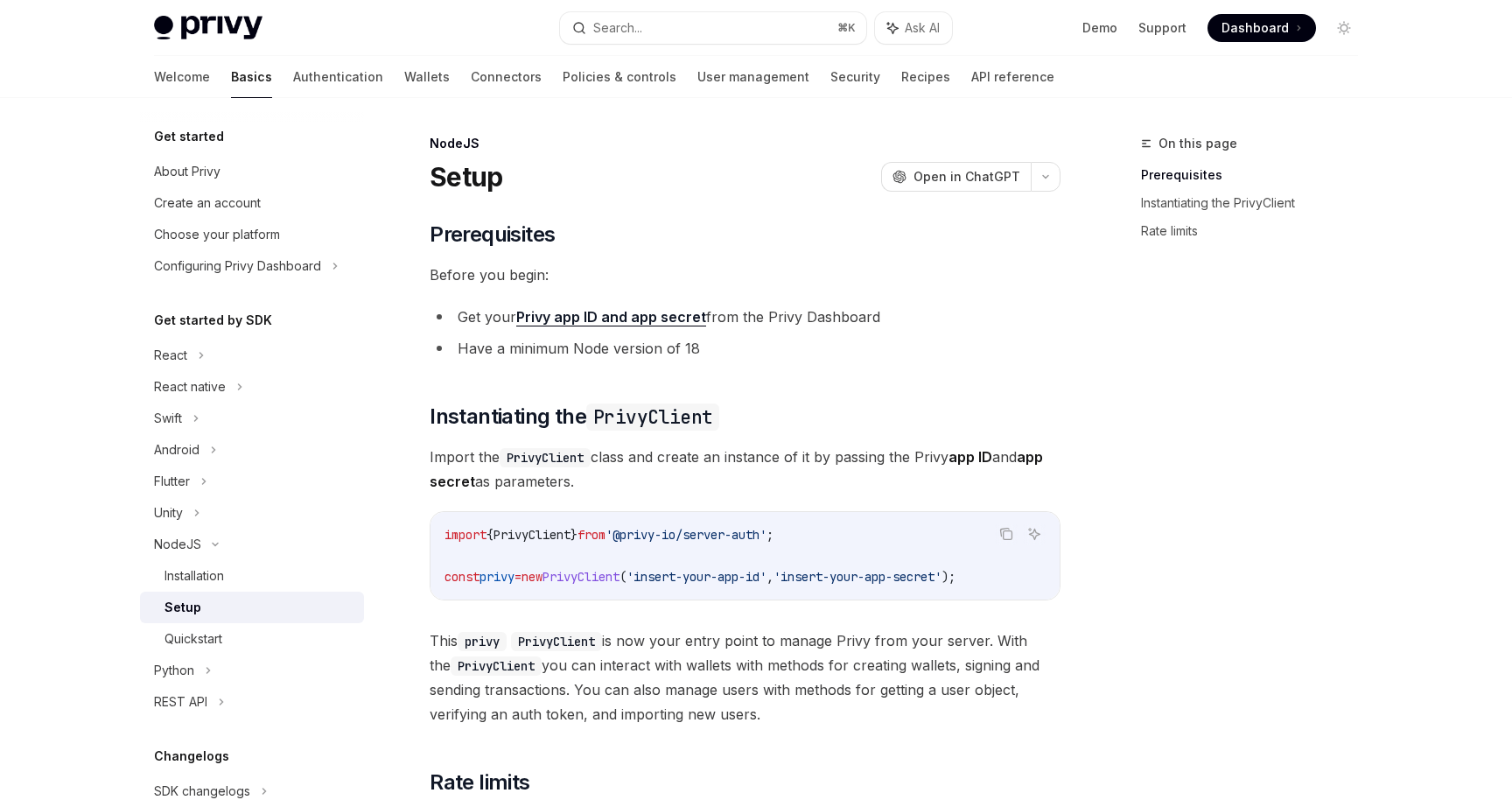
click at [1254, 23] on span "Dashboard" at bounding box center [1254, 28] width 67 height 17
